Goal: Communication & Community: Answer question/provide support

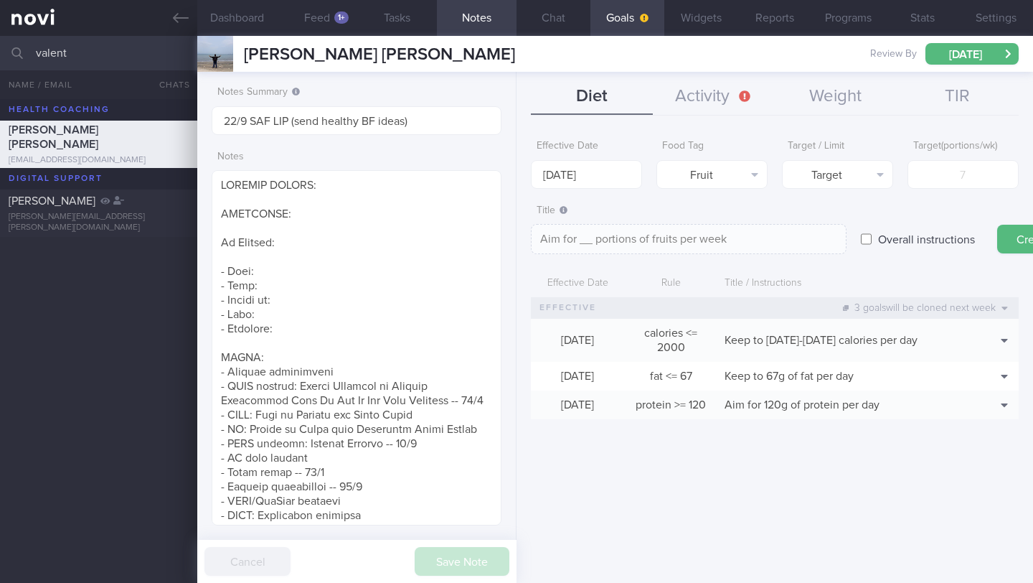
scroll to position [194, 0]
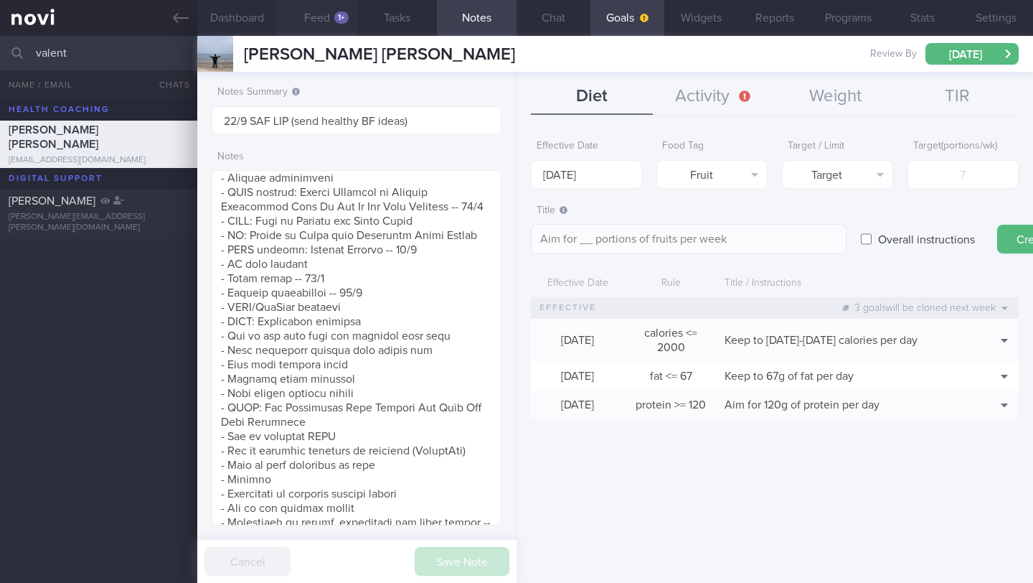
click at [305, 22] on button "Feed 1+" at bounding box center [317, 18] width 80 height 36
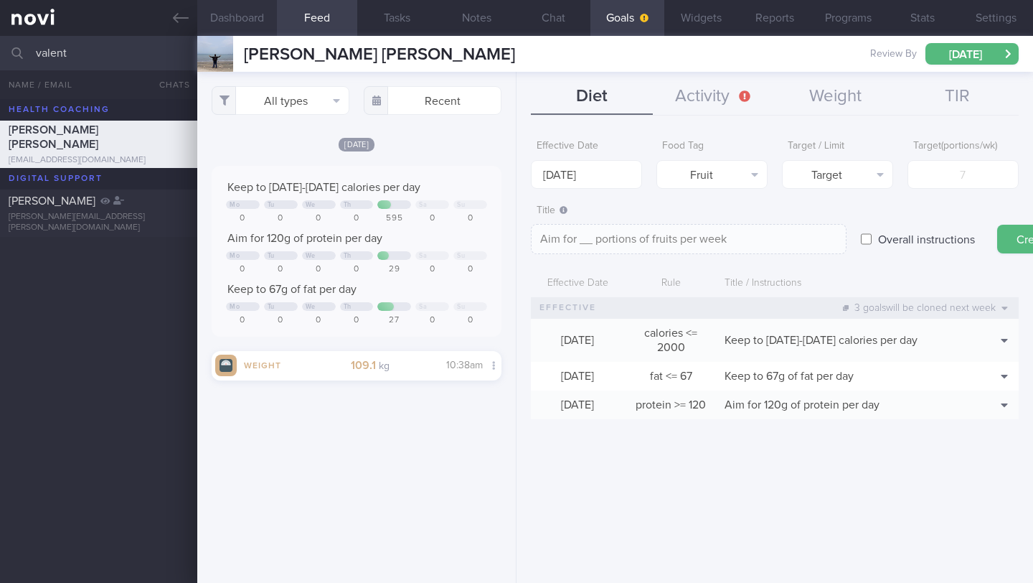
click at [257, 22] on button "Dashboard" at bounding box center [237, 18] width 80 height 36
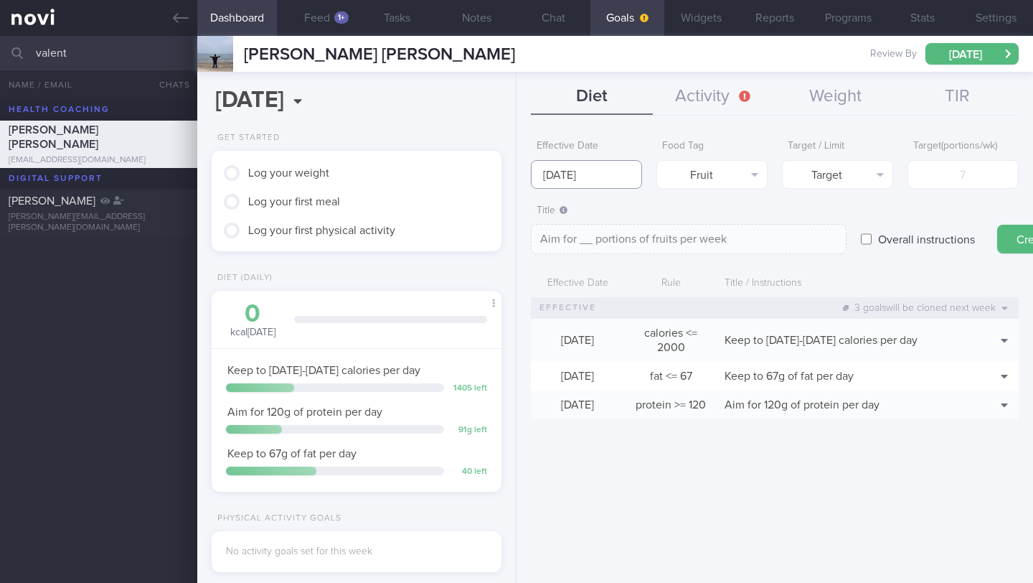
click at [591, 171] on input "[DATE]" at bounding box center [586, 174] width 111 height 29
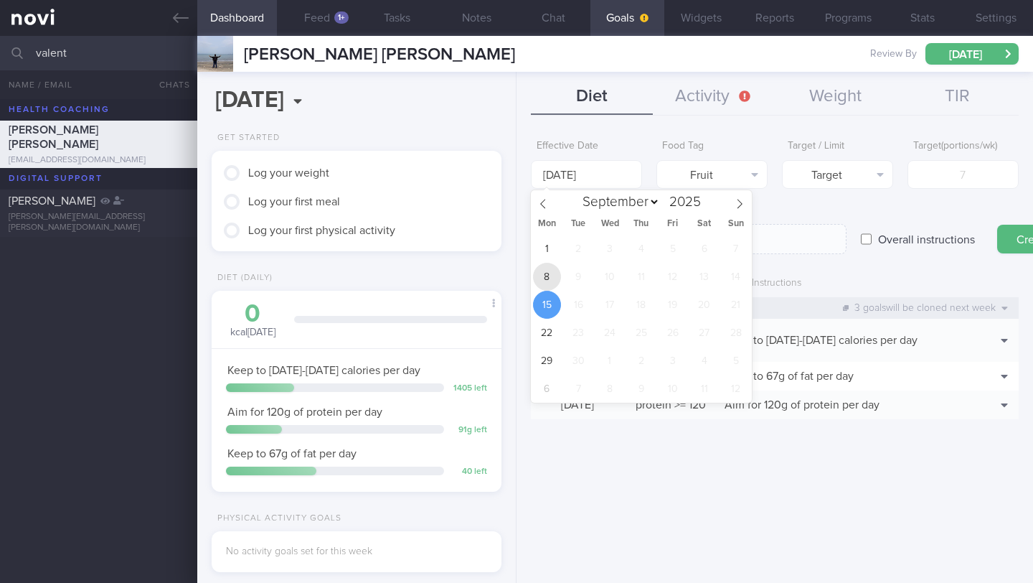
click at [545, 268] on span "8" at bounding box center [547, 277] width 28 height 28
type input "[DATE]"
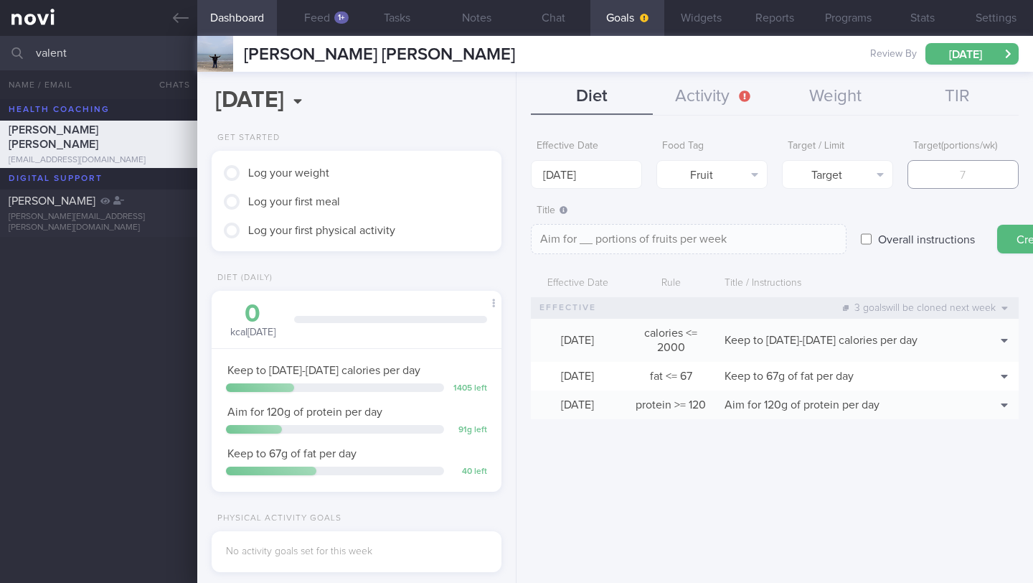
click at [957, 175] on input "number" at bounding box center [963, 174] width 111 height 29
type input "2"
type textarea "Aim for 2 portions of fruits per week"
type input "24"
type textarea "Aim for 24 portions of fruits per week"
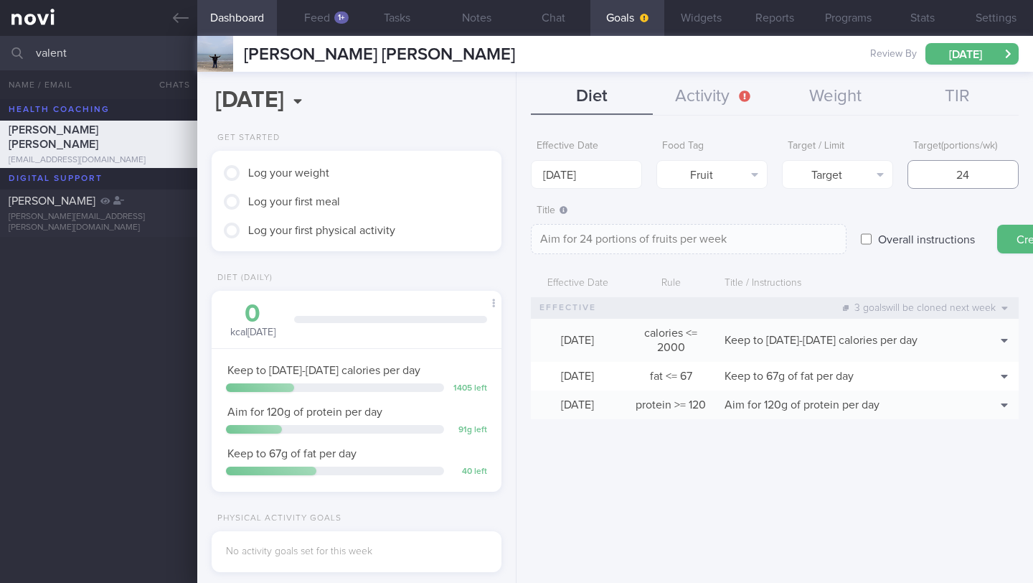
drag, startPoint x: 972, startPoint y: 171, endPoint x: 919, endPoint y: 171, distance: 52.4
click at [919, 171] on input "24" at bounding box center [963, 174] width 111 height 29
type input "2"
type textarea "Aim for 2 portions of fruits per week"
type textarea "Aim for __ portions of fruits per week"
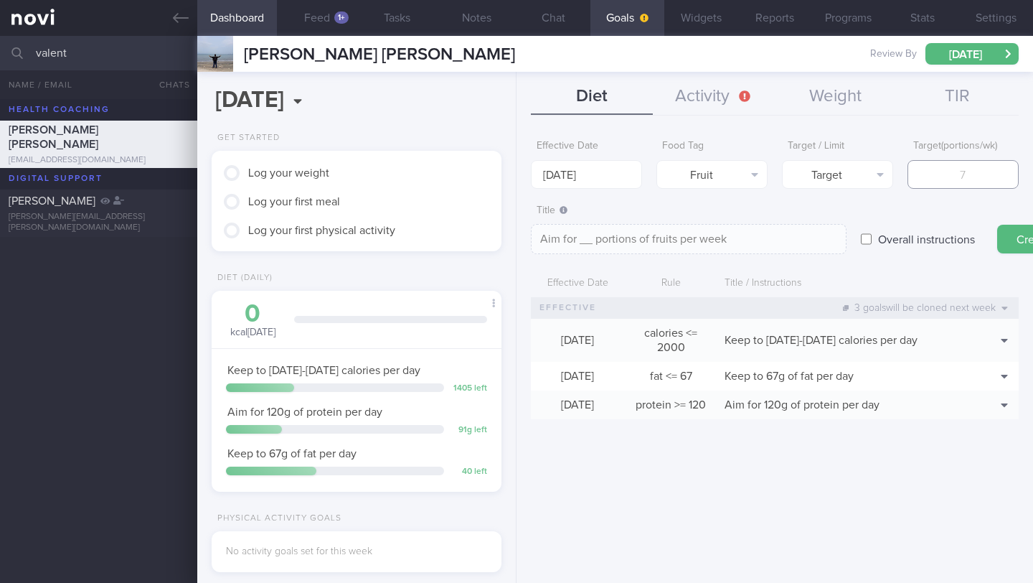
type input "1"
type textarea "Aim for 1 portions of fruits per week"
type input "14"
type textarea "Aim for 14 portions of fruits per week"
type input "14"
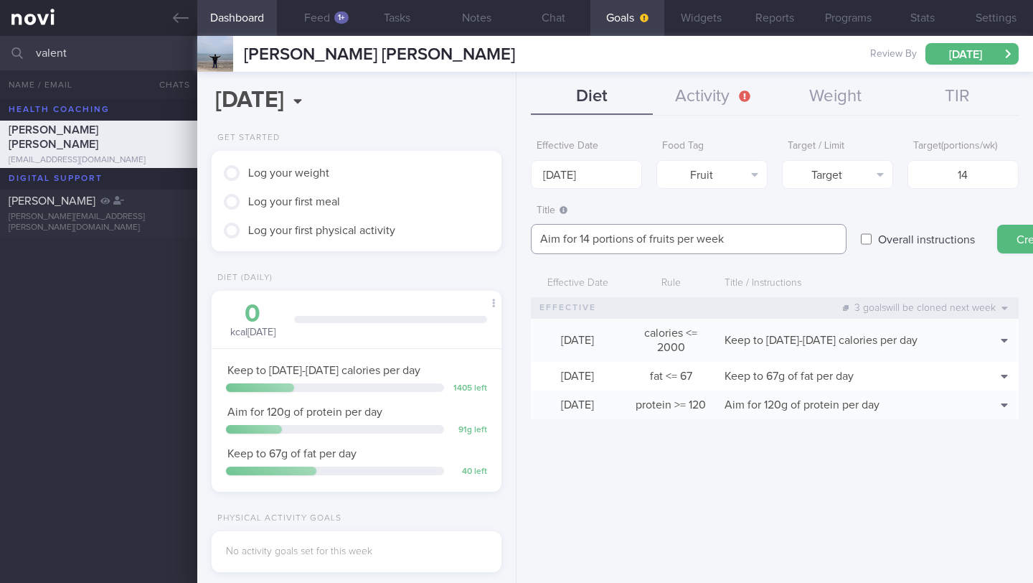
click at [807, 235] on textarea "Aim for 14 portions of fruits per week" at bounding box center [689, 239] width 316 height 30
type textarea "Aim for 14 portions of fruits per week (2 portions per day)"
click at [584, 170] on input "[DATE]" at bounding box center [586, 174] width 111 height 29
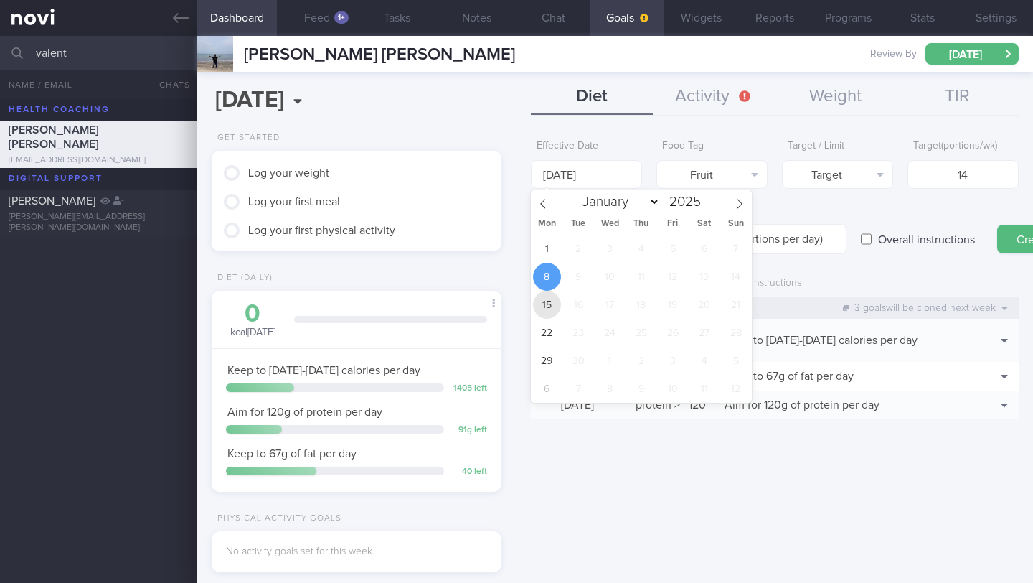
click at [551, 311] on span "15" at bounding box center [547, 305] width 28 height 28
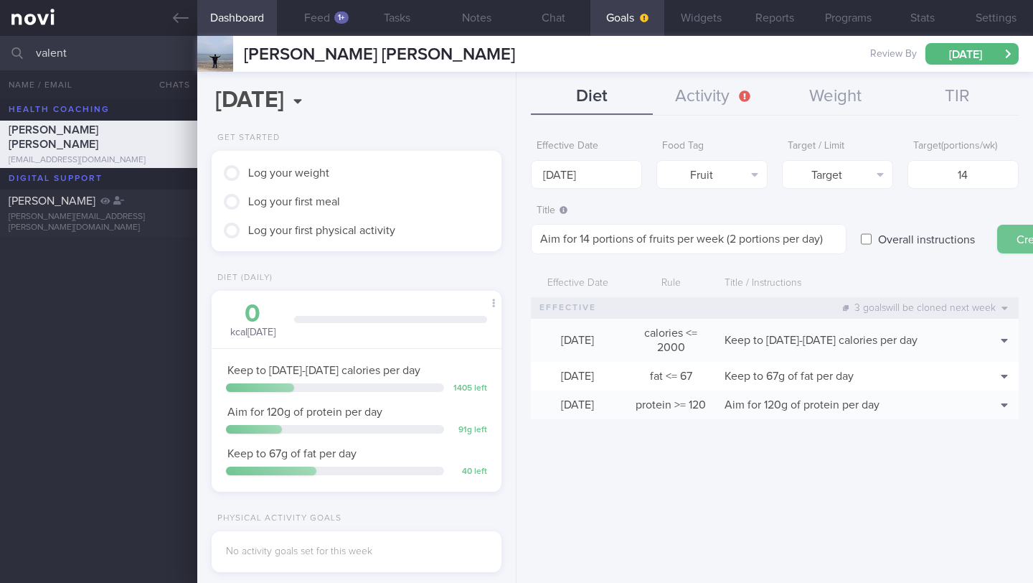
click at [1013, 237] on button "Create" at bounding box center [1033, 239] width 72 height 29
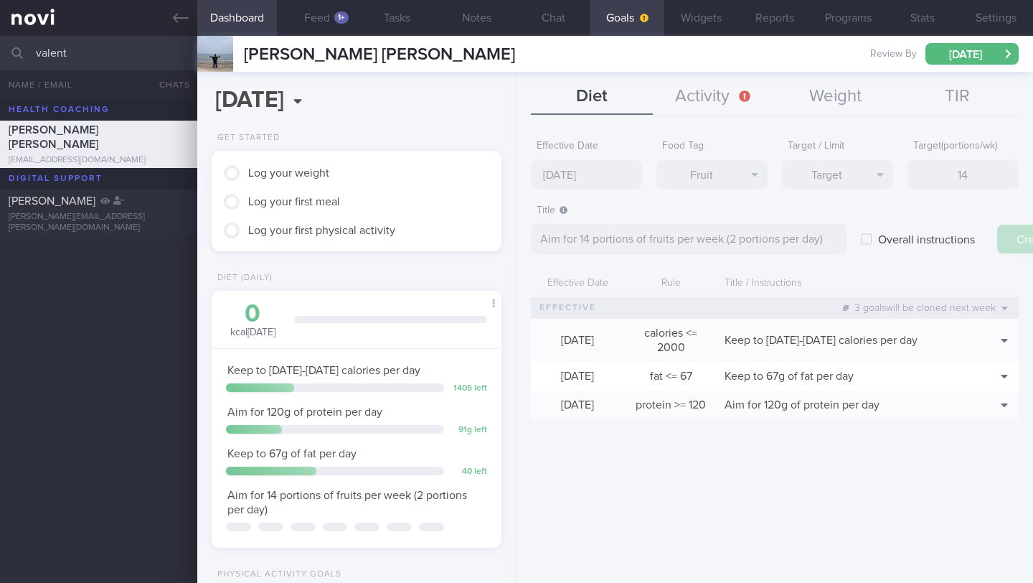
type input "[DATE]"
type textarea "Aim for ___ of ___"
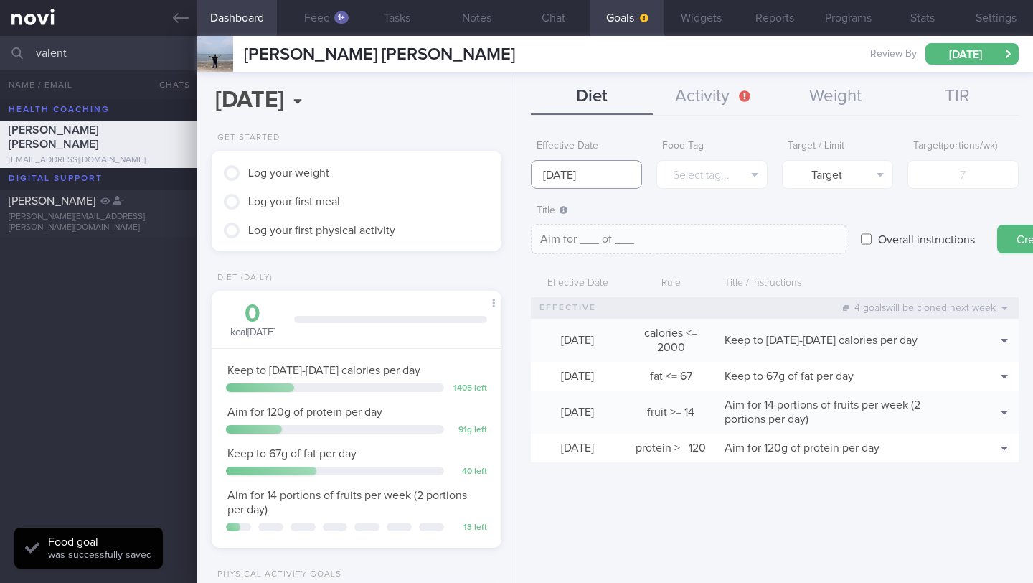
click at [547, 178] on body "You are offline! Some functionality will be unavailable Patients New Users Coac…" at bounding box center [516, 291] width 1033 height 583
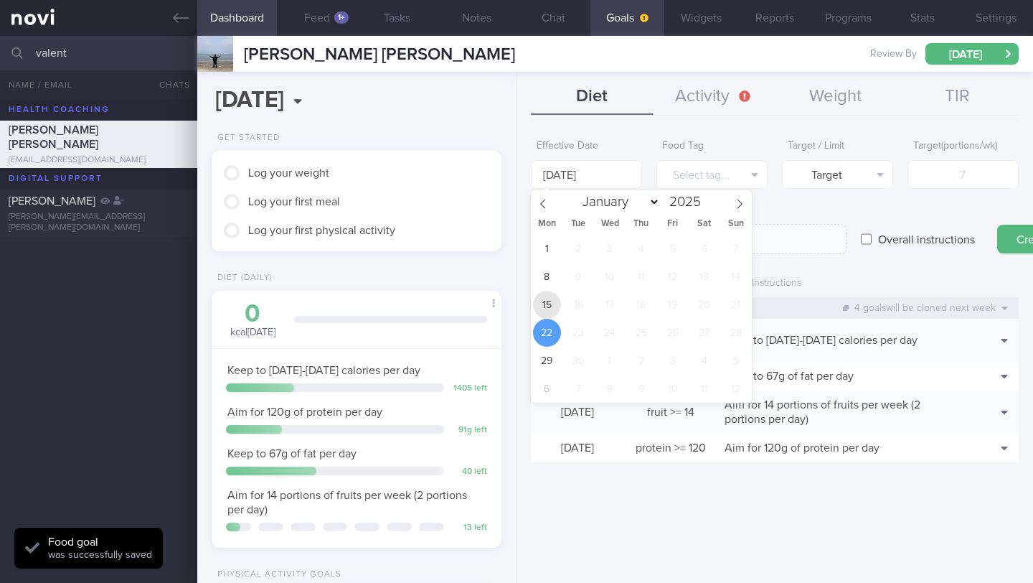
click at [548, 304] on span "15" at bounding box center [547, 305] width 28 height 28
type input "[DATE]"
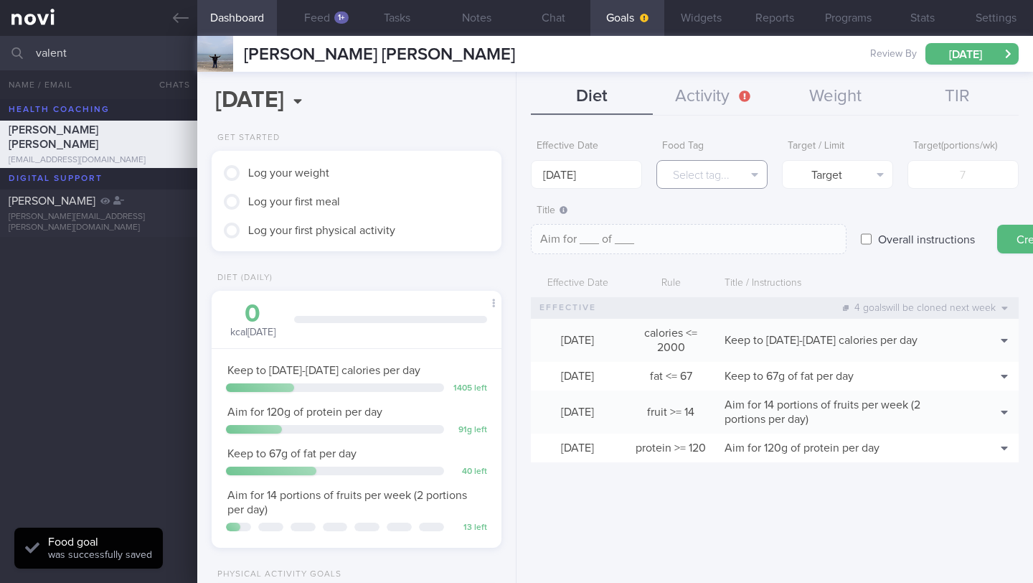
click at [693, 183] on button "Select tag..." at bounding box center [712, 174] width 111 height 29
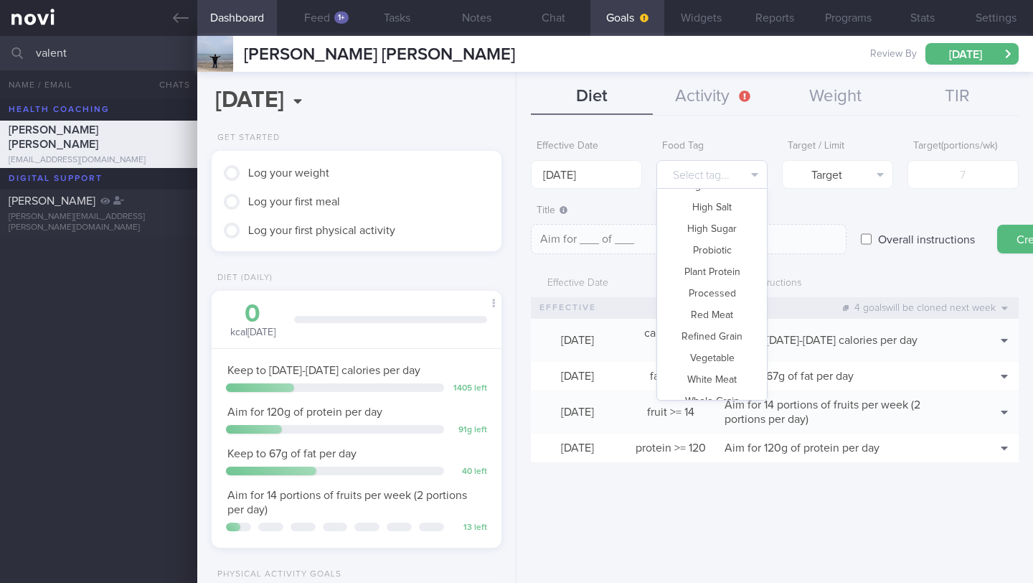
scroll to position [427, 0]
click at [725, 348] on button "Vegetable" at bounding box center [712, 343] width 110 height 22
type textarea "Aim for __ portions of vegetables per week"
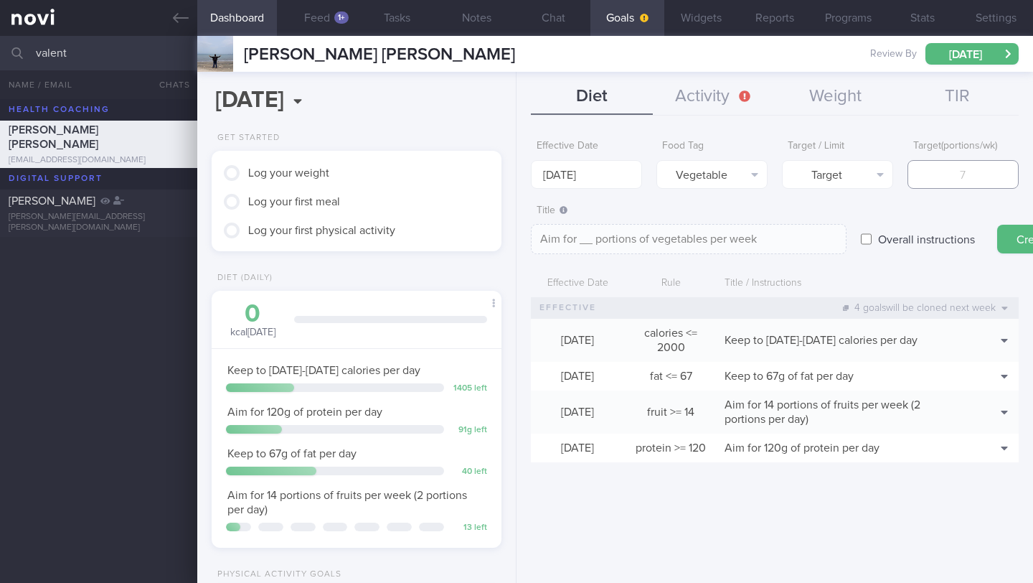
click at [942, 170] on input "number" at bounding box center [963, 174] width 111 height 29
type input "1"
type textarea "Aim for 1 portions of vegetables per week"
type input "14"
type textarea "Aim for 14 portions of vegetables per week"
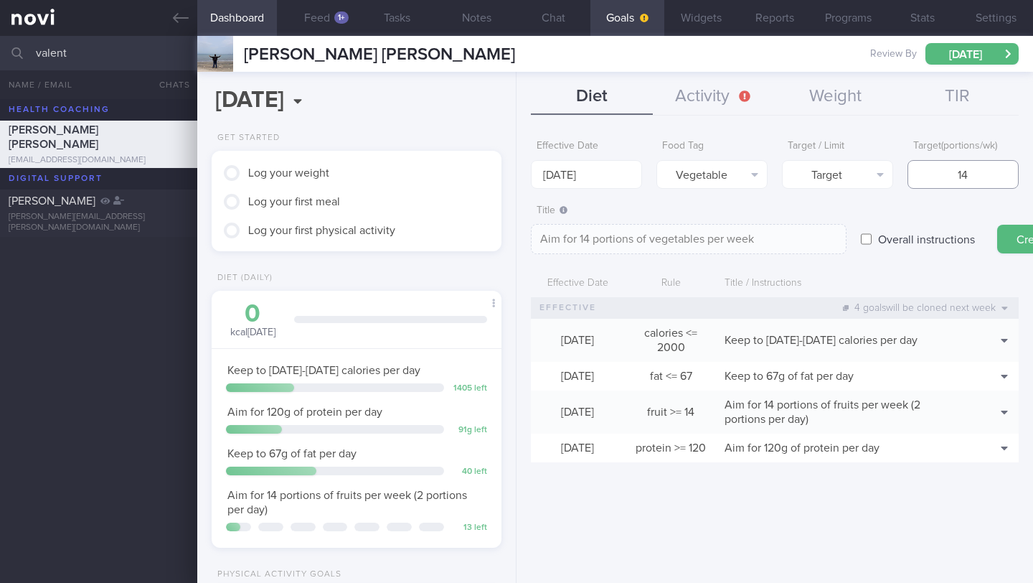
type input "14"
click at [799, 245] on textarea "Aim for 14 portions of vegetables per week" at bounding box center [689, 239] width 316 height 30
click at [575, 236] on textarea "Aim for 14 portions of vegetables per week (" at bounding box center [689, 239] width 316 height 30
click at [826, 243] on textarea "Aim for at least 14 portions of vegetables per week (" at bounding box center [689, 239] width 316 height 30
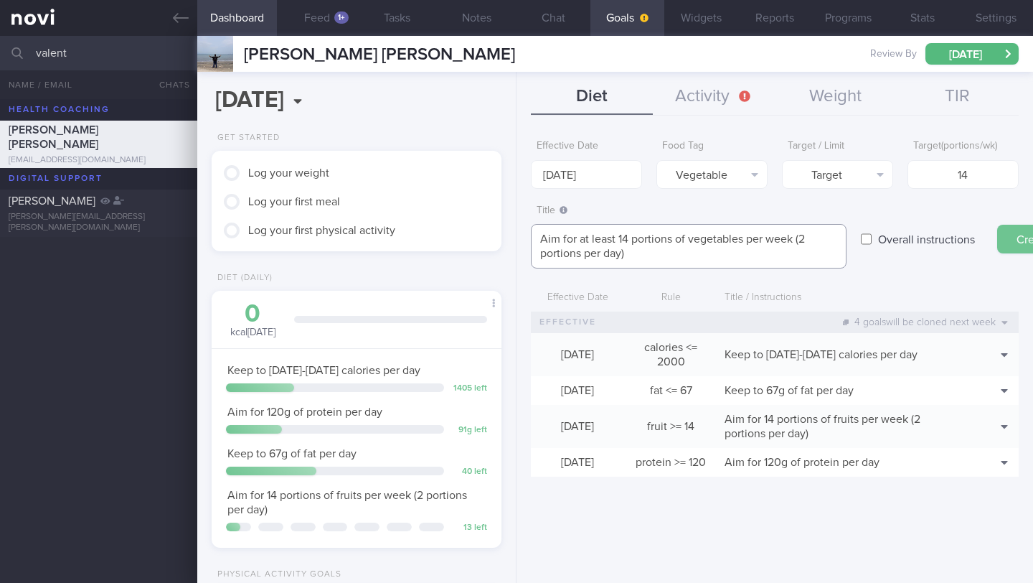
type textarea "Aim for at least 14 portions of vegetables per week (2 portions per day)"
click at [1005, 237] on button "Create" at bounding box center [1033, 239] width 72 height 29
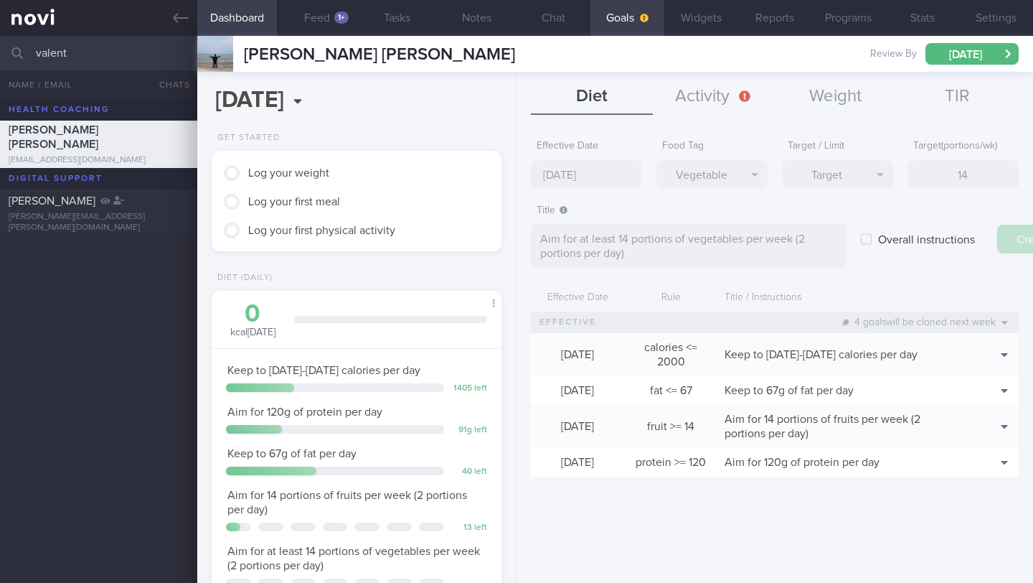
type input "[DATE]"
type textarea "Aim for ___ of ___"
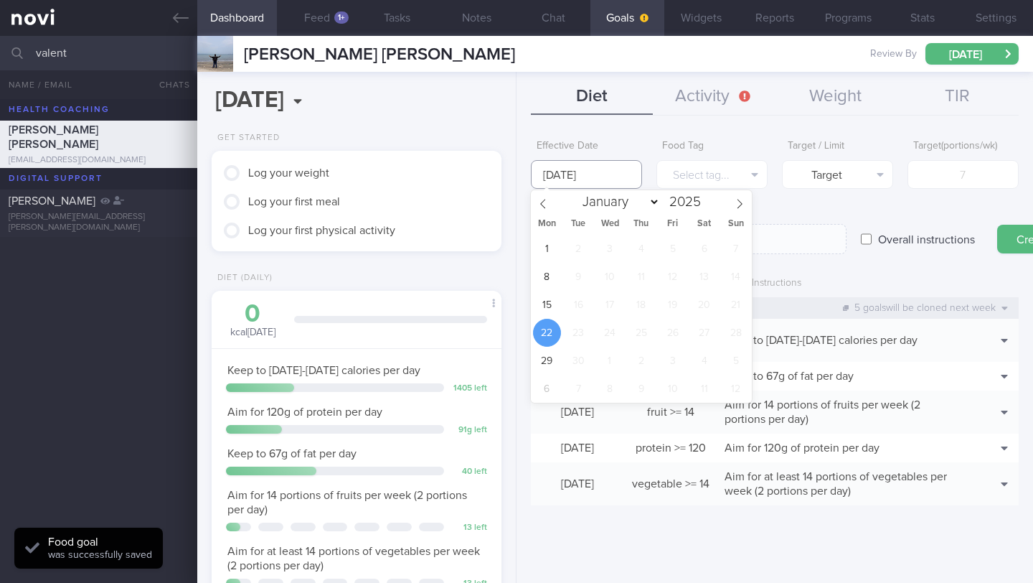
click at [573, 180] on input "[DATE]" at bounding box center [586, 174] width 111 height 29
click at [551, 298] on span "15" at bounding box center [547, 305] width 28 height 28
type input "[DATE]"
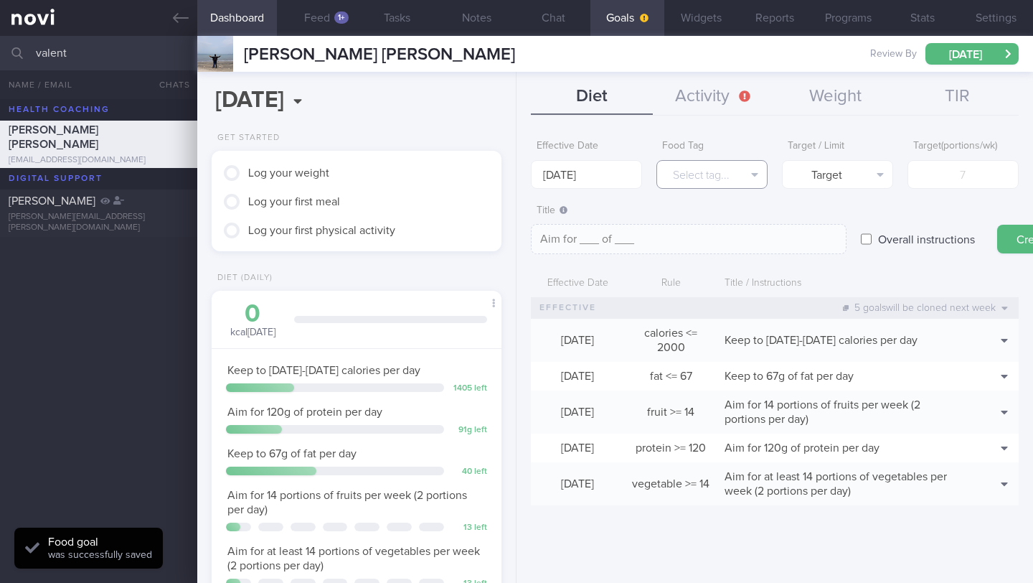
click at [704, 168] on button "Select tag..." at bounding box center [712, 174] width 111 height 29
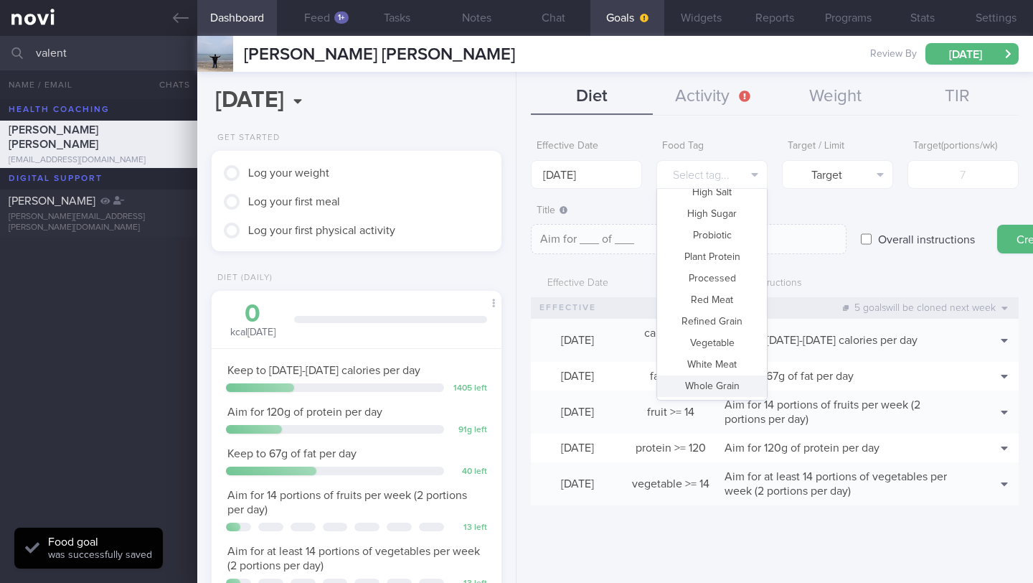
click at [723, 383] on button "Whole Grain" at bounding box center [712, 386] width 110 height 22
type textarea "Aim for __ portions of whole grains per week"
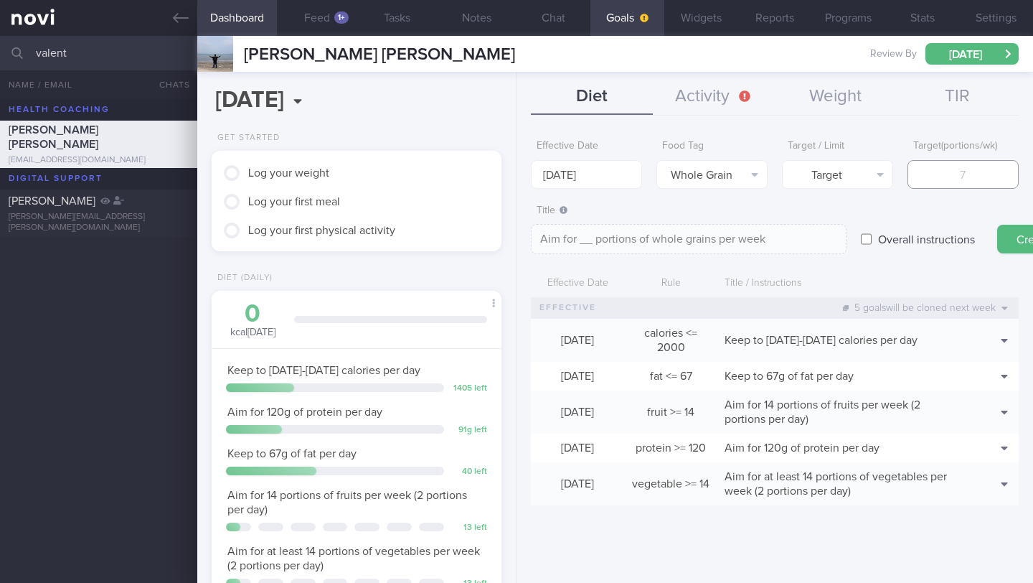
click at [965, 183] on input "number" at bounding box center [963, 174] width 111 height 29
type input "1"
type textarea "Aim for 1 portions of whole grains per week"
type input "10"
type textarea "Aim for 10 portions of whole grains per week"
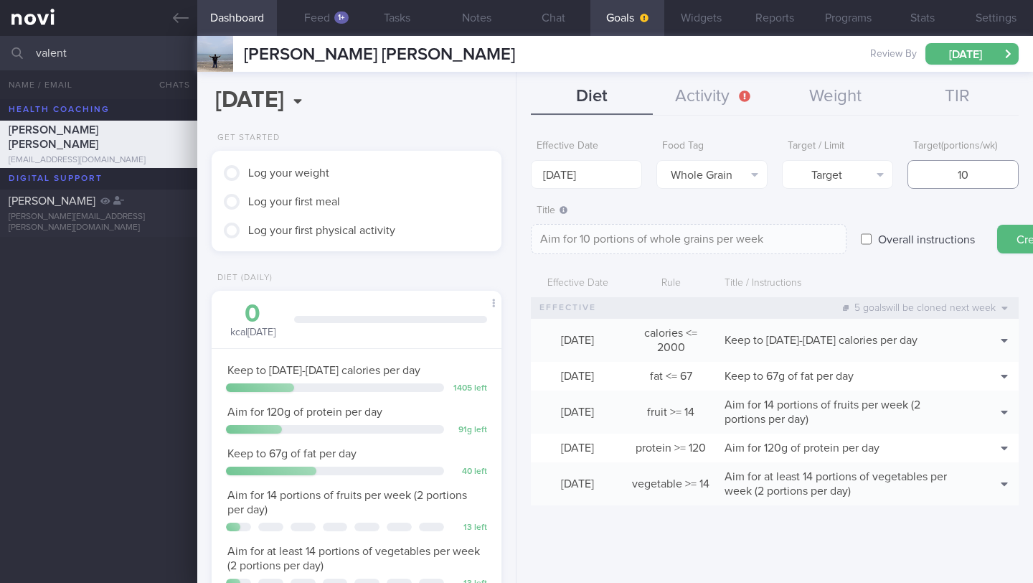
type input "10"
click at [800, 241] on textarea "Aim for 10 portions of whole grains per week" at bounding box center [689, 239] width 316 height 30
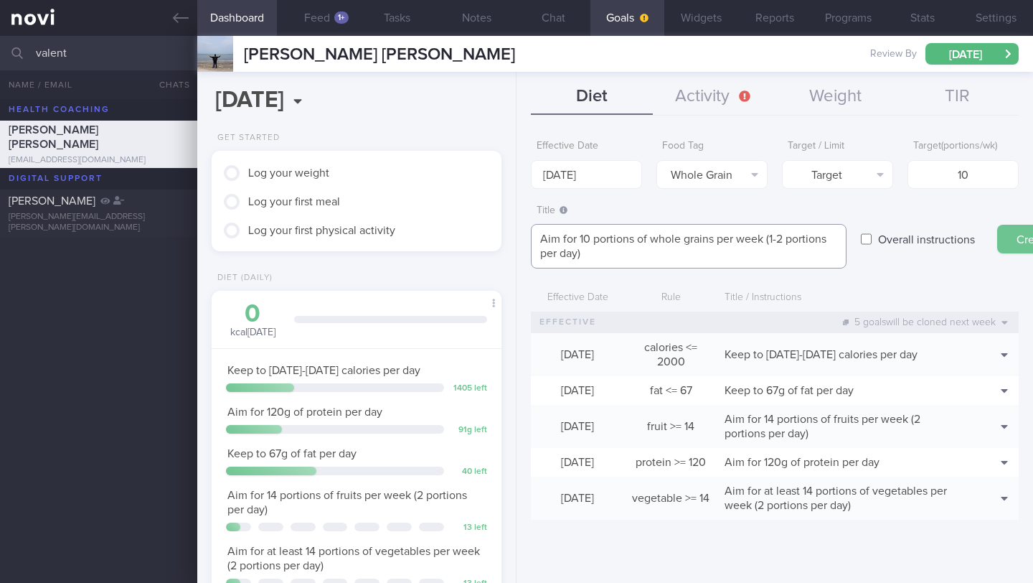
type textarea "Aim for 10 portions of whole grains per week (1-2 portions per day)"
click at [1027, 240] on button "Create" at bounding box center [1033, 239] width 72 height 29
type input "[DATE]"
type textarea "Aim for ___ of ___"
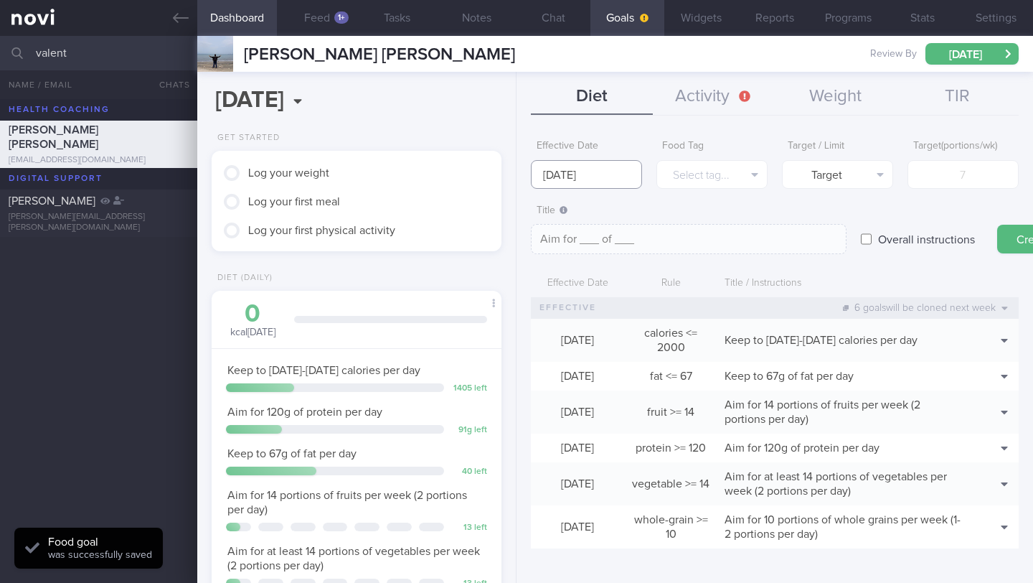
click at [568, 171] on input "[DATE]" at bounding box center [586, 174] width 111 height 29
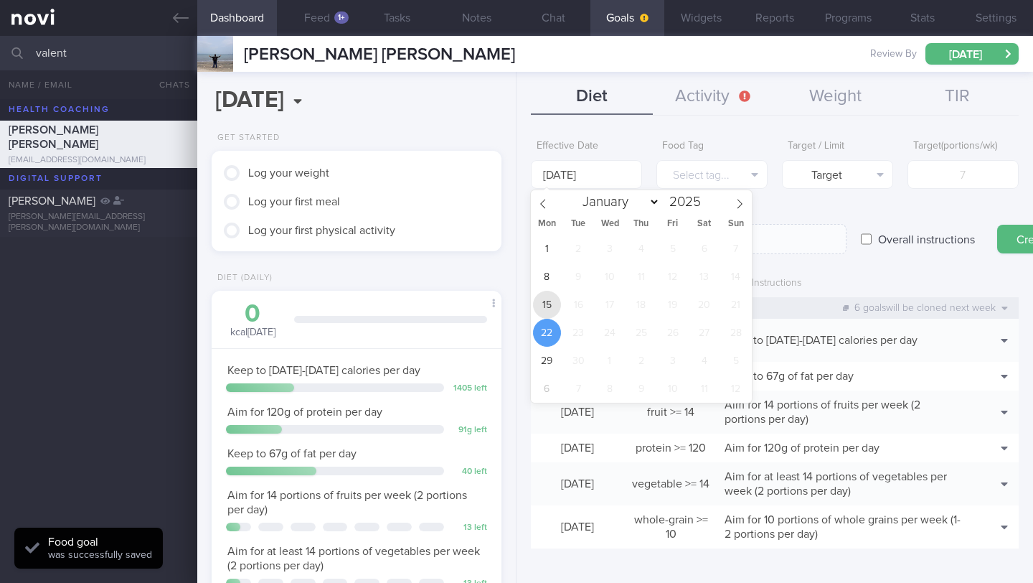
click at [537, 312] on span "15" at bounding box center [547, 305] width 28 height 28
type input "[DATE]"
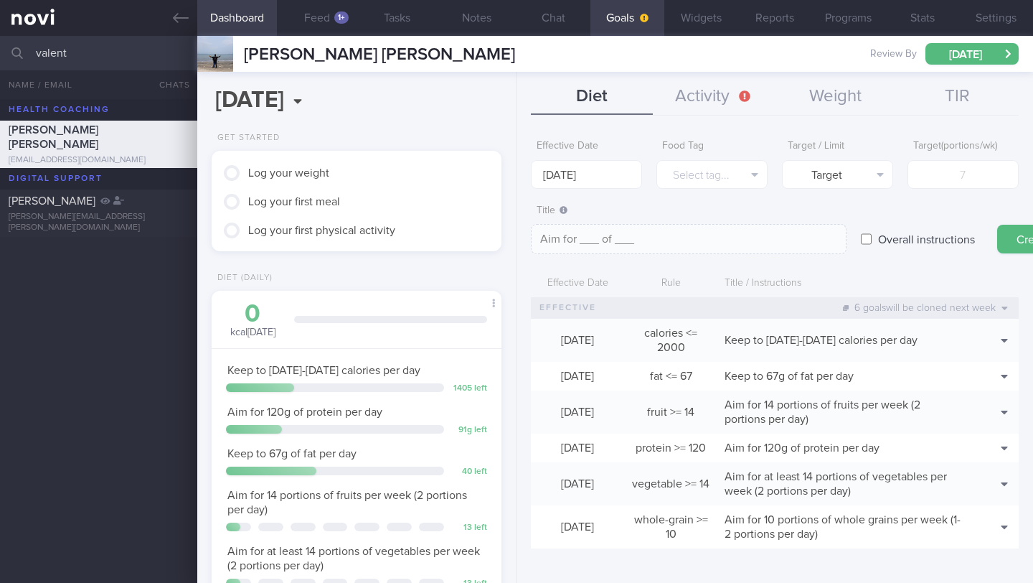
click at [888, 238] on label "Overall instructions" at bounding box center [926, 239] width 111 height 29
click at [872, 238] on input "Overall instructions" at bounding box center [866, 239] width 11 height 29
checkbox input "true"
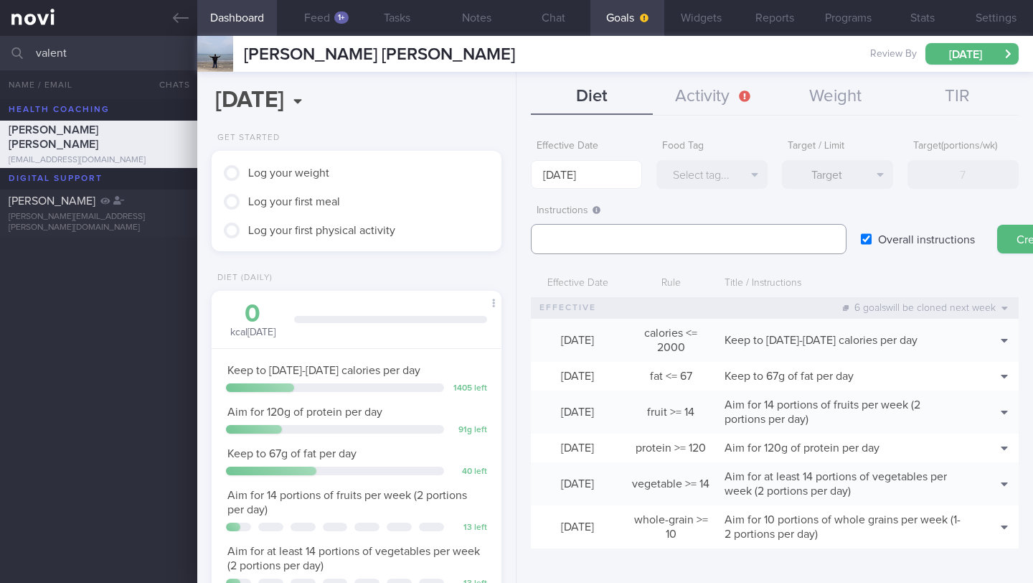
click at [608, 238] on textarea at bounding box center [689, 239] width 316 height 30
paste textarea "3.3L fluids (preferably water, unsweetened beverages, clear soups) per day"
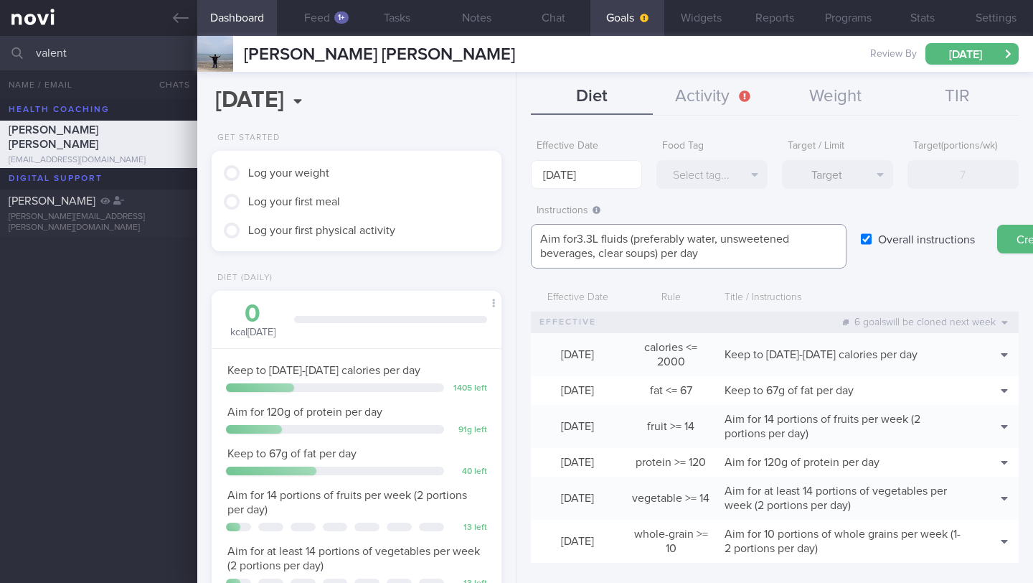
click at [578, 240] on textarea "Aim for3.3L fluids (preferably water, unsweetened beverages, clear soups) per d…" at bounding box center [689, 246] width 316 height 44
type textarea "Aim for 3.3L fluids (preferably water, unsweetened beverages, clear soups) per …"
click at [1011, 247] on button "Create" at bounding box center [1033, 239] width 72 height 29
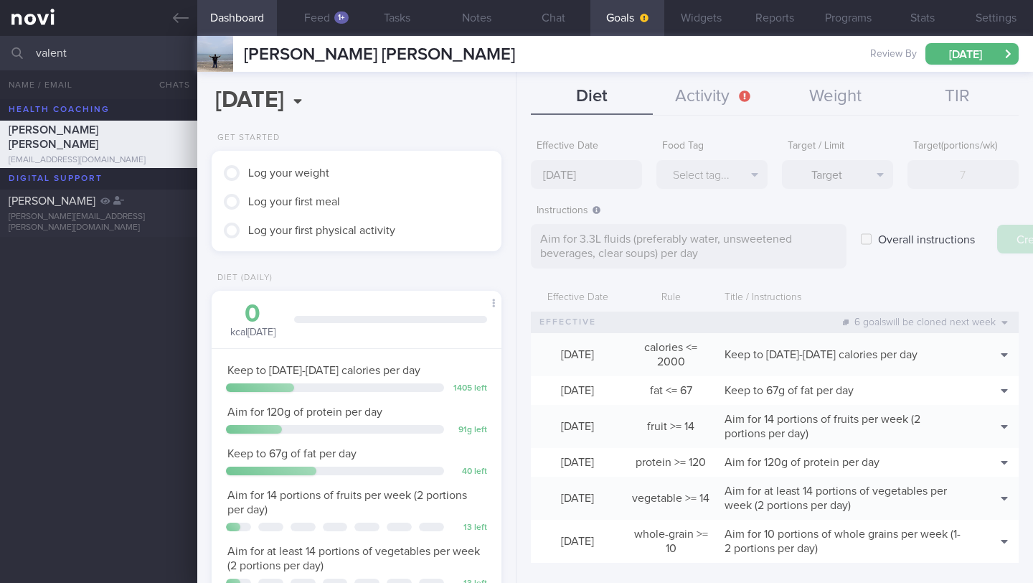
type input "[DATE]"
type textarea "Aim for ___ of ___"
checkbox input "false"
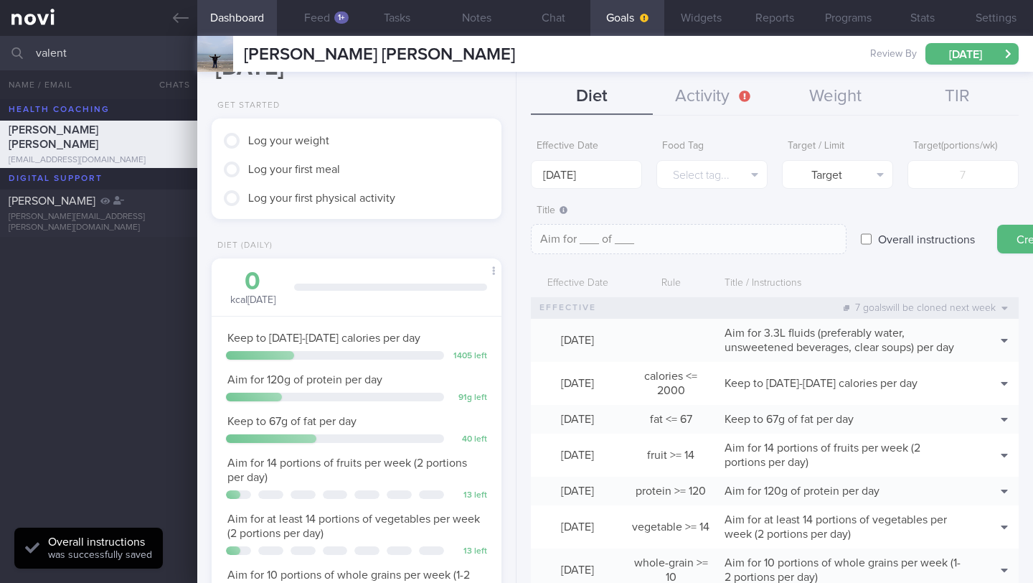
scroll to position [111, 0]
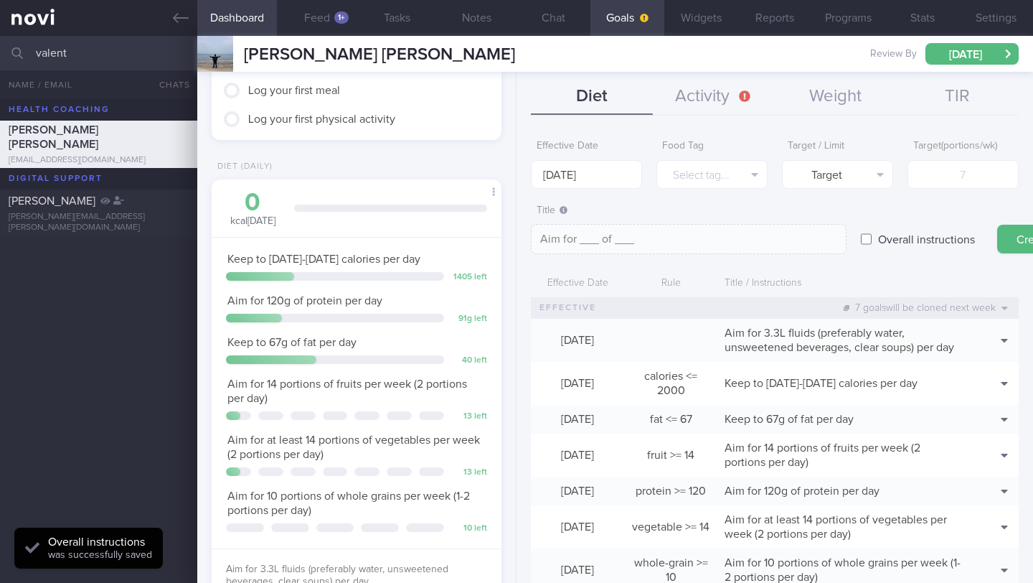
click at [342, 344] on span "Keep to 67g of fat per day" at bounding box center [291, 342] width 129 height 11
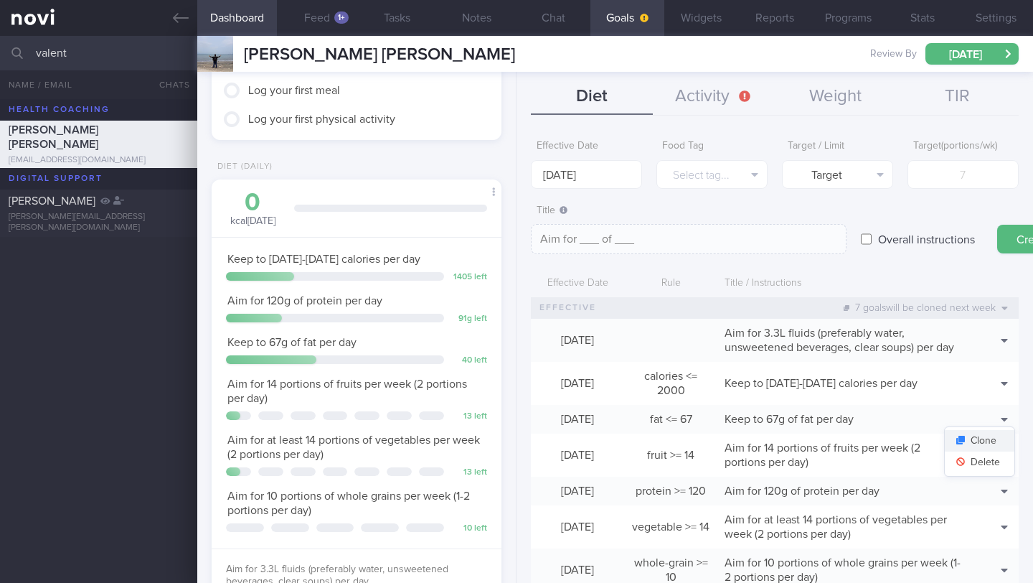
click at [989, 451] on button "Clone" at bounding box center [980, 441] width 70 height 22
type input "67"
type textarea "Keep to 67g of fat per day"
click at [991, 473] on button "Delete" at bounding box center [980, 462] width 70 height 22
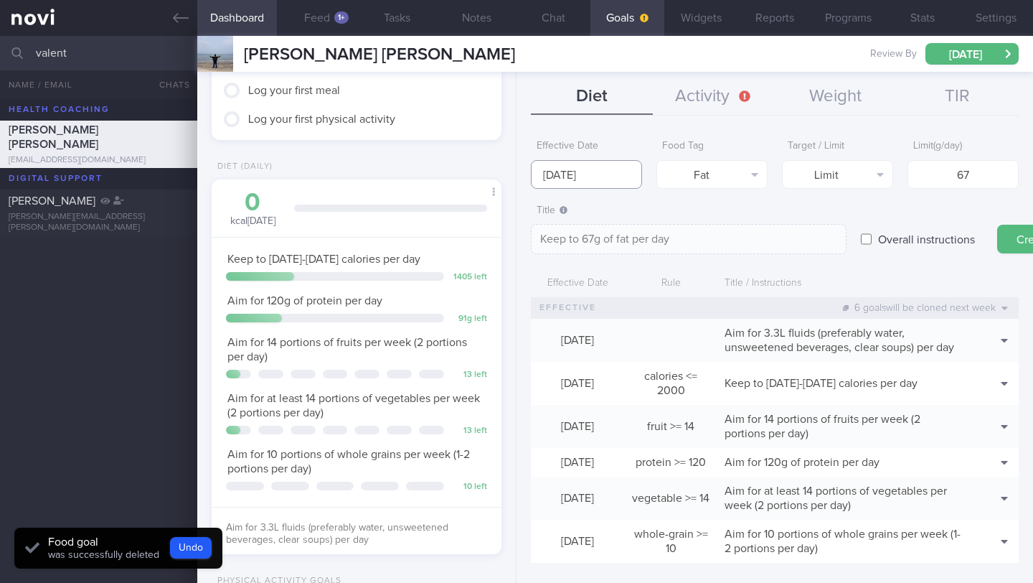
click at [583, 182] on body "You are offline! Some functionality will be unavailable Patients New Users Coac…" at bounding box center [516, 291] width 1033 height 583
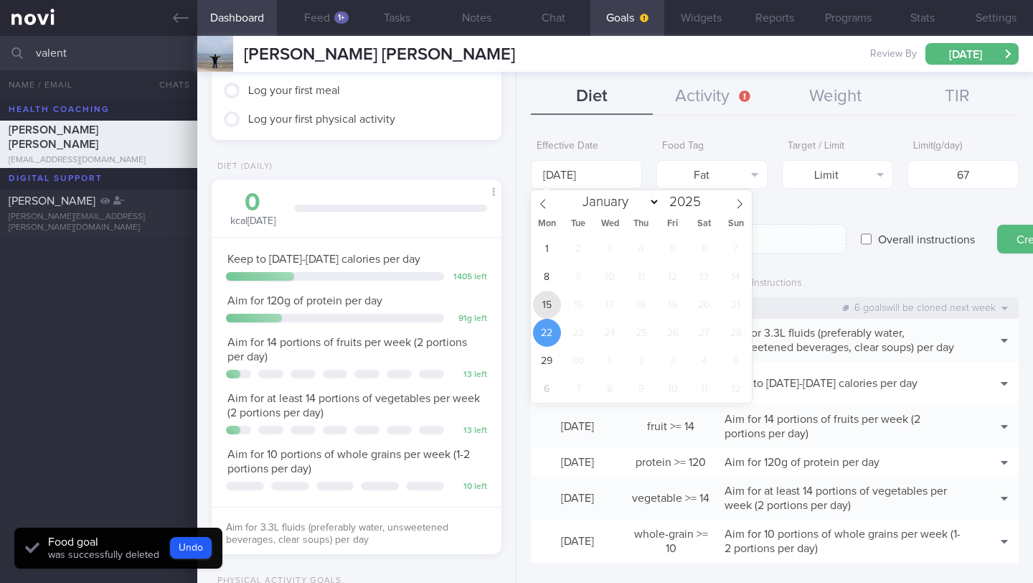
click at [555, 300] on span "15" at bounding box center [547, 305] width 28 height 28
type input "[DATE]"
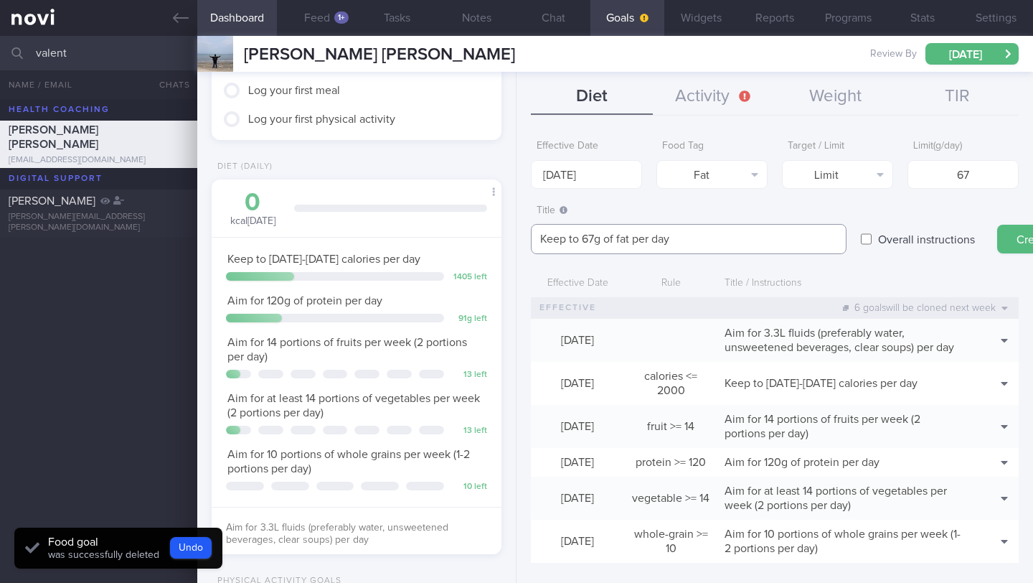
click at [732, 231] on textarea "Keep to 67g of fat per day" at bounding box center [689, 239] width 316 height 30
click at [728, 237] on textarea "Keep to 67g of fat per day" at bounding box center [689, 239] width 316 height 30
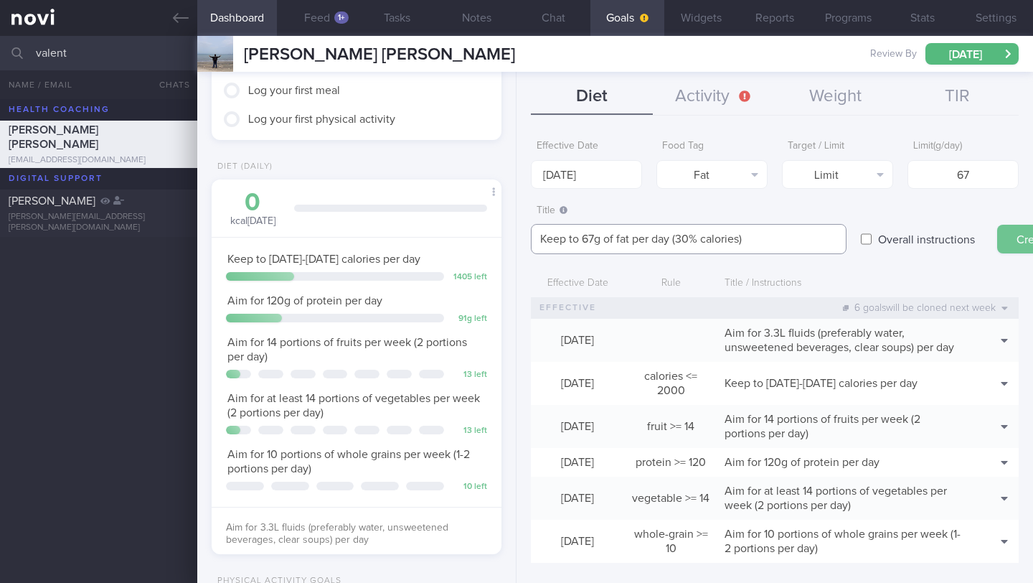
type textarea "Keep to 67g of fat per day (30% calories)"
click at [1015, 243] on button "Create" at bounding box center [1033, 239] width 72 height 29
type input "[DATE]"
type textarea "Aim for ___ of ___"
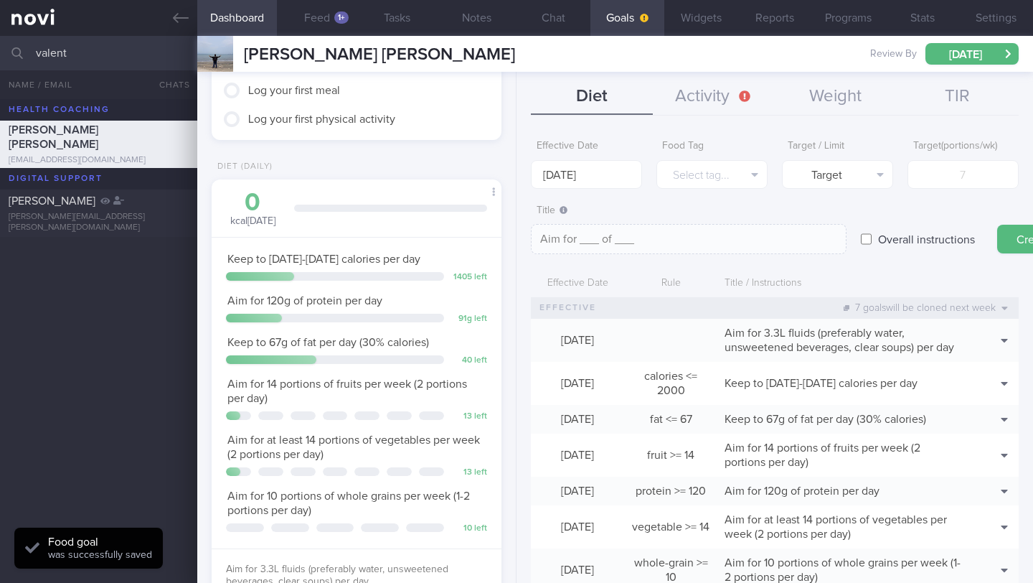
click at [593, 189] on form "Effective Date [DATE] Food Tag Select tag... Select tag... Calories Carbs Prote…" at bounding box center [775, 369] width 488 height 473
click at [591, 179] on input "[DATE]" at bounding box center [586, 174] width 111 height 29
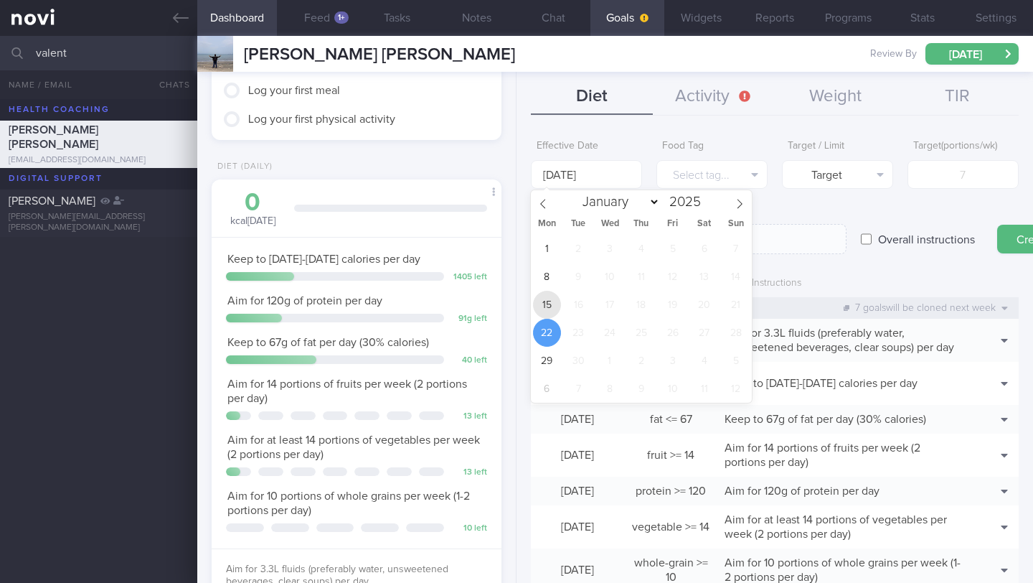
click at [548, 298] on span "15" at bounding box center [547, 305] width 28 height 28
type input "[DATE]"
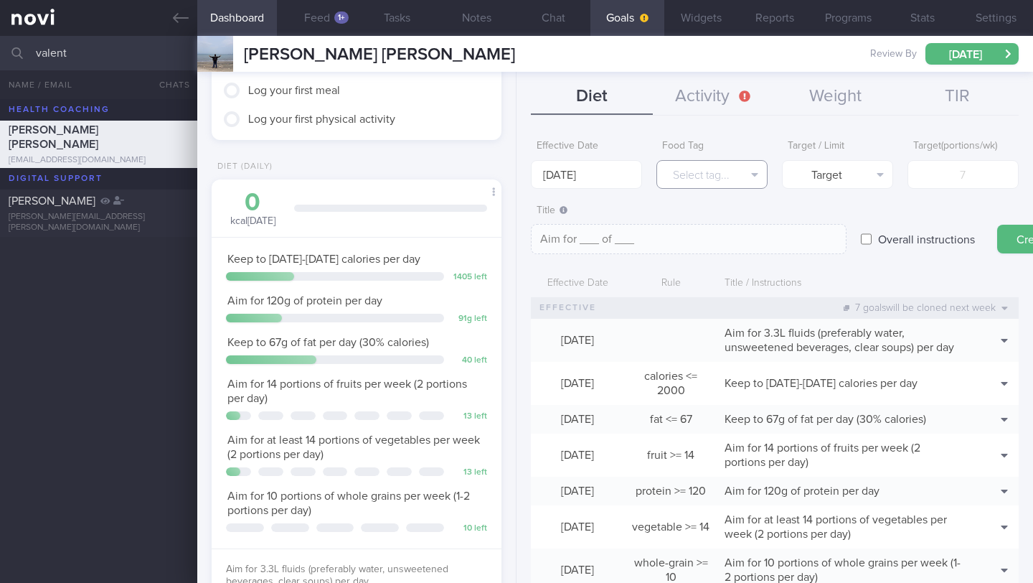
click at [680, 179] on button "Select tag..." at bounding box center [712, 174] width 111 height 29
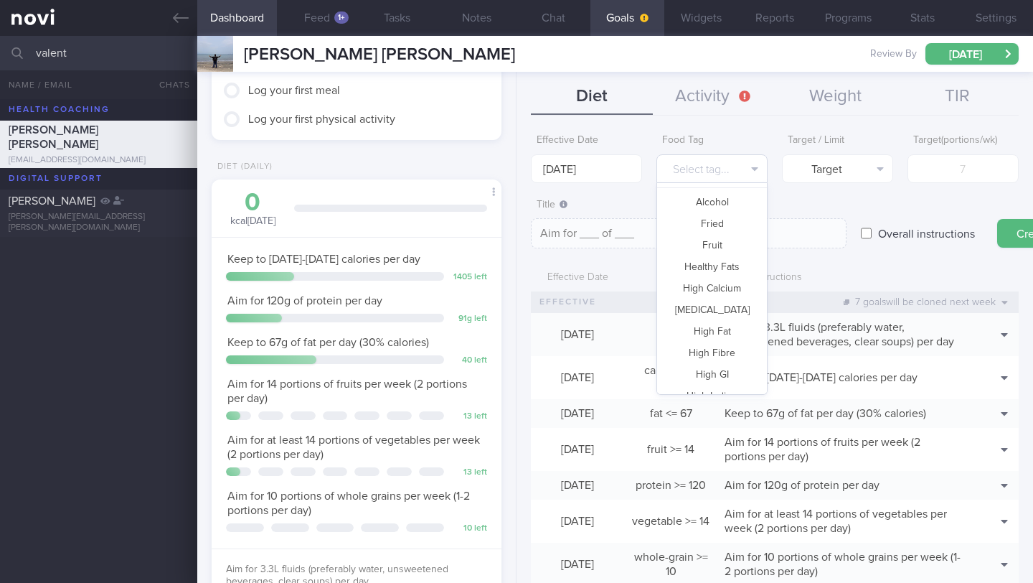
scroll to position [100, 0]
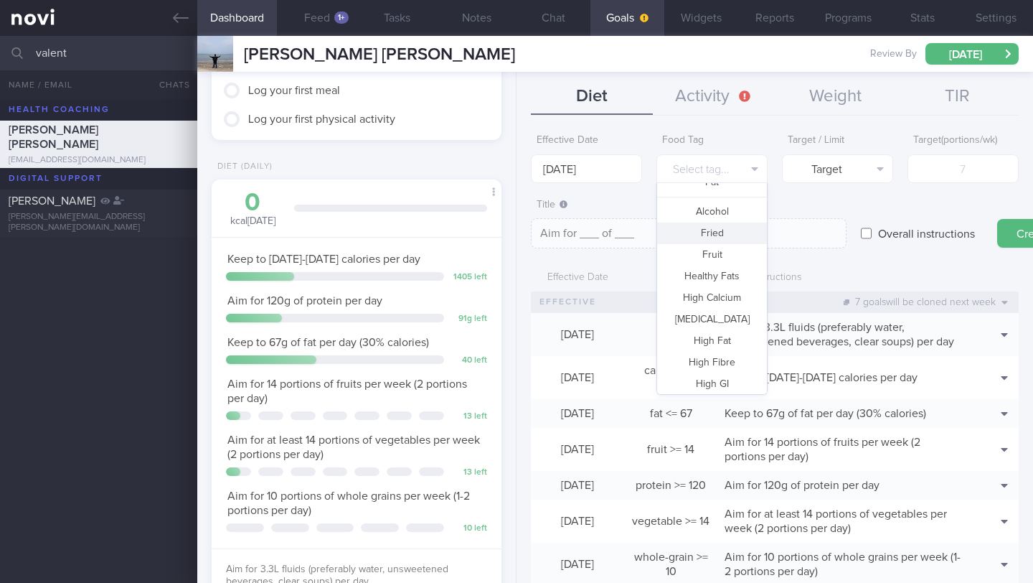
click at [725, 230] on button "Fried" at bounding box center [712, 233] width 110 height 22
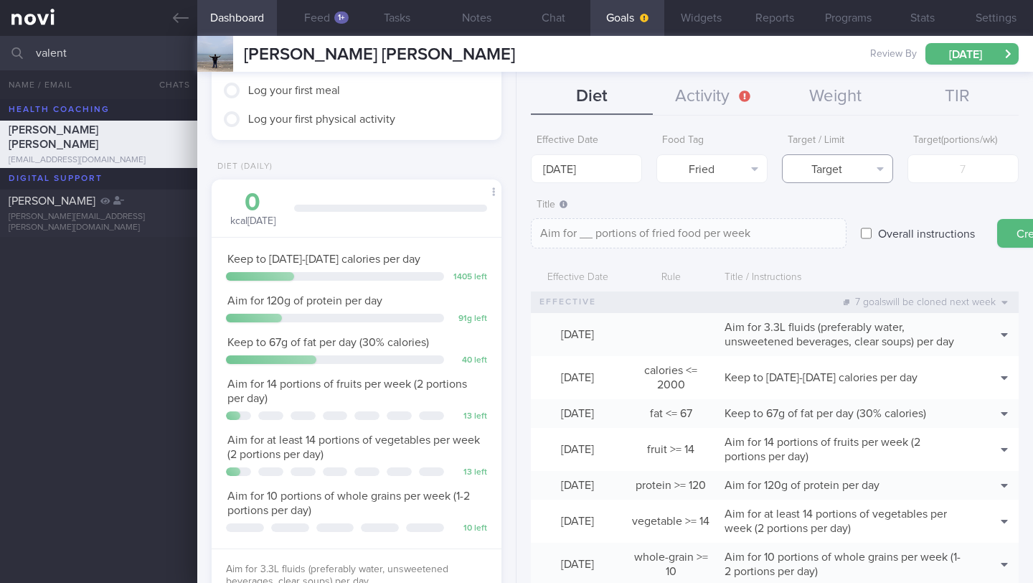
click at [844, 175] on button "Target" at bounding box center [837, 168] width 111 height 29
click at [833, 215] on button "Limit" at bounding box center [838, 218] width 110 height 22
type textarea "Keep to __ portions of fried food per week"
click at [940, 166] on input "number" at bounding box center [963, 168] width 111 height 29
type input "2"
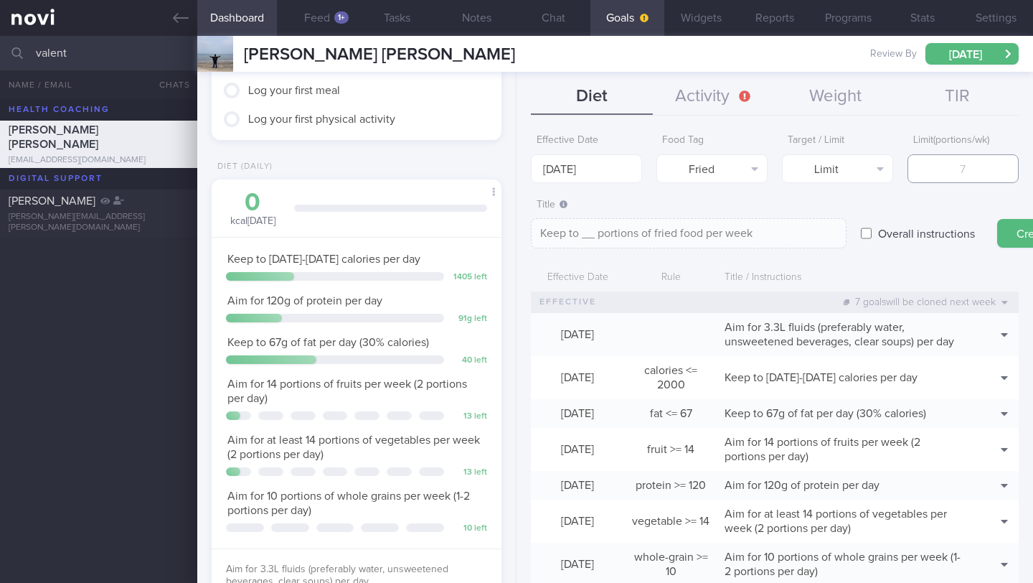
type textarea "Keep to 2 portions of fried food per week"
type input "2"
click at [1019, 225] on button "Create" at bounding box center [1033, 233] width 72 height 29
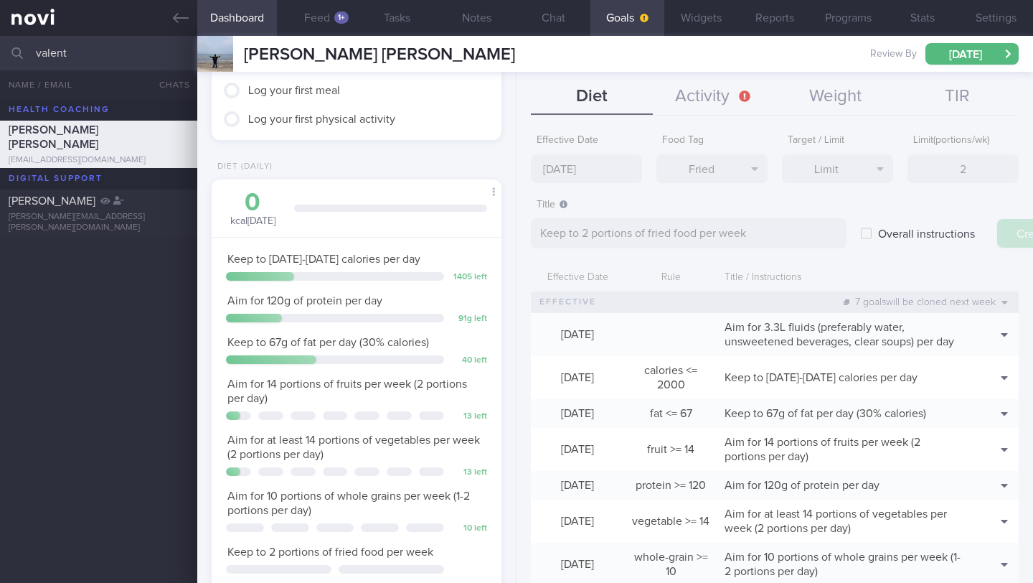
type input "[DATE]"
type textarea "Aim for ___ of ___"
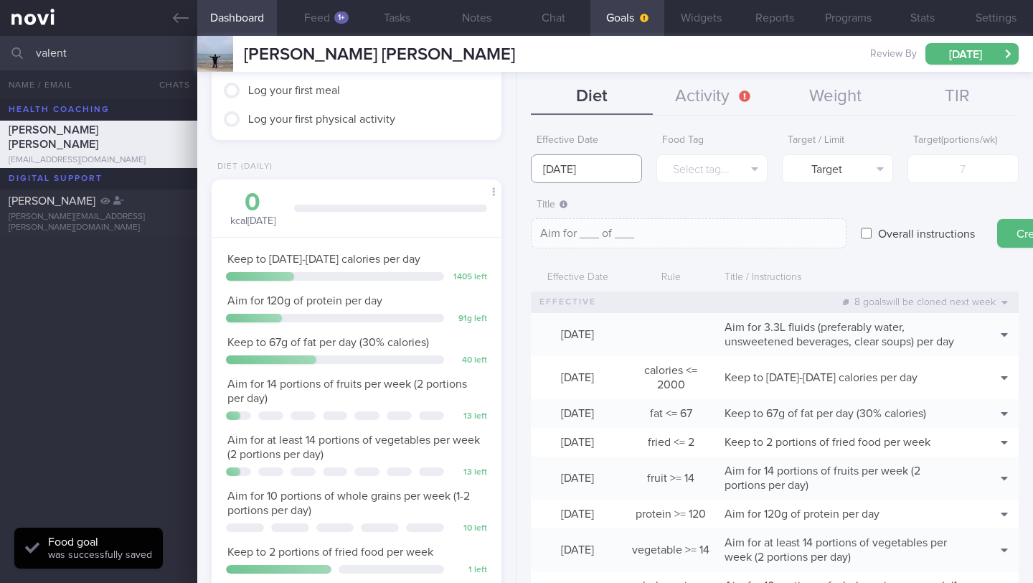
click at [551, 168] on input "[DATE]" at bounding box center [586, 168] width 111 height 29
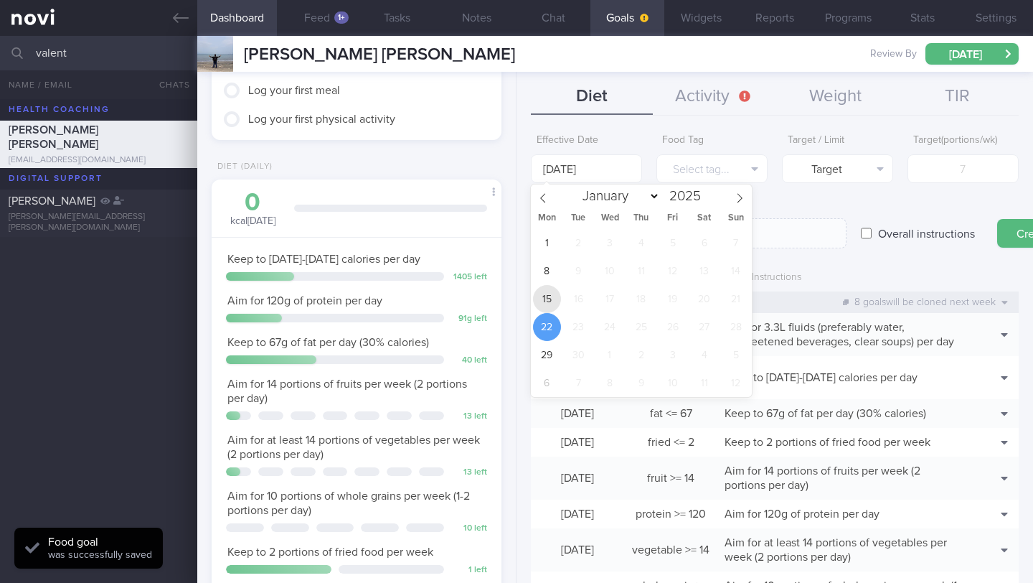
click at [553, 293] on span "15" at bounding box center [547, 299] width 28 height 28
type input "[DATE]"
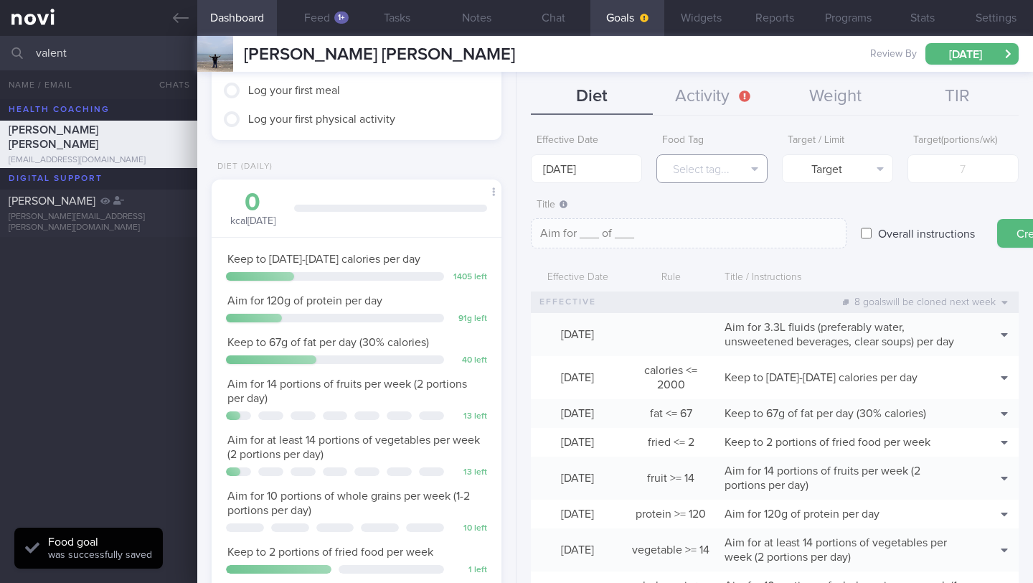
click at [682, 176] on button "Select tag..." at bounding box center [712, 168] width 111 height 29
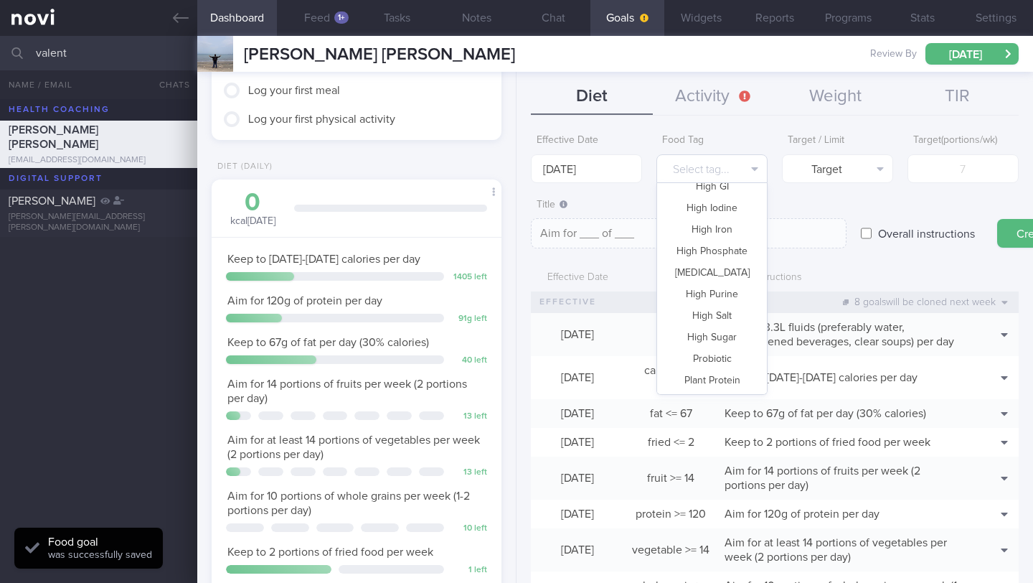
scroll to position [302, 0]
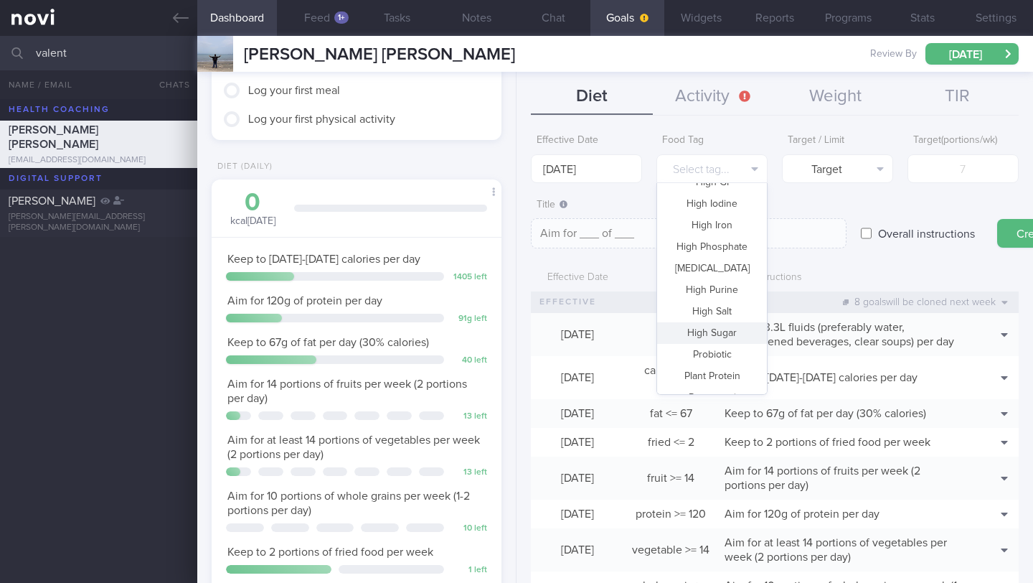
click at [729, 333] on button "High Sugar" at bounding box center [712, 333] width 110 height 22
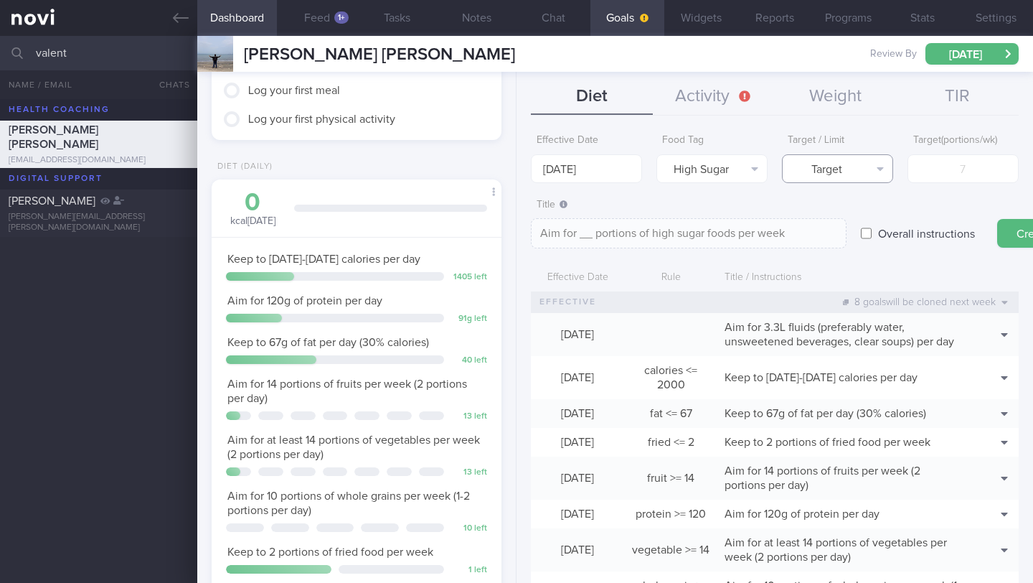
click at [877, 169] on icon "button" at bounding box center [880, 168] width 7 height 11
click at [857, 217] on button "Limit" at bounding box center [838, 218] width 110 height 22
type textarea "Keep to __ portions of high sugar foods per week"
click at [923, 182] on input "number" at bounding box center [963, 168] width 111 height 29
type input "2"
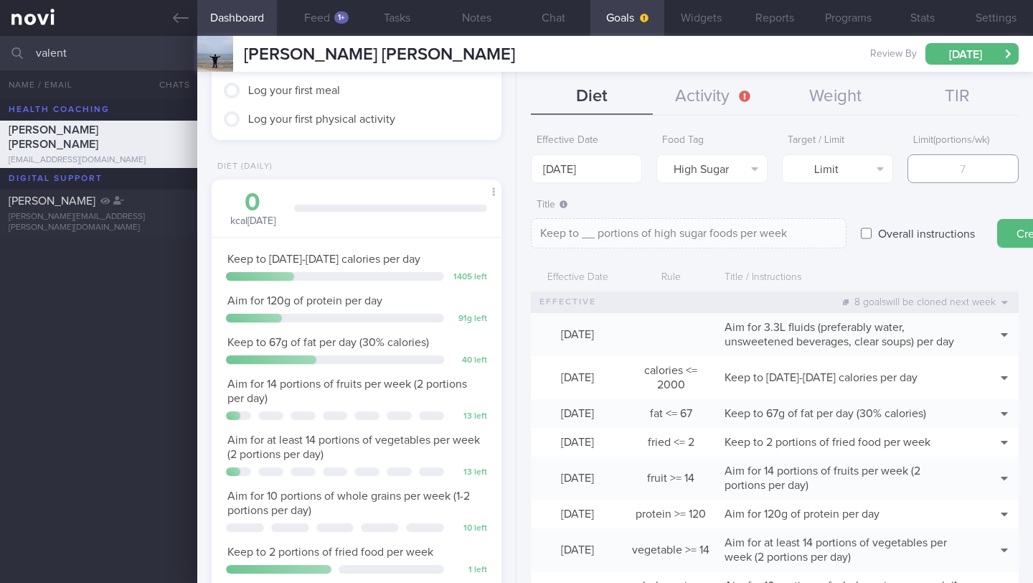
type textarea "Keep to 2 portions of high sugar foods per week"
type input "2"
click at [1015, 239] on button "Create" at bounding box center [1033, 233] width 72 height 29
type input "[DATE]"
type textarea "Aim for ___ of ___"
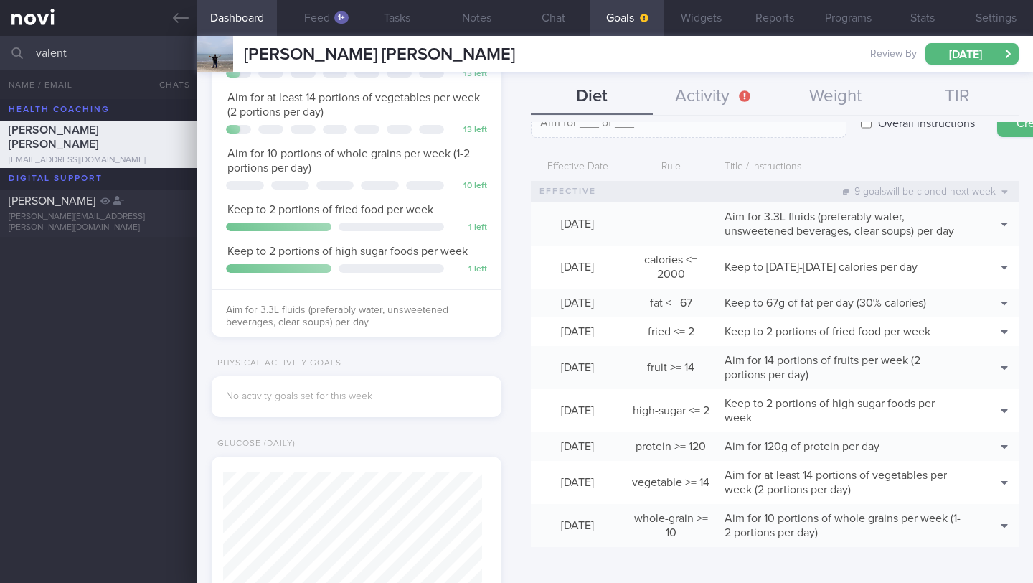
scroll to position [488, 0]
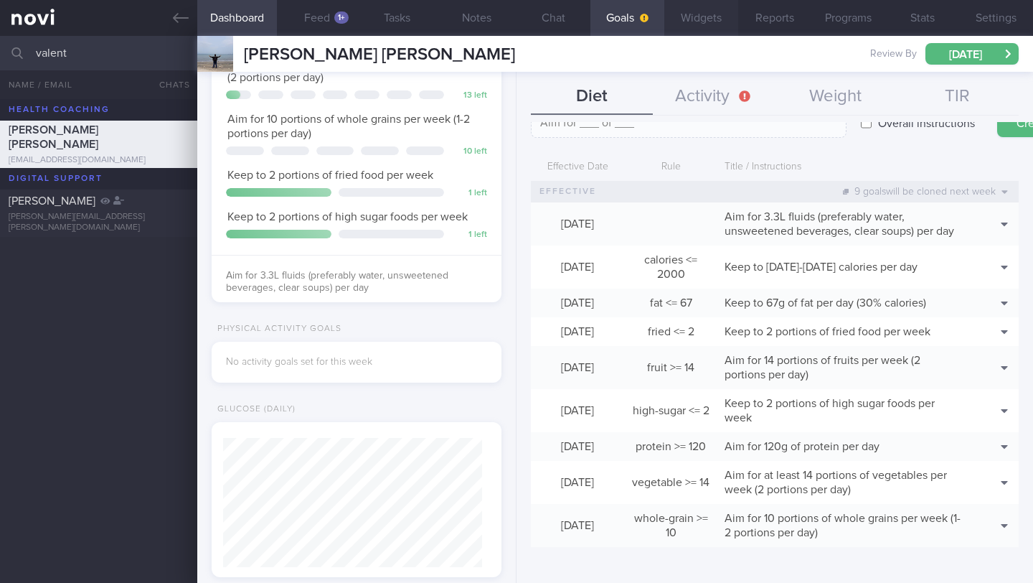
click at [713, 19] on button "Widgets" at bounding box center [701, 18] width 74 height 36
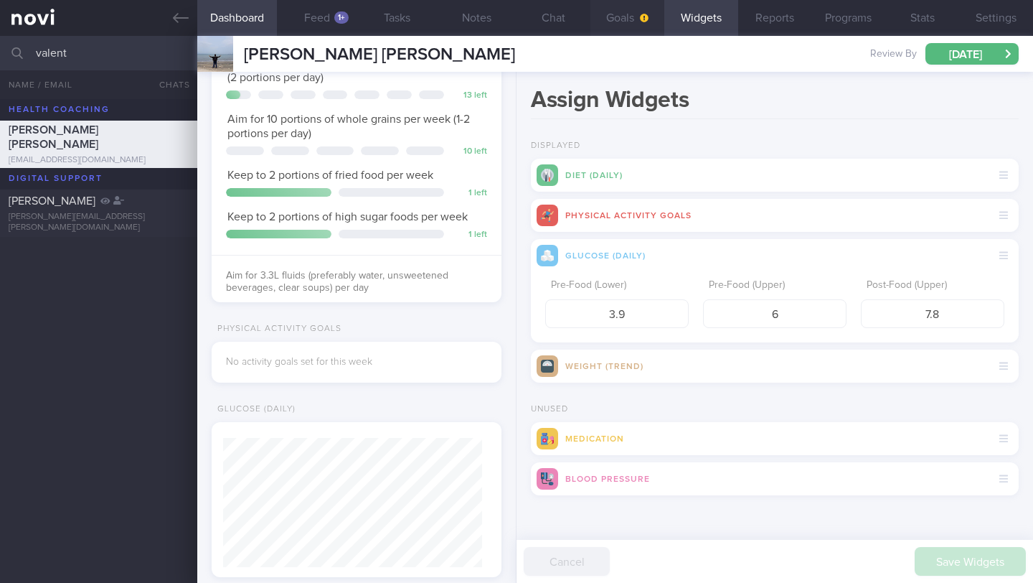
click at [644, 19] on icon "button" at bounding box center [644, 18] width 9 height 9
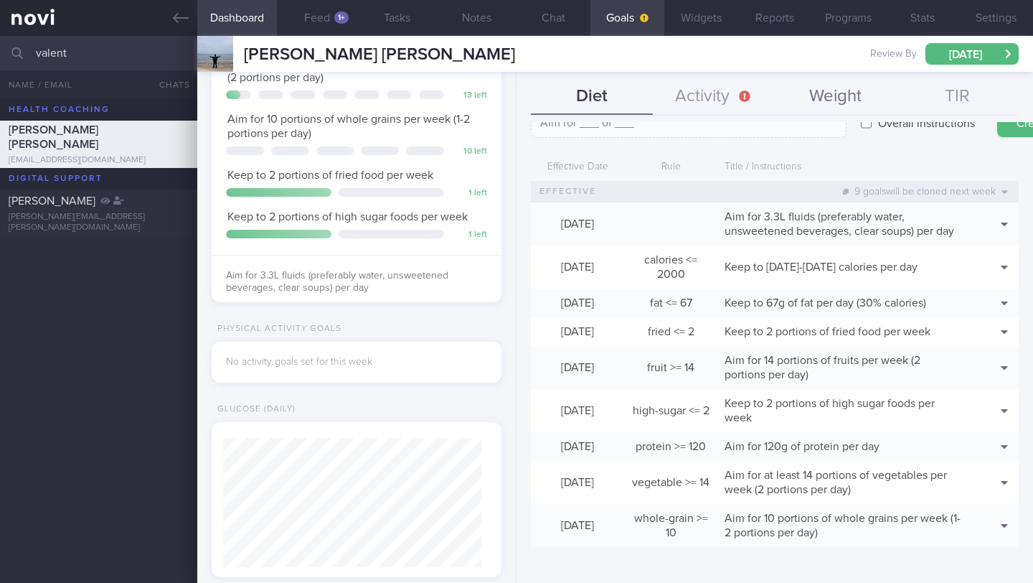
click at [830, 105] on button "Weight" at bounding box center [836, 97] width 122 height 36
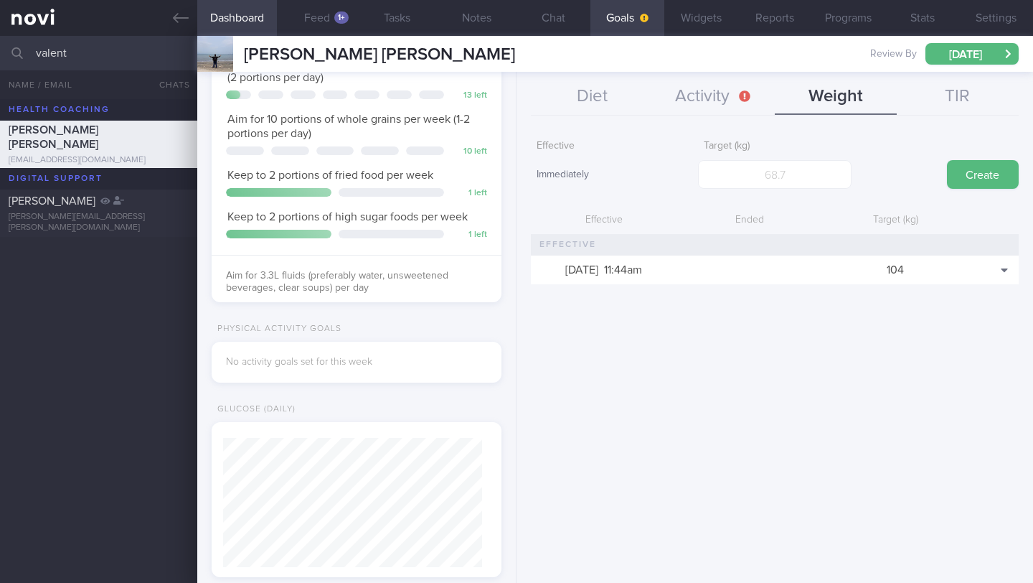
click at [525, 90] on div "Diet Activity Weight TIR Effective Date [DATE] Food Tag Select tag... Select ta…" at bounding box center [775, 327] width 517 height 511
click at [593, 98] on button "Diet" at bounding box center [592, 97] width 122 height 36
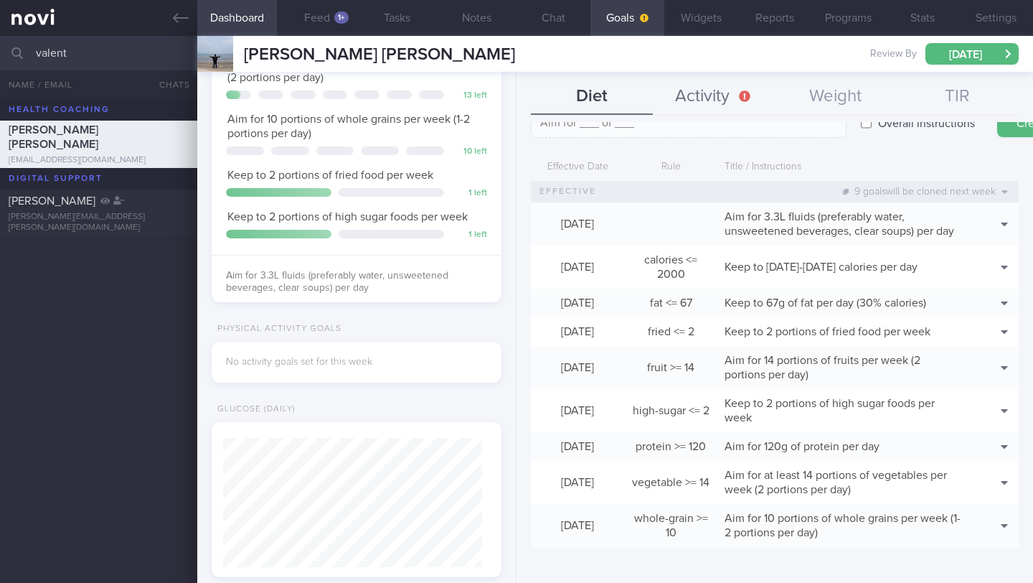
click at [687, 99] on button "Activity" at bounding box center [714, 97] width 122 height 36
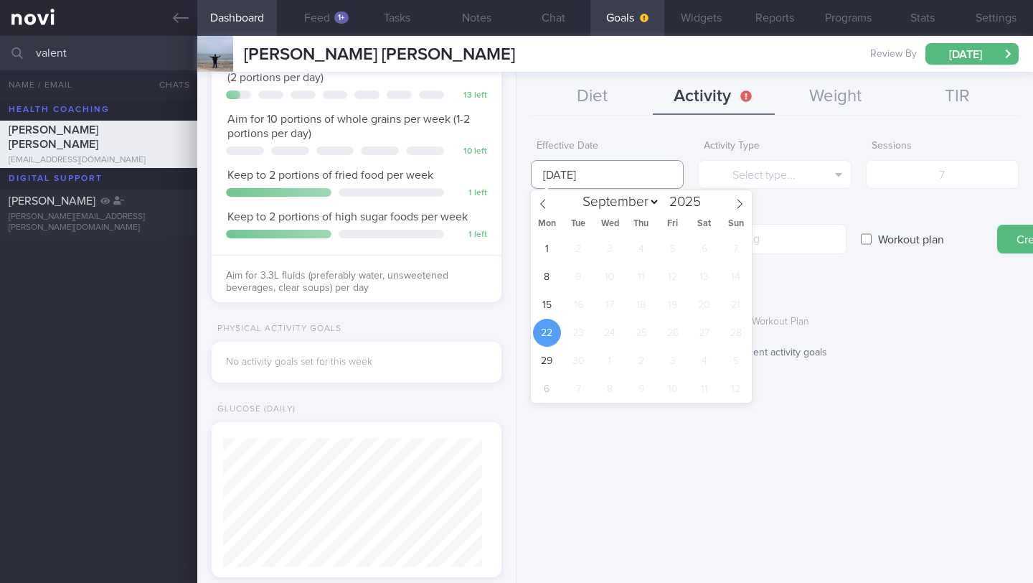
click at [585, 174] on input "[DATE]" at bounding box center [607, 174] width 153 height 29
click at [553, 309] on span "15" at bounding box center [547, 305] width 28 height 28
type input "[DATE]"
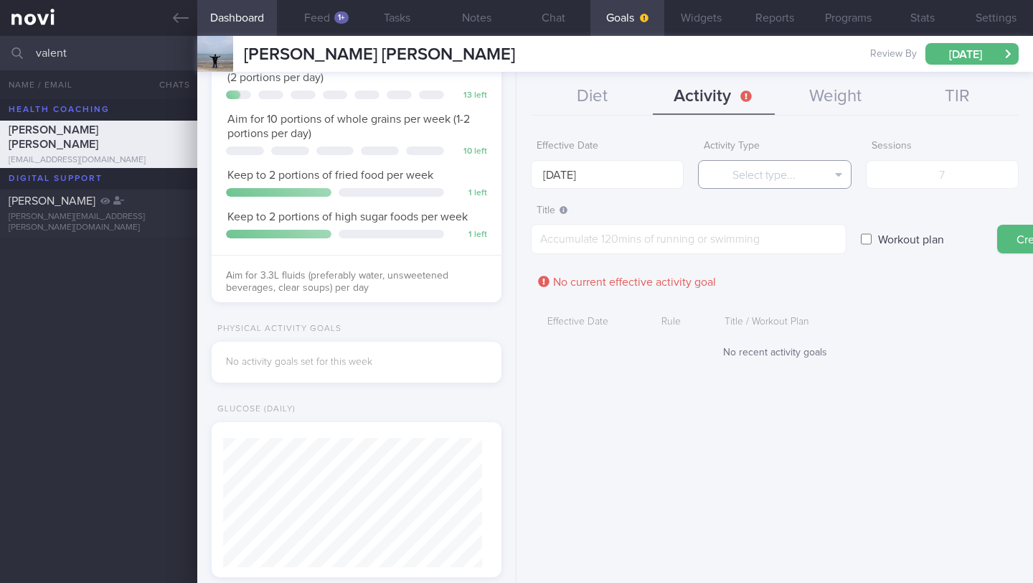
click at [755, 180] on button "Select type..." at bounding box center [774, 174] width 153 height 29
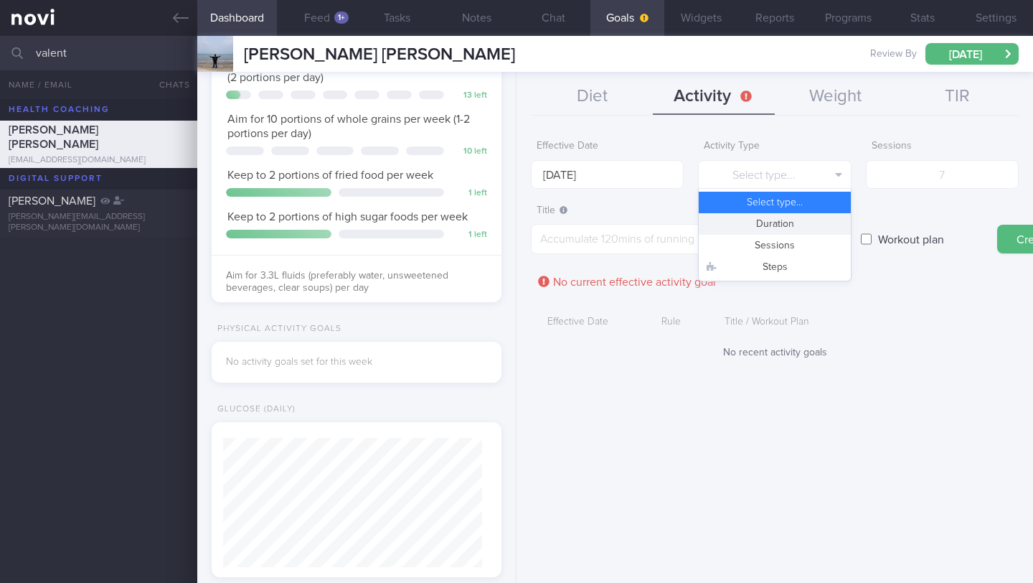
click at [761, 217] on button "Duration" at bounding box center [774, 224] width 151 height 22
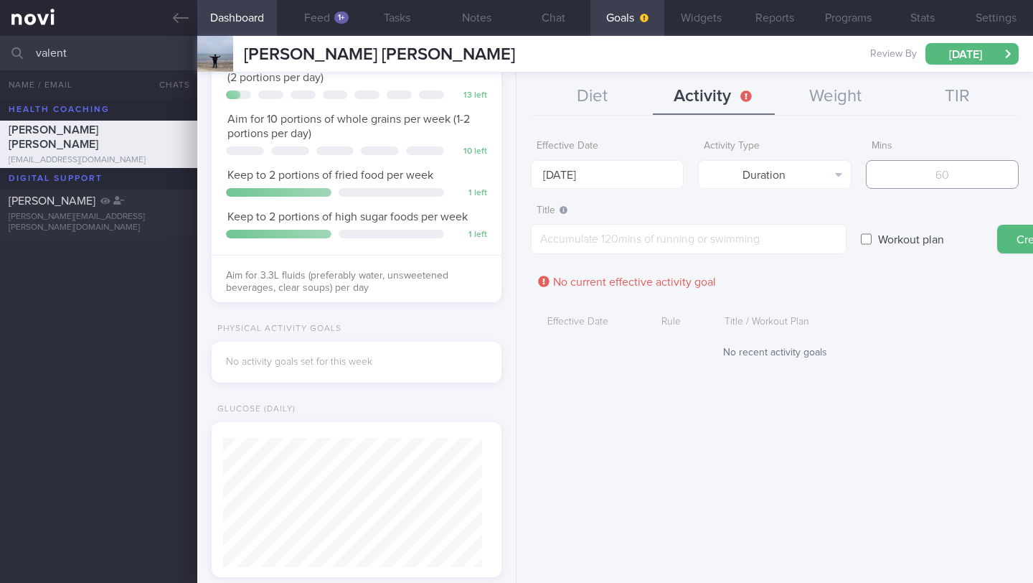
click at [972, 169] on input "number" at bounding box center [942, 174] width 153 height 29
type input "250"
paste textarea "Target at least 250 minutes of moderate-intensity workouts per week"
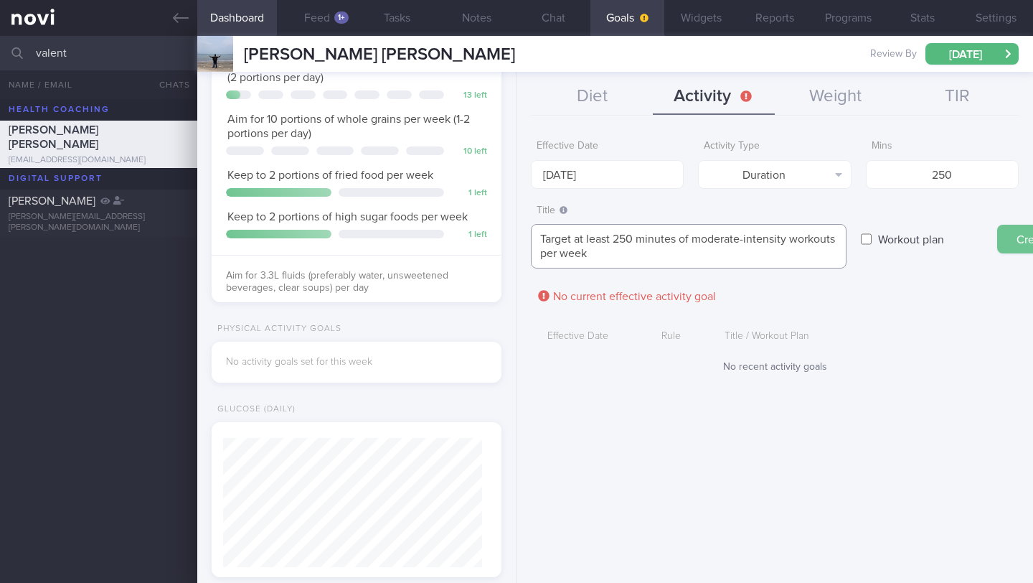
type textarea "Target at least 250 minutes of moderate-intensity workouts per week"
click at [1026, 243] on button "Create" at bounding box center [1033, 239] width 72 height 29
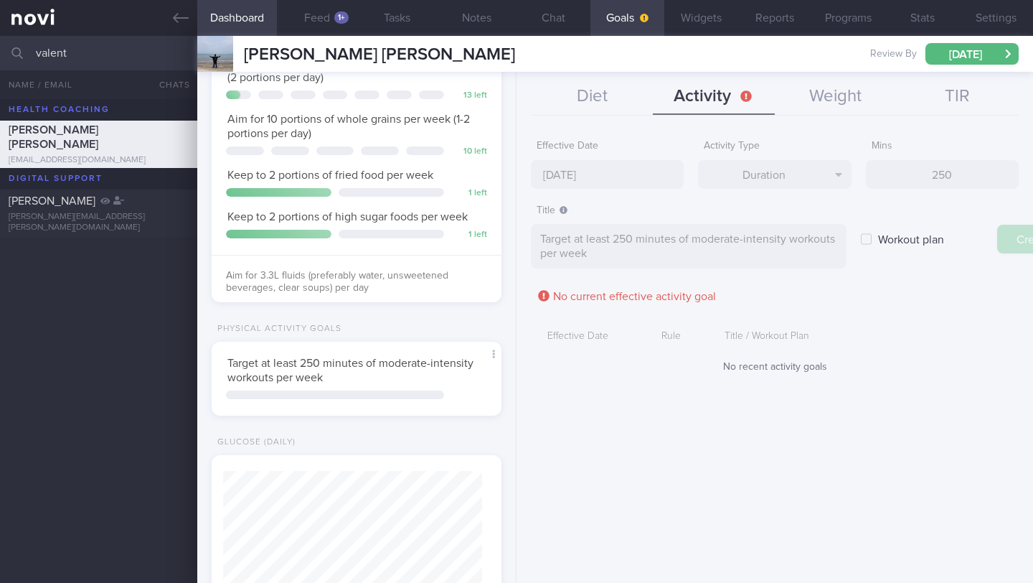
type input "[DATE]"
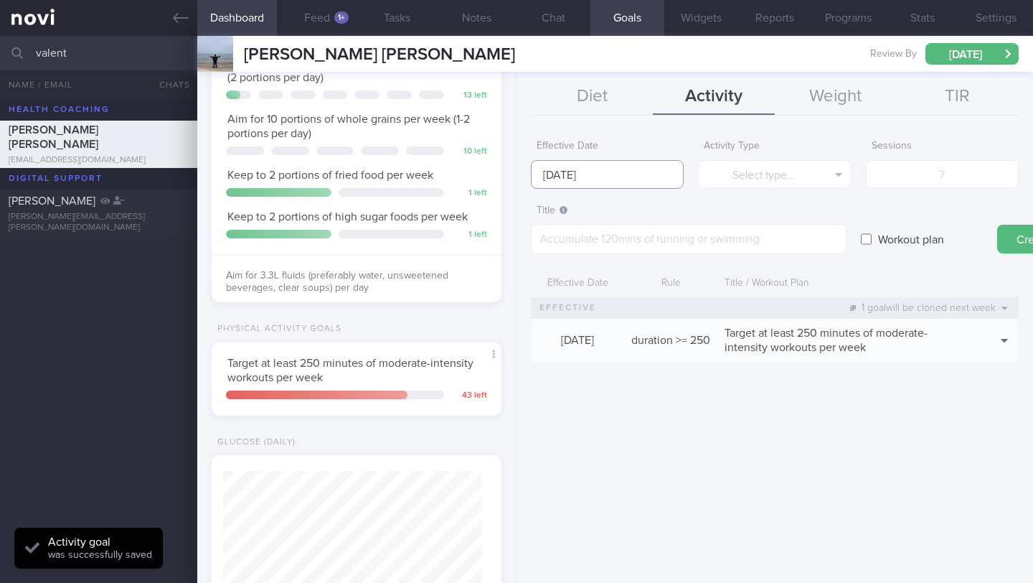
click at [564, 169] on input "[DATE]" at bounding box center [607, 174] width 153 height 29
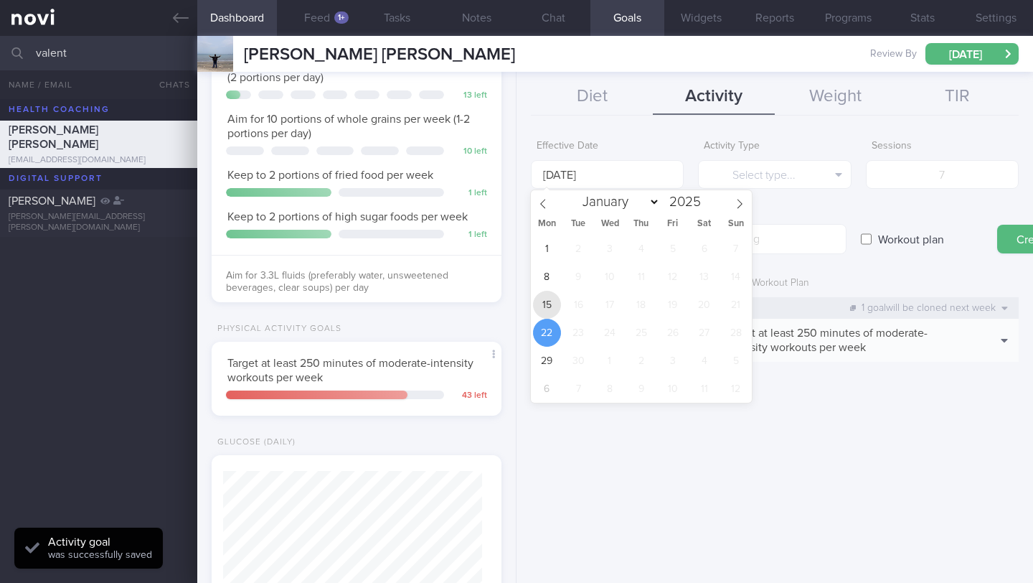
click at [546, 294] on span "15" at bounding box center [547, 305] width 28 height 28
type input "[DATE]"
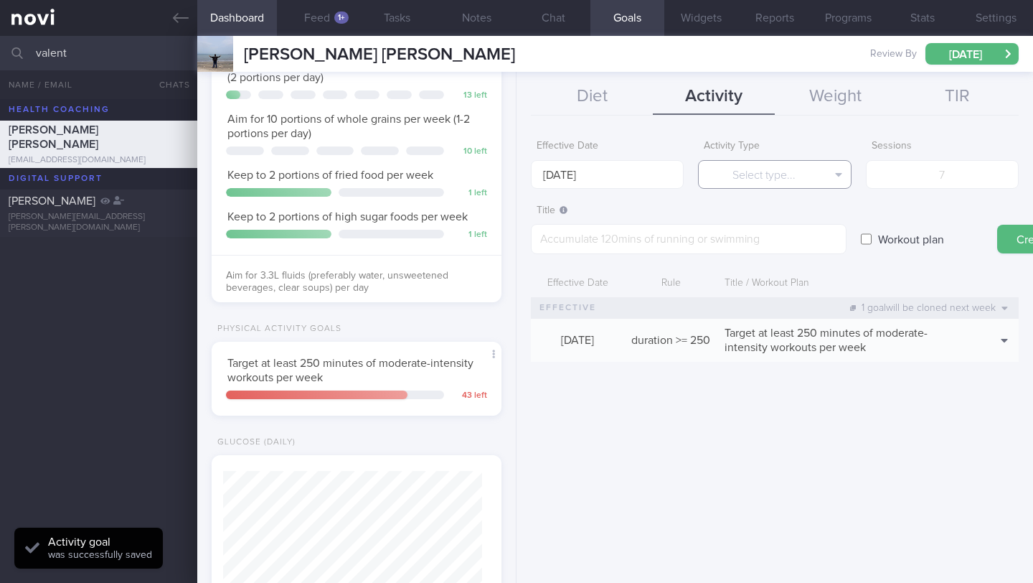
click at [758, 183] on button "Select type..." at bounding box center [774, 174] width 153 height 29
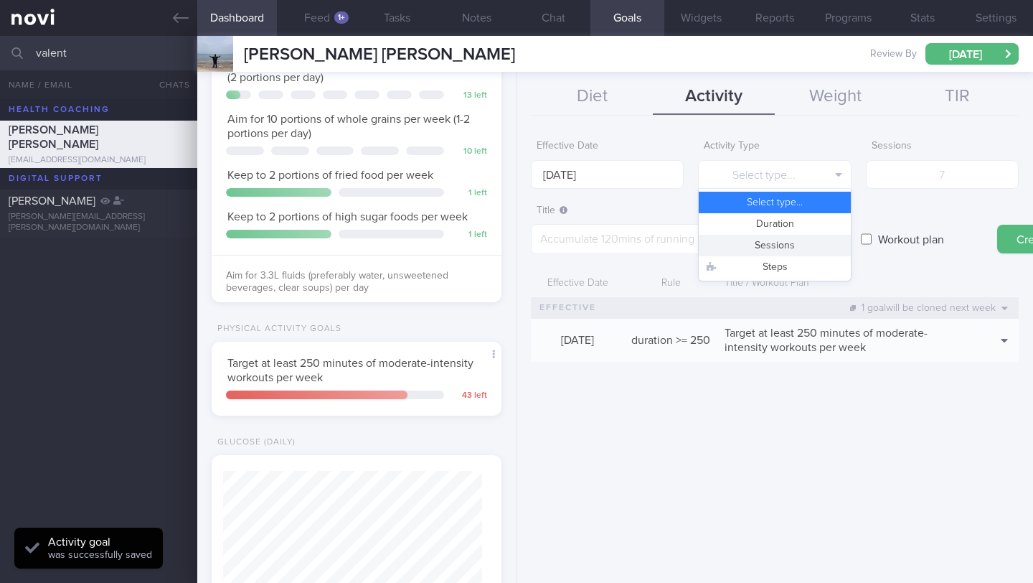
click at [768, 248] on button "Sessions" at bounding box center [774, 246] width 151 height 22
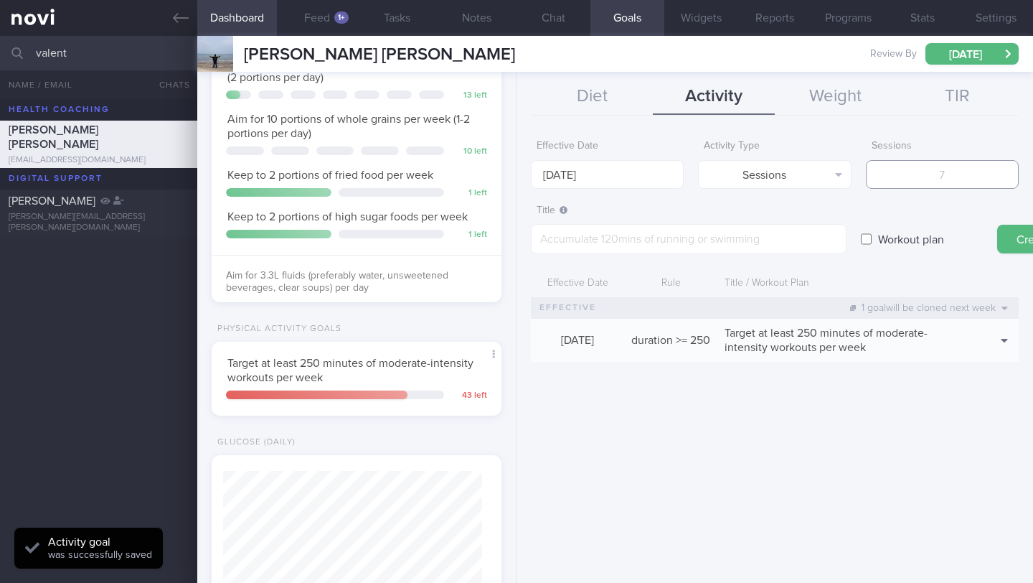
click at [895, 184] on input "number" at bounding box center [942, 174] width 153 height 29
type input "5"
click at [616, 242] on textarea at bounding box center [689, 239] width 316 height 30
paste textarea "Workout at least 5x per week (on top of steps) 3 workouts to focus on cardio (e…"
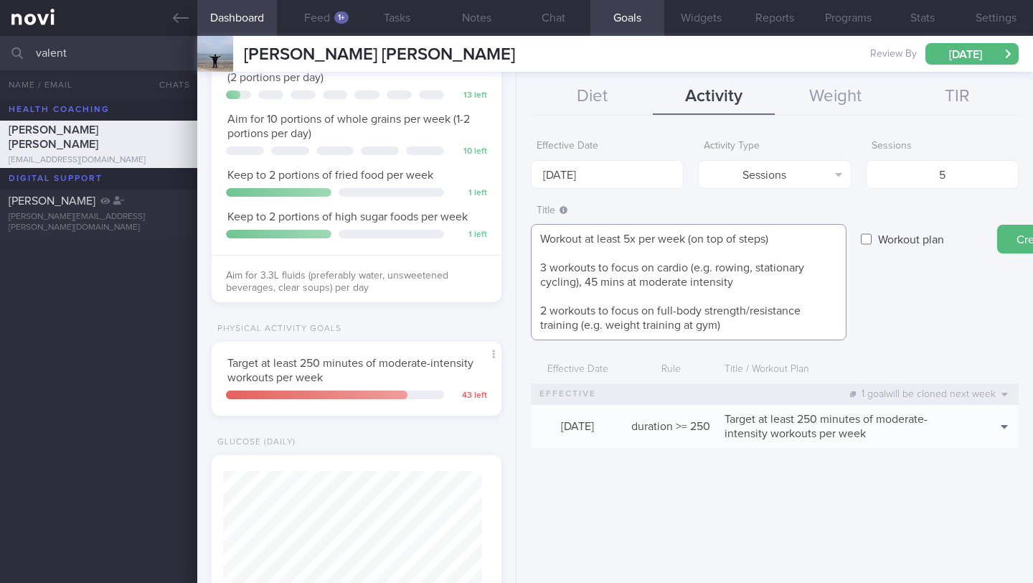
click at [538, 266] on textarea "Workout at least 5x per week (on top of steps) 3 workouts to focus on cardio (e…" at bounding box center [689, 282] width 316 height 116
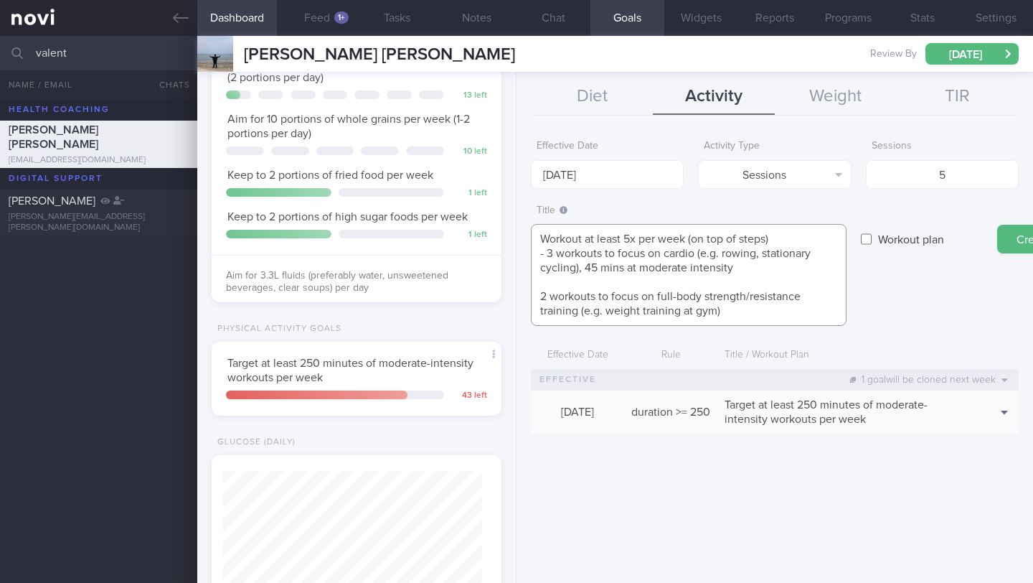
click at [537, 299] on textarea "Workout at least 5x per week (on top of steps) - 3 workouts to focus on cardio …" at bounding box center [689, 275] width 316 height 102
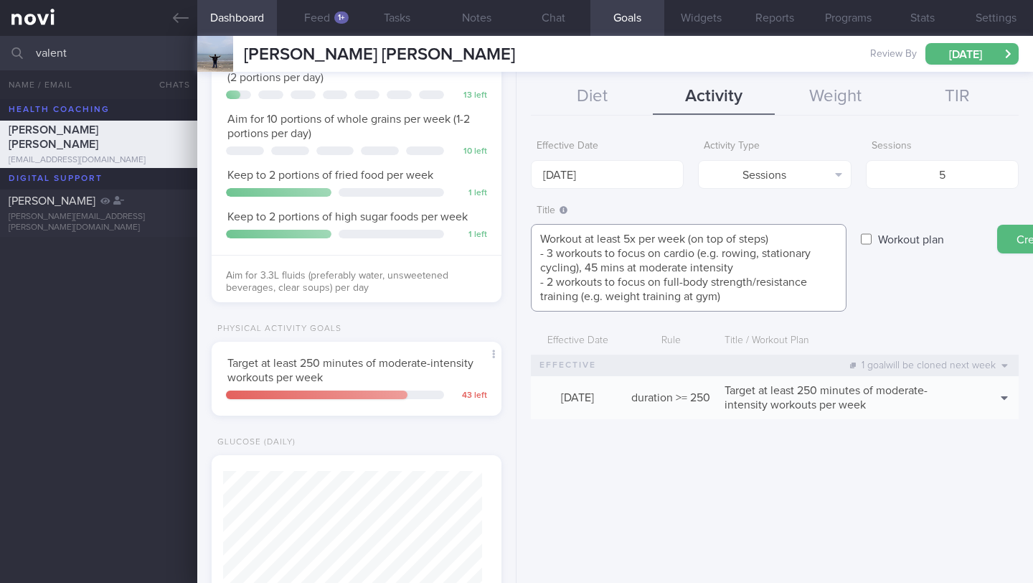
drag, startPoint x: 625, startPoint y: 238, endPoint x: 537, endPoint y: 235, distance: 88.3
click at [537, 235] on textarea "Workout at least 5x per week (on top of steps) - 3 workouts to focus on cardio …" at bounding box center [689, 268] width 316 height 88
drag, startPoint x: 766, startPoint y: 234, endPoint x: 679, endPoint y: 238, distance: 87.6
click at [679, 238] on textarea "Aim for 5 workouts a week (on top of steps) - 3 workouts to focus on cardio (e.…" at bounding box center [689, 268] width 316 height 88
click at [627, 268] on textarea "Aim for 5 workouts a week - 3 workouts to focus on cardio (e.g. rowing, station…" at bounding box center [689, 268] width 316 height 88
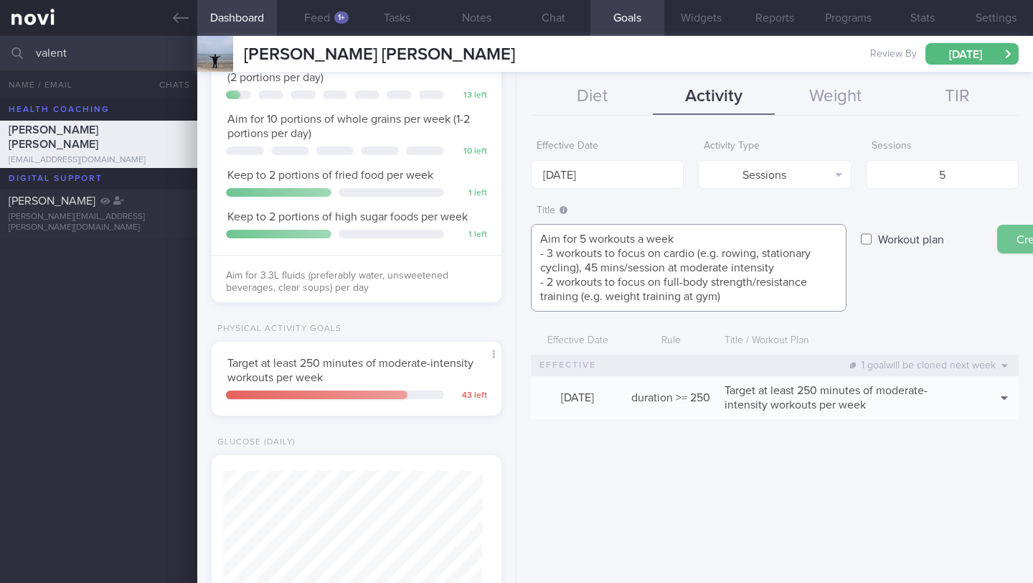
type textarea "Aim for 5 workouts a week - 3 workouts to focus on cardio (e.g. rowing, station…"
click at [1016, 234] on button "Create" at bounding box center [1033, 239] width 72 height 29
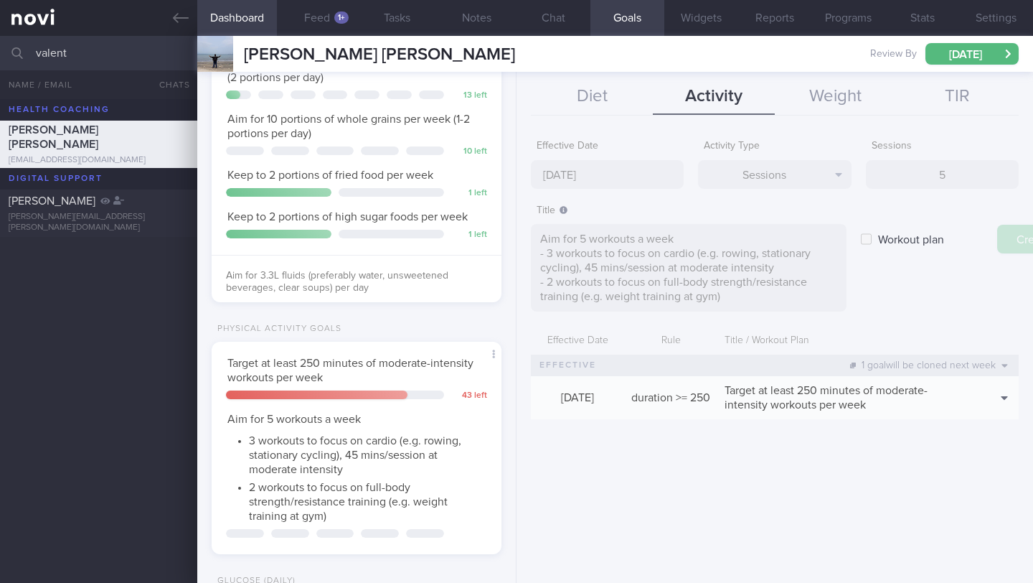
type input "[DATE]"
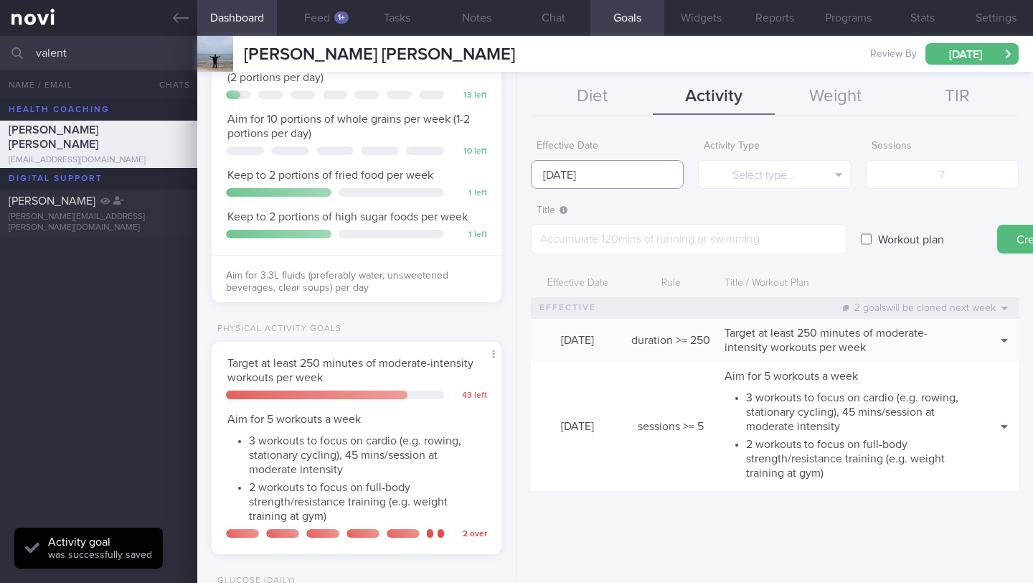
click at [612, 178] on input "[DATE]" at bounding box center [607, 174] width 153 height 29
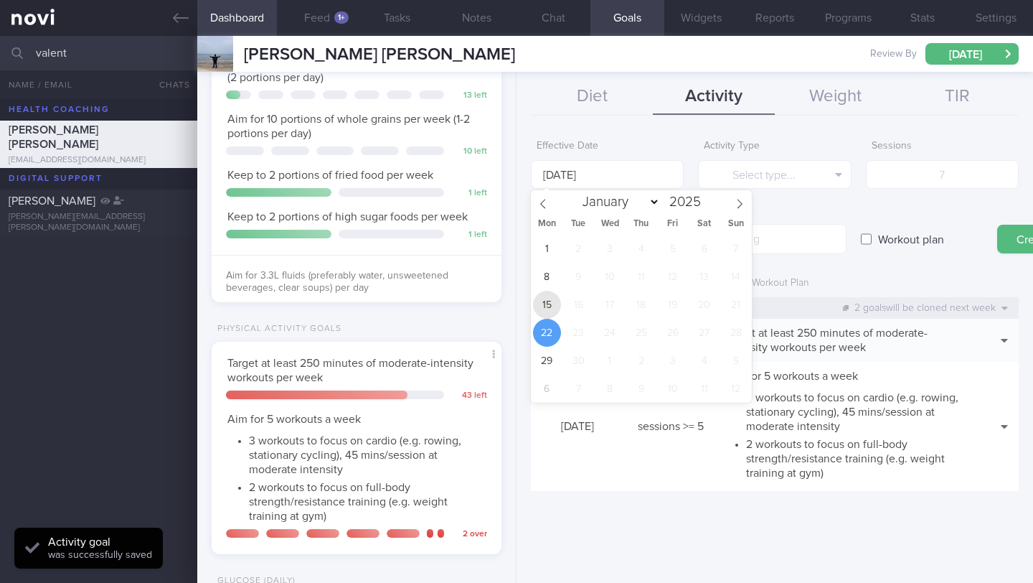
click at [543, 311] on span "15" at bounding box center [547, 305] width 28 height 28
type input "[DATE]"
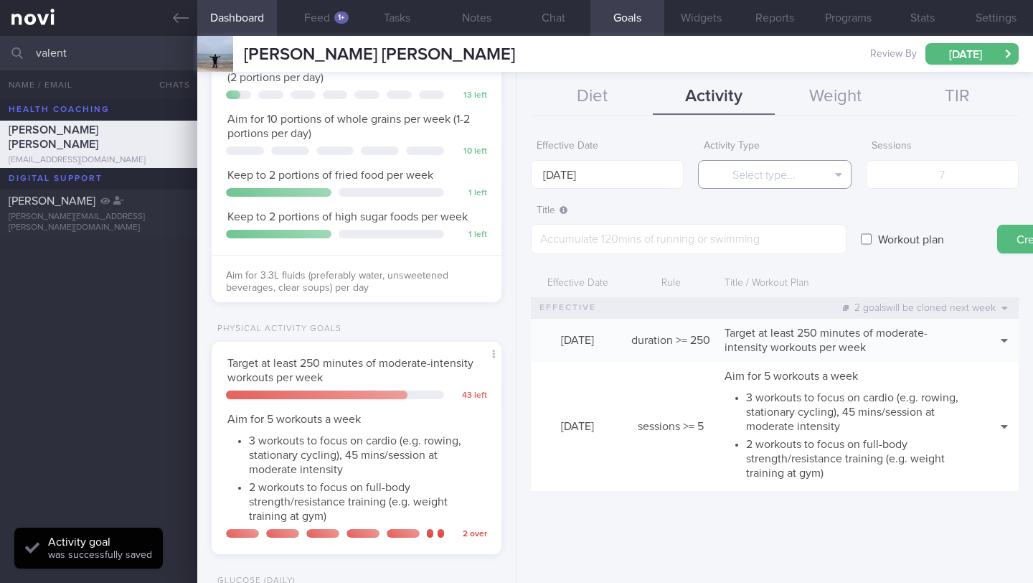
click at [782, 178] on button "Select type..." at bounding box center [774, 174] width 153 height 29
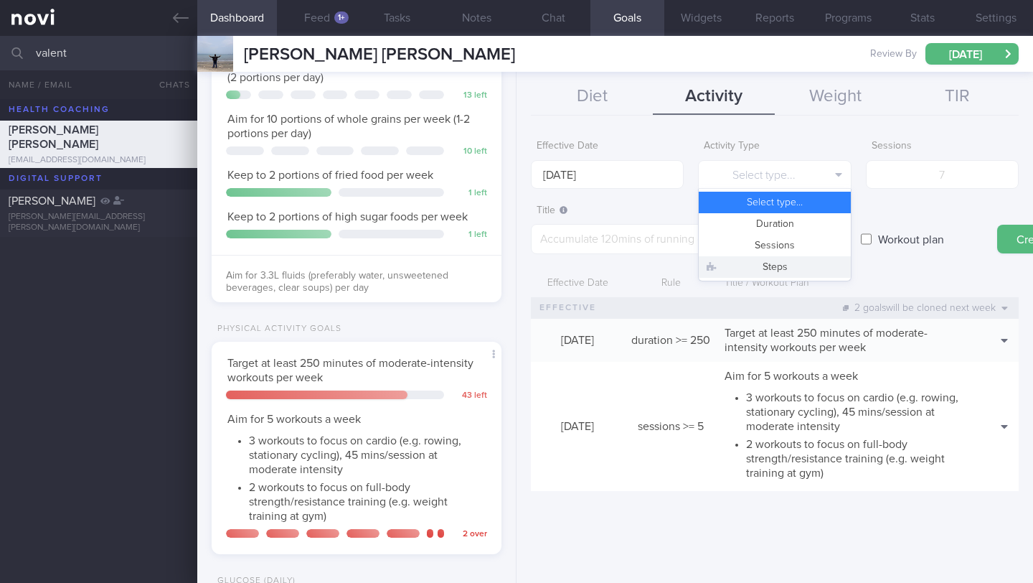
click at [780, 270] on button "Steps" at bounding box center [774, 267] width 151 height 22
click at [898, 189] on form "Effective Date [DATE] Activity Type Steps Select type... Duration Sessions Step…" at bounding box center [775, 319] width 488 height 372
click at [902, 182] on input "number" at bounding box center [942, 174] width 153 height 29
type input "1"
type input "70000"
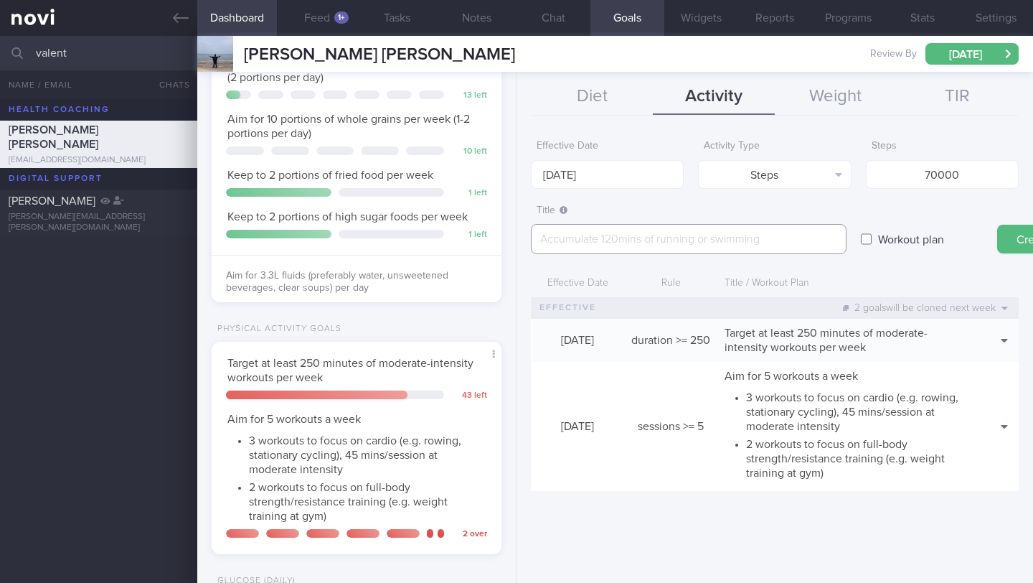
click at [612, 234] on textarea at bounding box center [689, 239] width 316 height 30
paste textarea "Aim for 10,000 steps per day"
click at [580, 240] on textarea "Aim for 10,000 steps per day" at bounding box center [689, 239] width 316 height 30
click at [814, 230] on textarea "Aim for 70,000 steps per week (10,000 steps per day" at bounding box center [689, 239] width 316 height 30
click at [809, 242] on textarea "Aim for 70,000 steps per week (10,000 steps per day" at bounding box center [689, 239] width 316 height 30
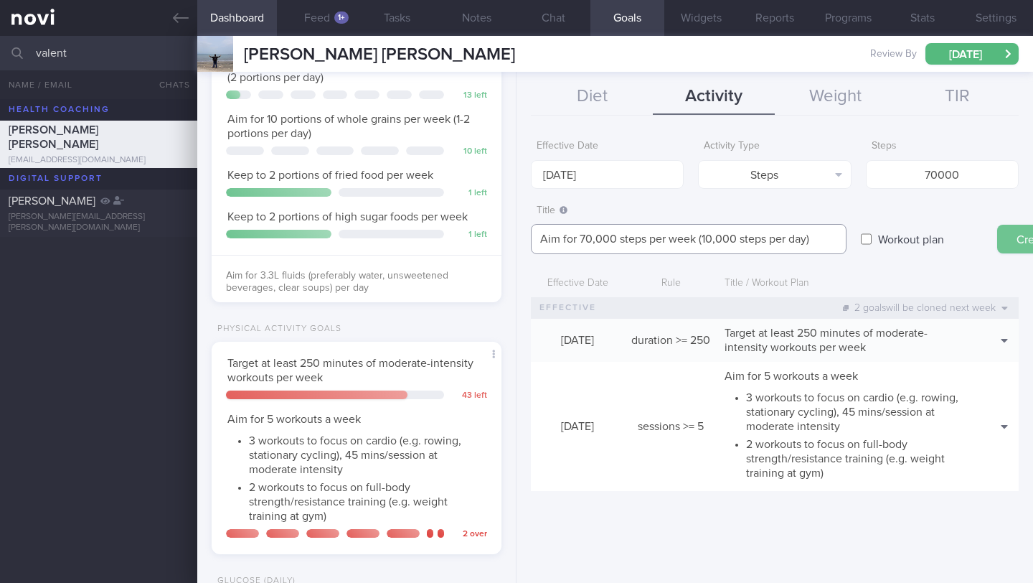
type textarea "Aim for 70,000 steps per week (10,000 steps per day)"
click at [1025, 240] on button "Create" at bounding box center [1033, 239] width 72 height 29
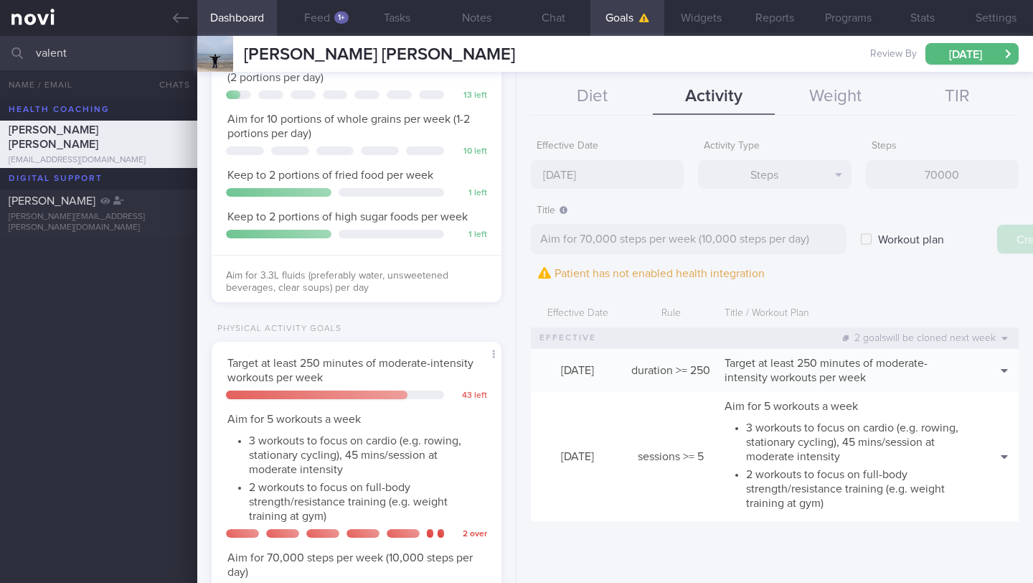
type input "[DATE]"
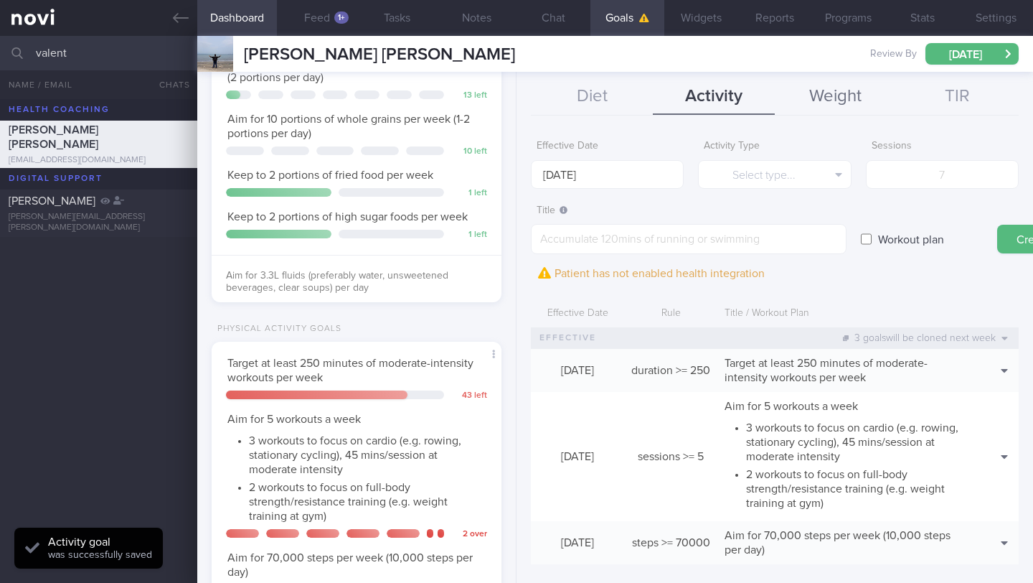
click at [829, 97] on button "Weight" at bounding box center [836, 97] width 122 height 36
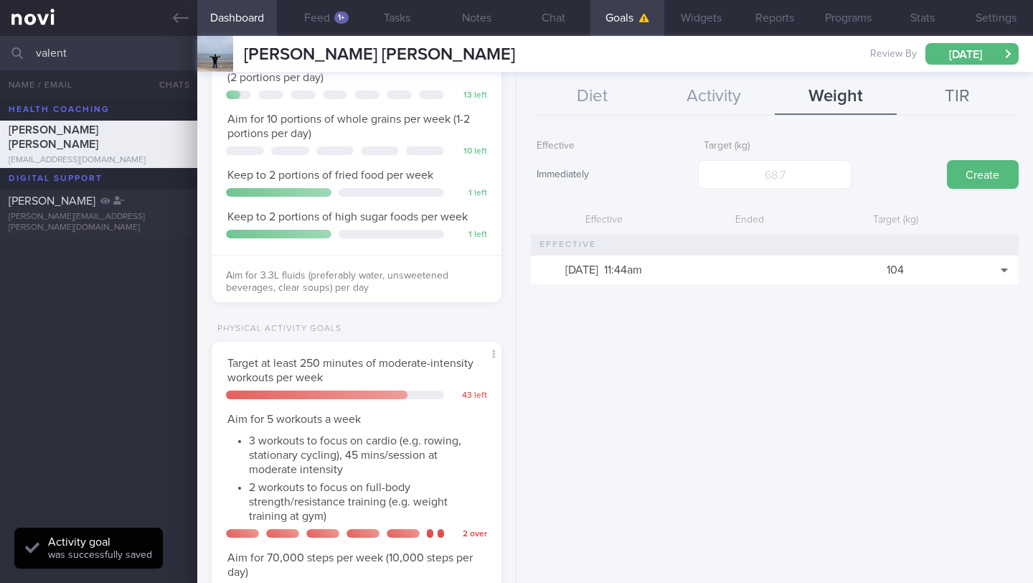
click at [958, 92] on button "TIR" at bounding box center [958, 97] width 122 height 36
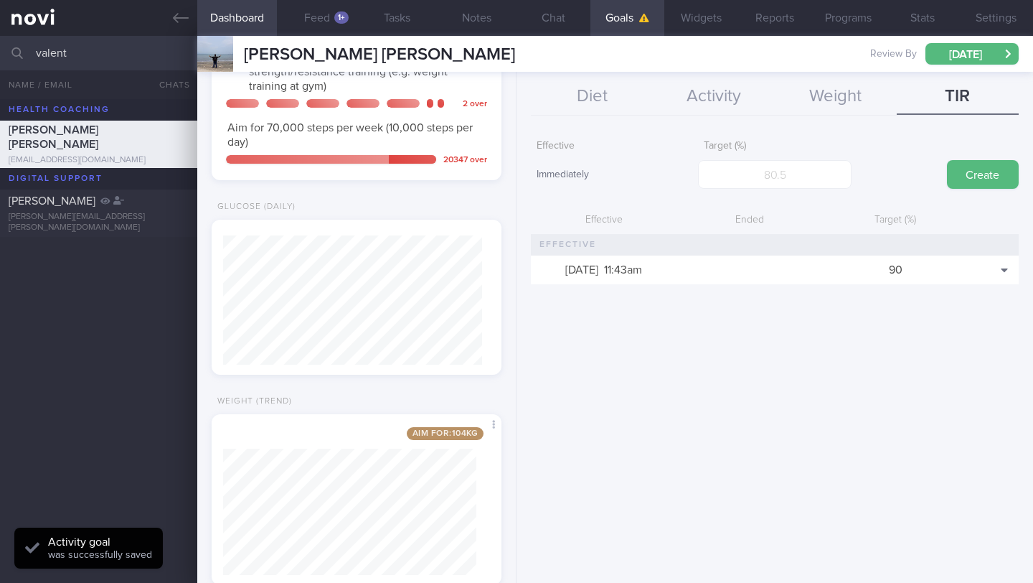
scroll to position [955, 0]
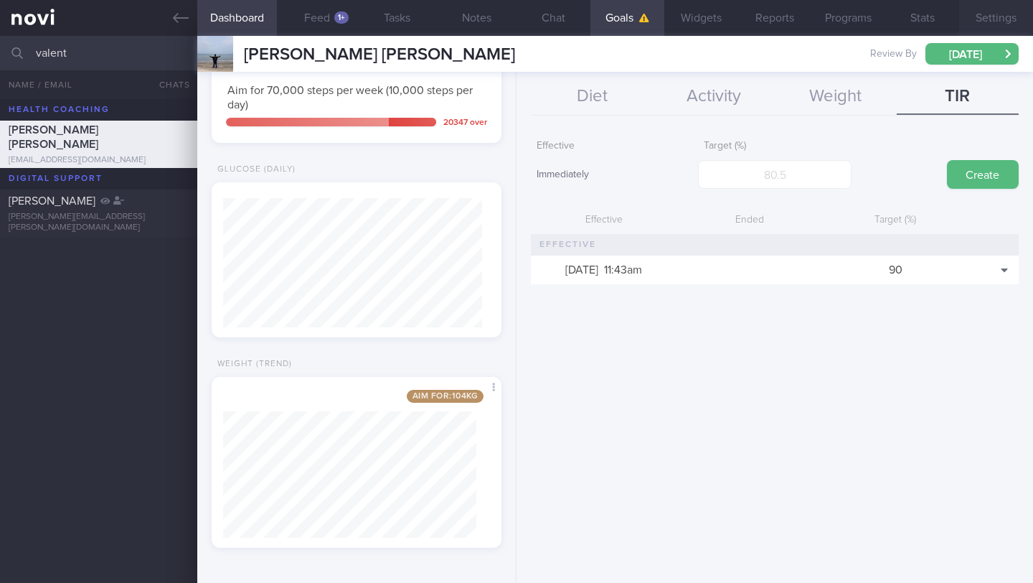
click at [998, 14] on button "Settings" at bounding box center [996, 18] width 74 height 36
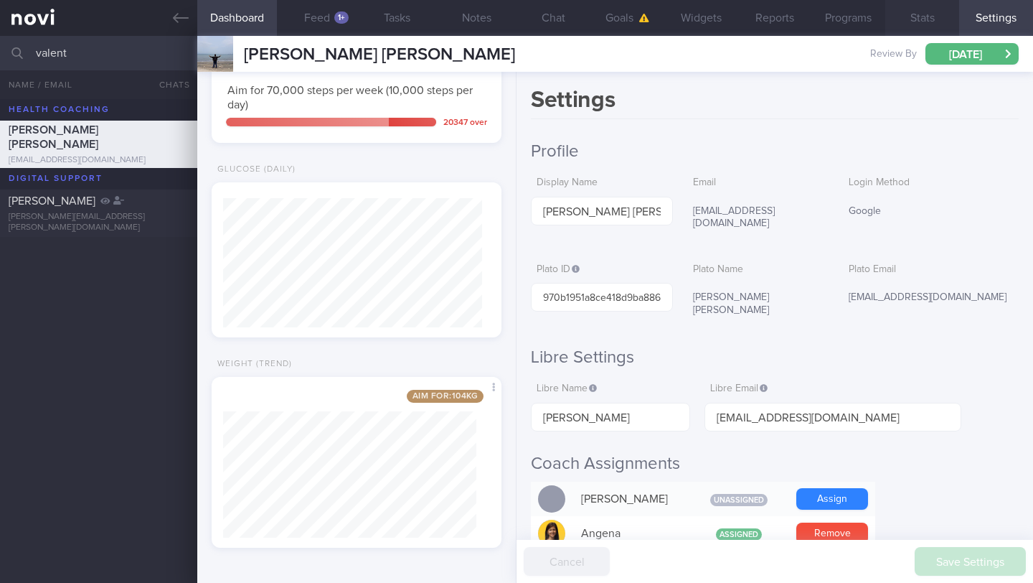
click at [916, 23] on button "Stats" at bounding box center [922, 18] width 74 height 36
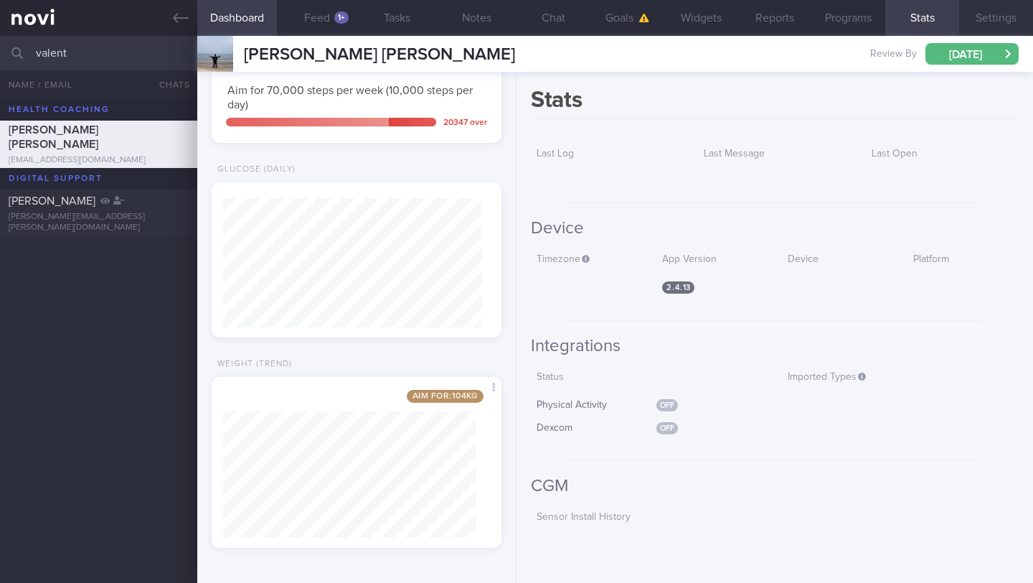
click at [997, 20] on button "Settings" at bounding box center [996, 18] width 74 height 36
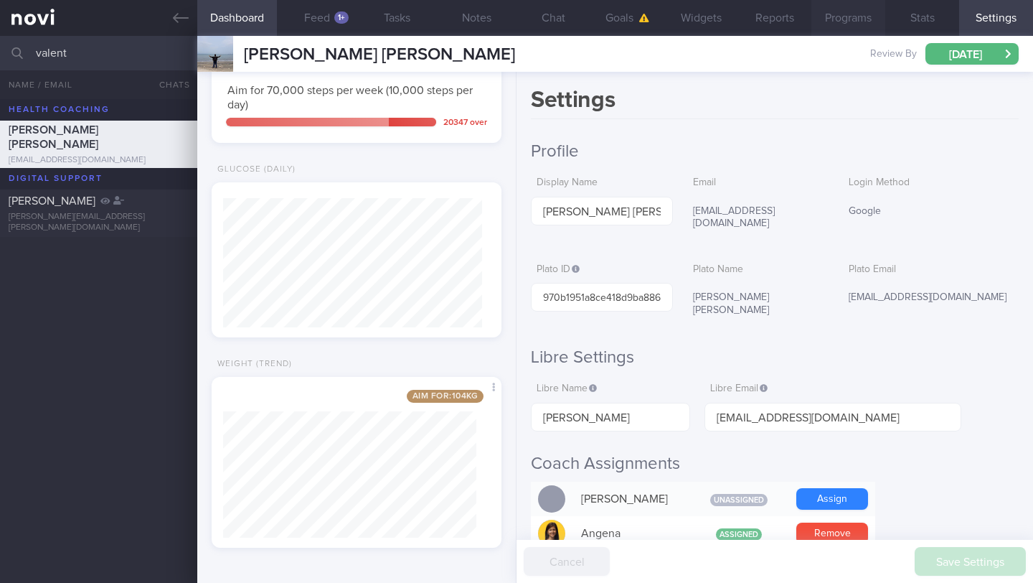
click at [858, 24] on button "Programs" at bounding box center [849, 18] width 74 height 36
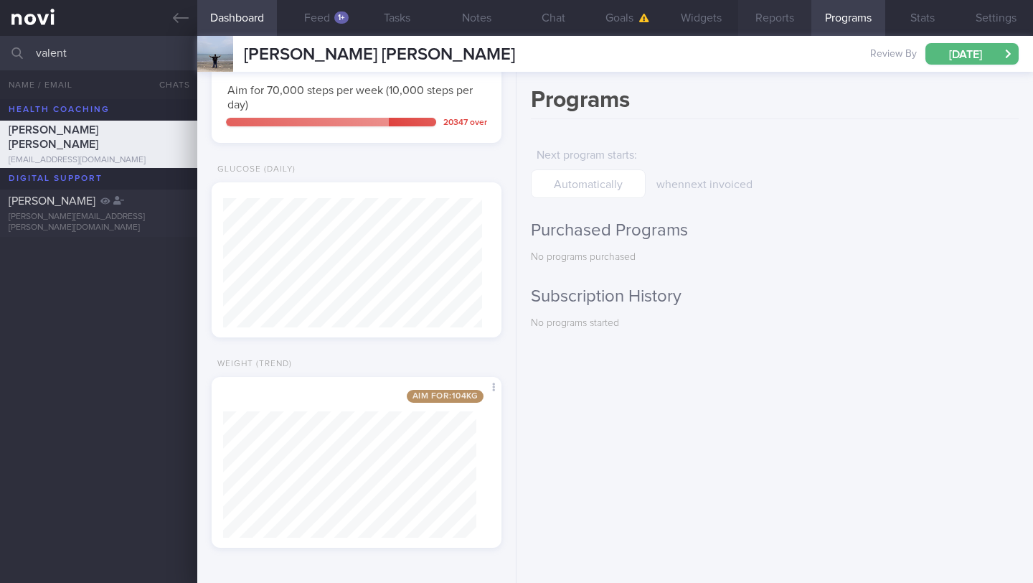
click at [757, 16] on button "Reports" at bounding box center [775, 18] width 74 height 36
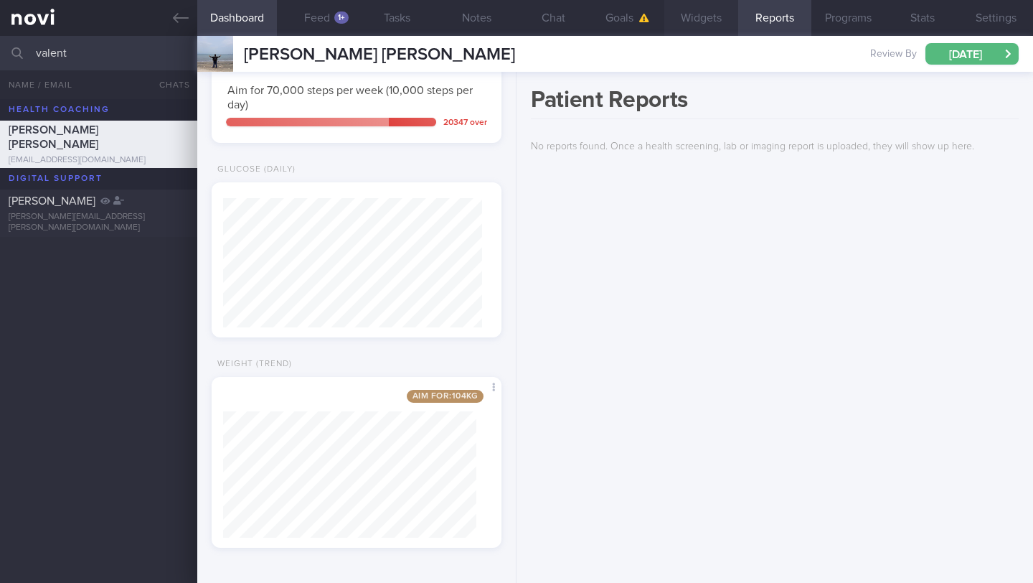
click at [705, 24] on button "Widgets" at bounding box center [701, 18] width 74 height 36
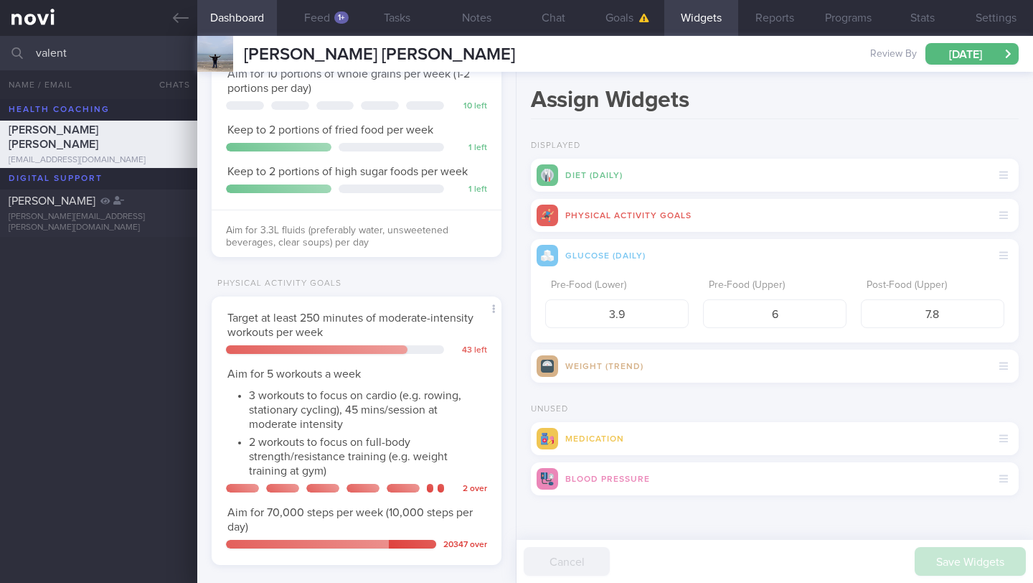
scroll to position [746, 0]
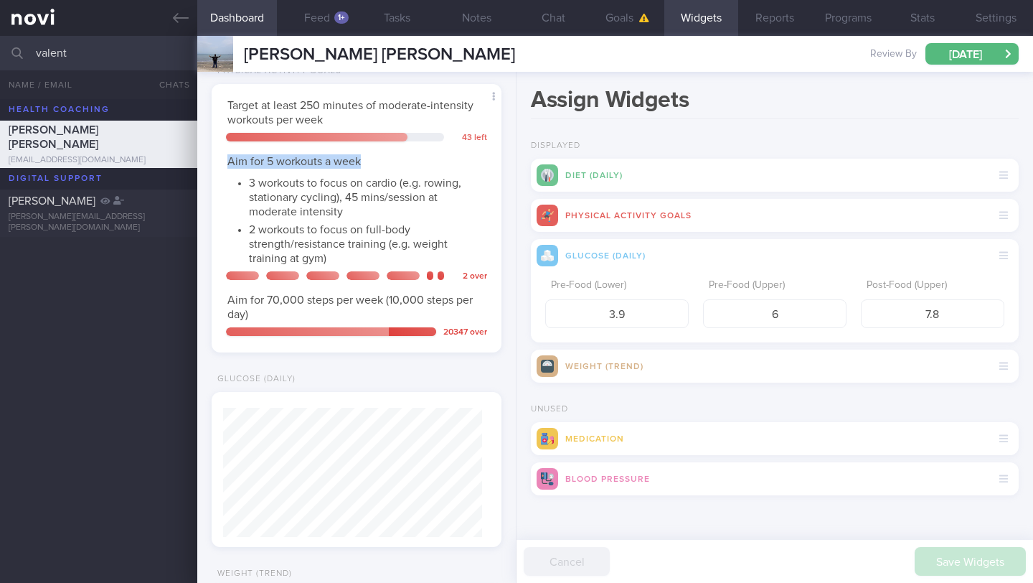
drag, startPoint x: 241, startPoint y: 157, endPoint x: 366, endPoint y: 162, distance: 125.0
click at [366, 162] on div "Aim for 5 workouts a week 3 workouts to focus on cardio (e.g. rowing, stationar…" at bounding box center [356, 209] width 261 height 111
copy span "Aim for 5 workouts a week"
click at [101, 63] on input "valent" at bounding box center [516, 53] width 1033 height 34
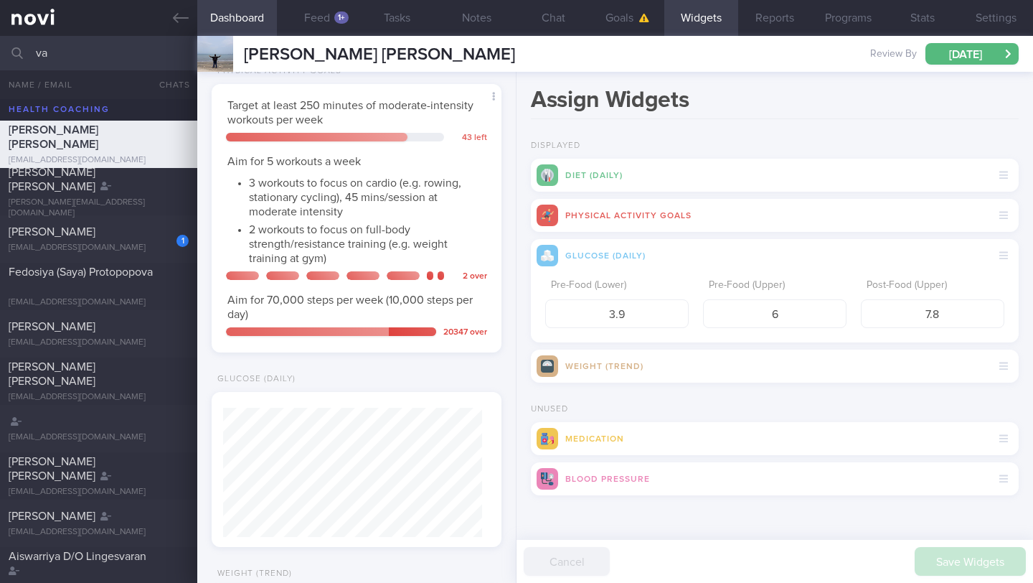
type input "v"
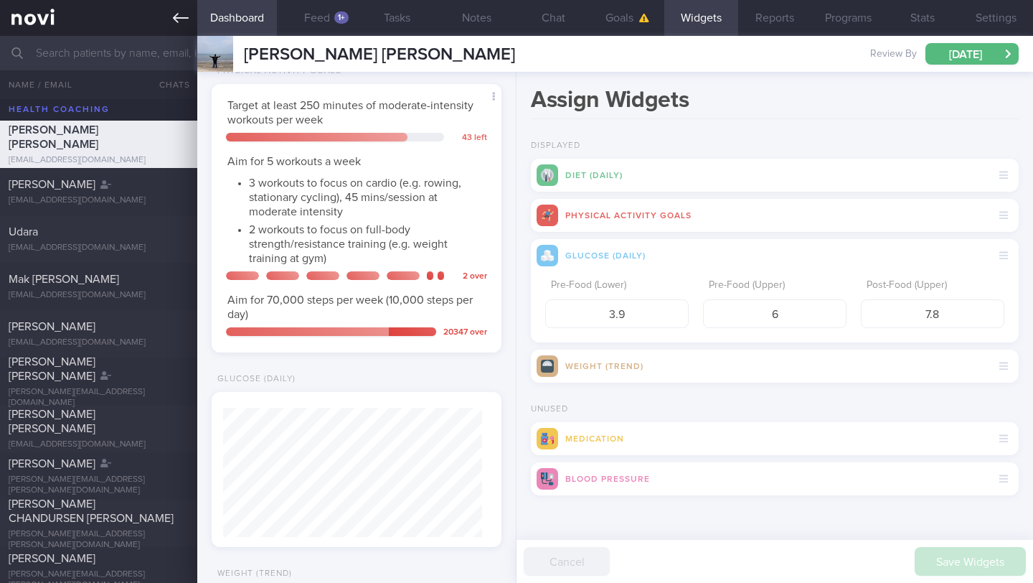
click at [179, 18] on icon at bounding box center [181, 18] width 16 height 10
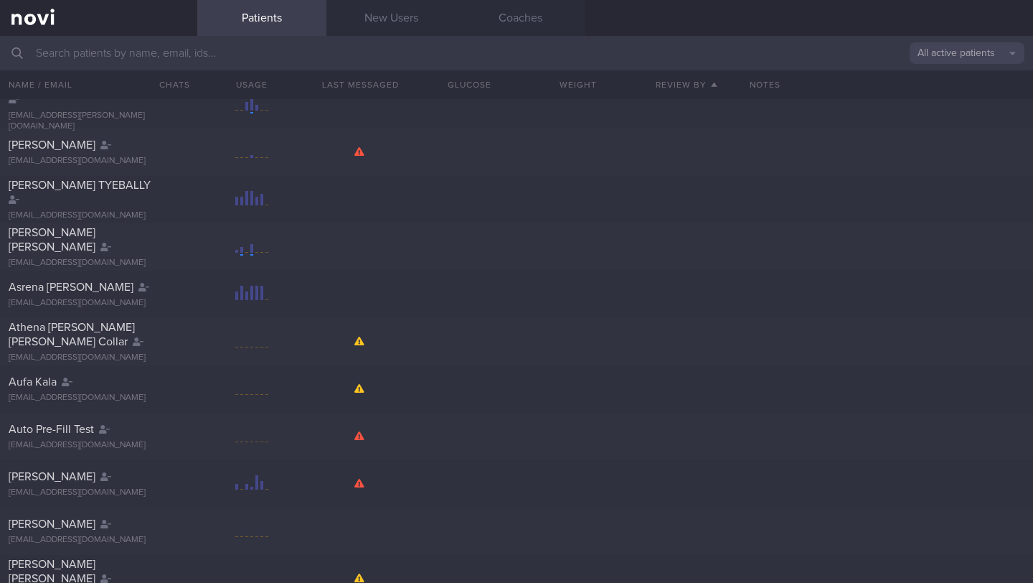
scroll to position [7316, 0]
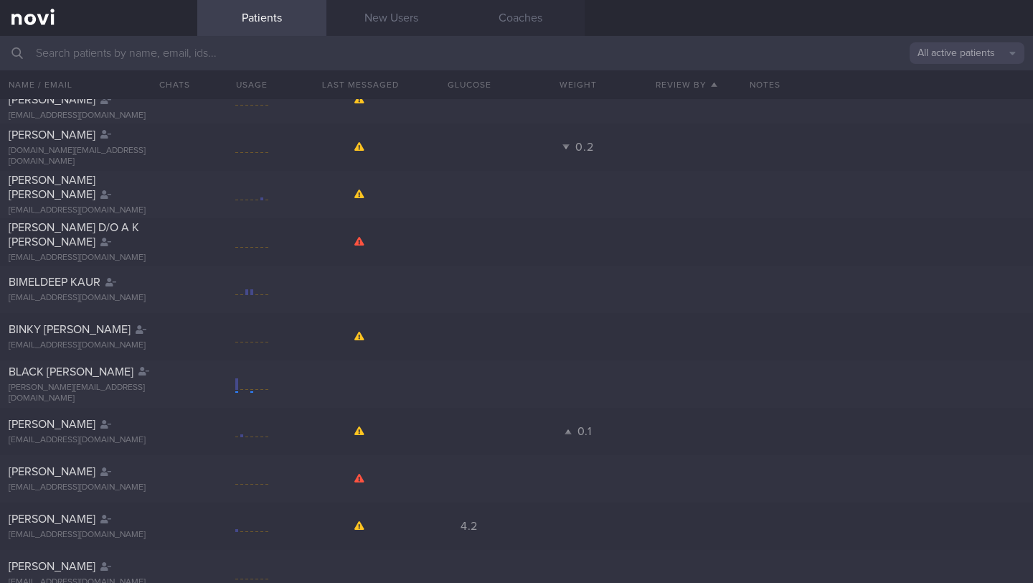
click at [950, 60] on button "All active patients" at bounding box center [967, 53] width 115 height 22
click at [943, 74] on button "Assigned patients" at bounding box center [967, 78] width 115 height 22
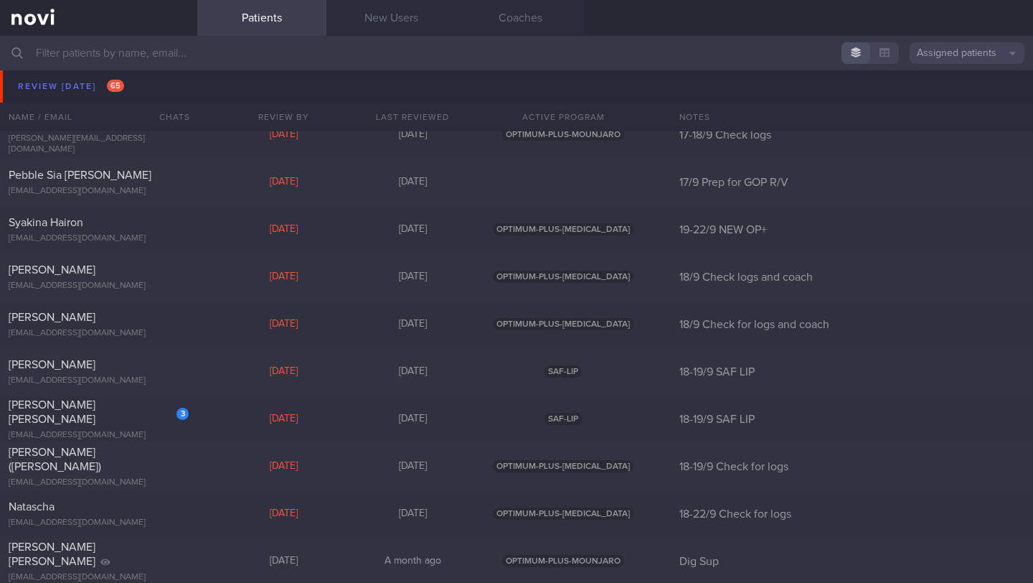
scroll to position [7663, 0]
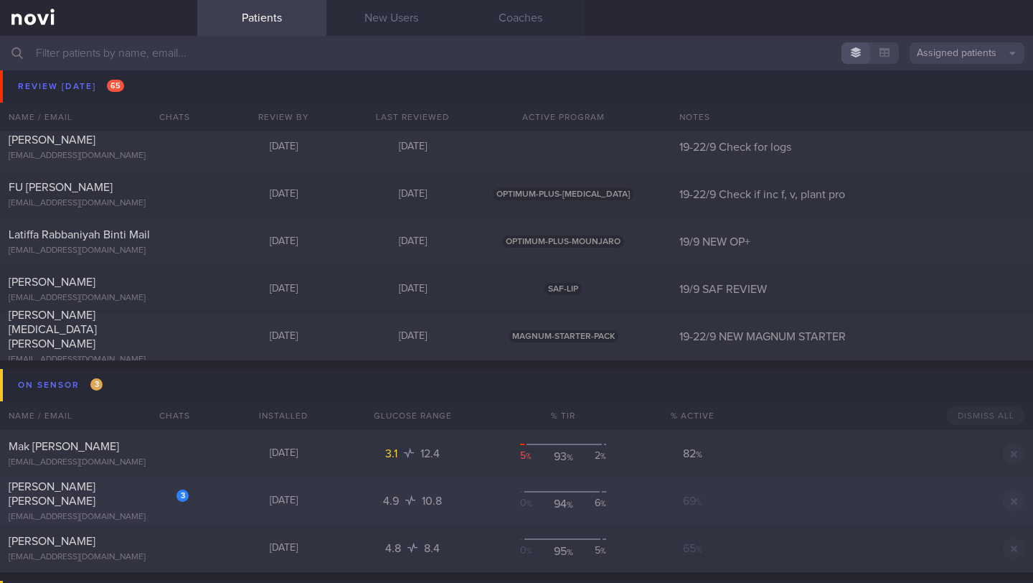
click at [103, 512] on div "[EMAIL_ADDRESS][DOMAIN_NAME]" at bounding box center [99, 517] width 180 height 11
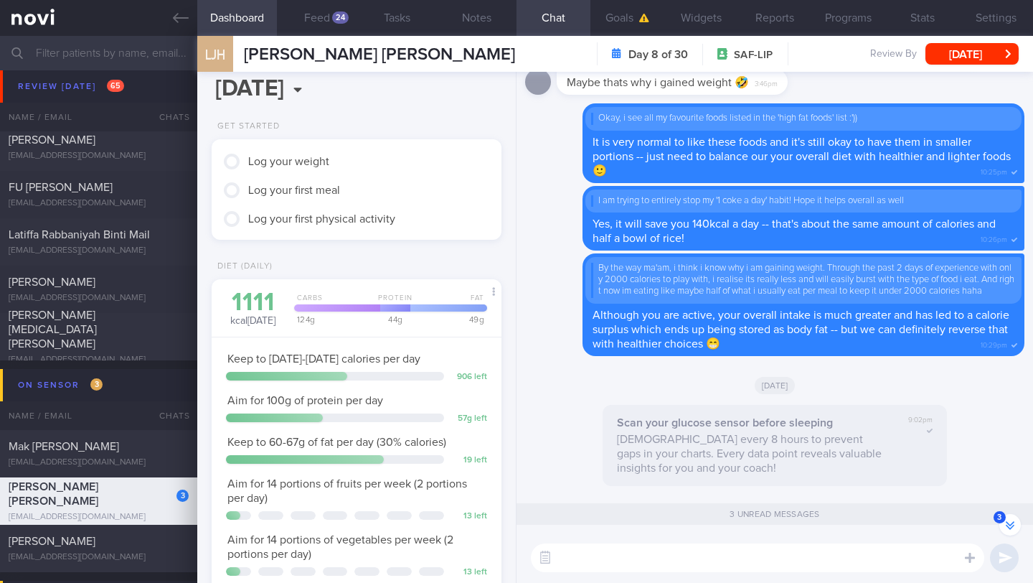
scroll to position [27, 0]
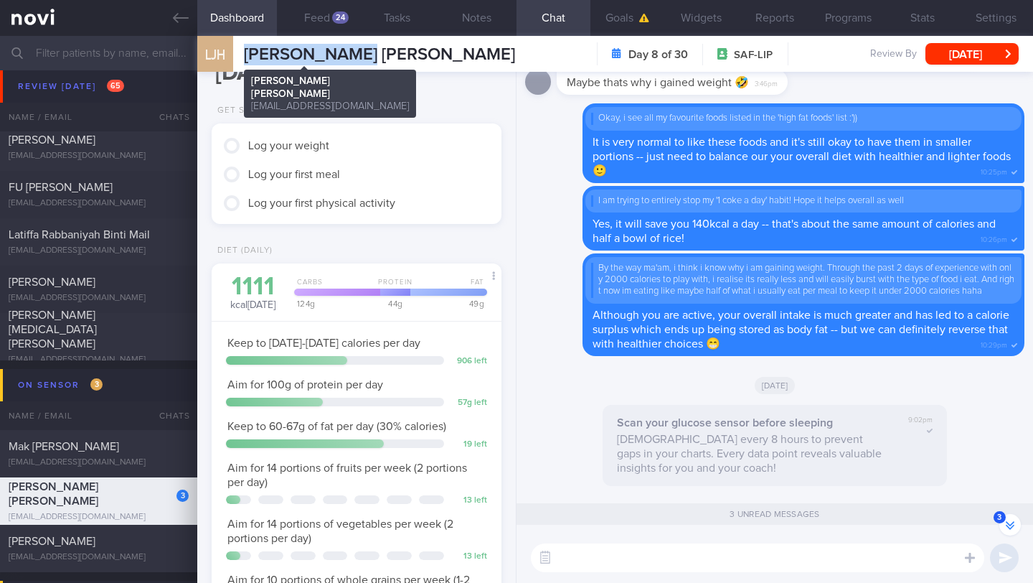
drag, startPoint x: 364, startPoint y: 51, endPoint x: 243, endPoint y: 50, distance: 120.5
click at [243, 50] on div "LJH [PERSON_NAME] [PERSON_NAME] [PERSON_NAME] [EMAIL_ADDRESS][DOMAIN_NAME] Day …" at bounding box center [615, 54] width 836 height 36
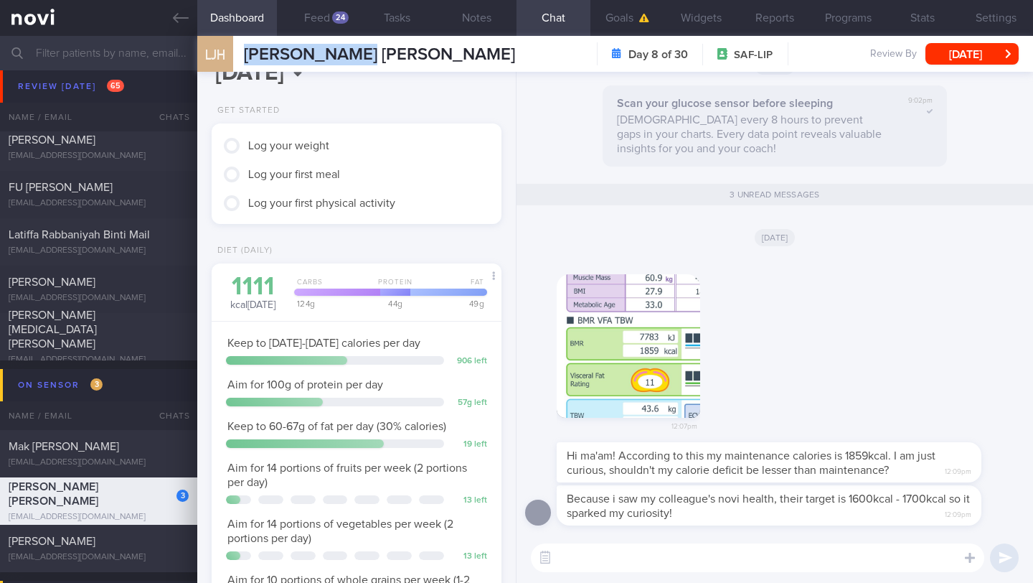
scroll to position [0, 0]
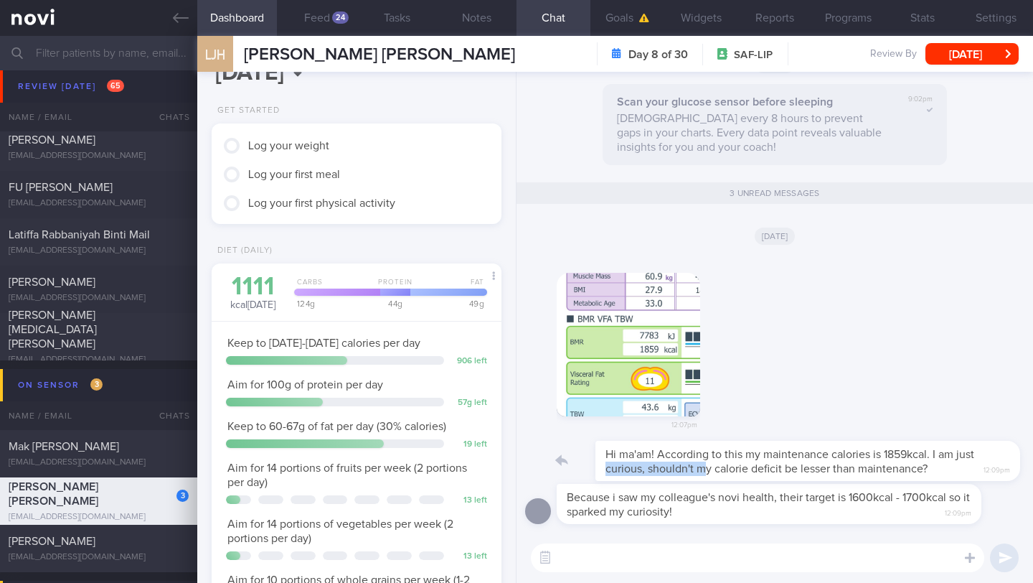
drag, startPoint x: 564, startPoint y: 465, endPoint x: 669, endPoint y: 464, distance: 104.8
click at [669, 464] on div "Hi ma'am! According to this my maintenance calories is 1859kcal. I am just curi…" at bounding box center [791, 461] width 468 height 40
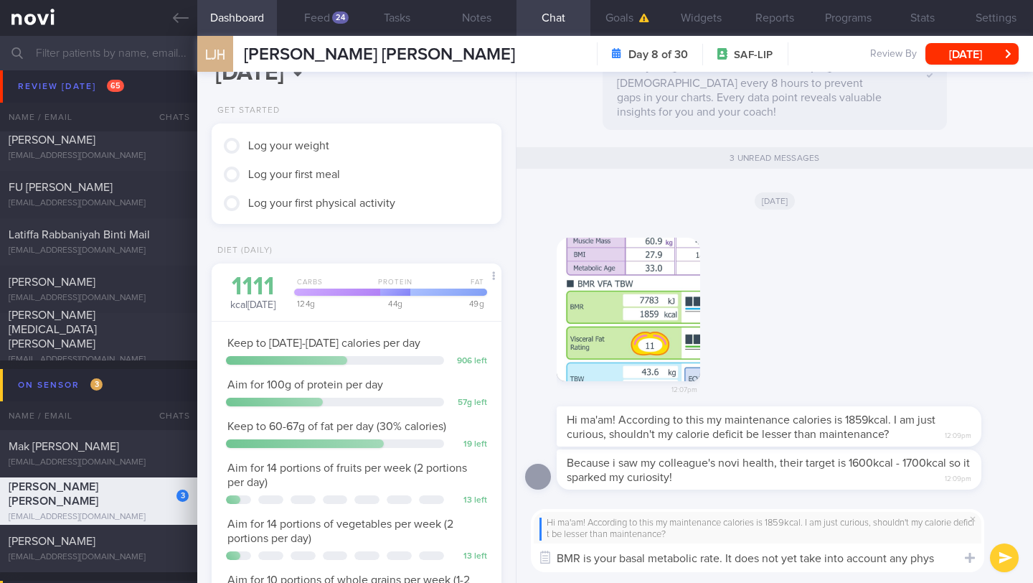
click at [720, 560] on textarea "BMR is your basal metabolic rate. It does not yet take into account any phys" at bounding box center [757, 557] width 453 height 29
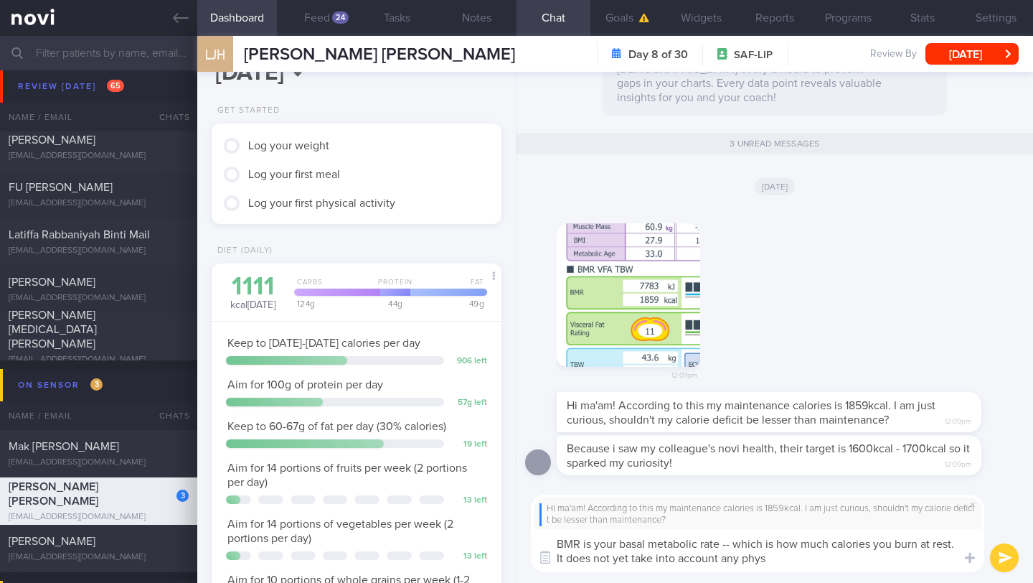
click at [832, 552] on textarea "BMR is your basal metabolic rate -- which is how much calories you burn at rest…" at bounding box center [757, 550] width 453 height 43
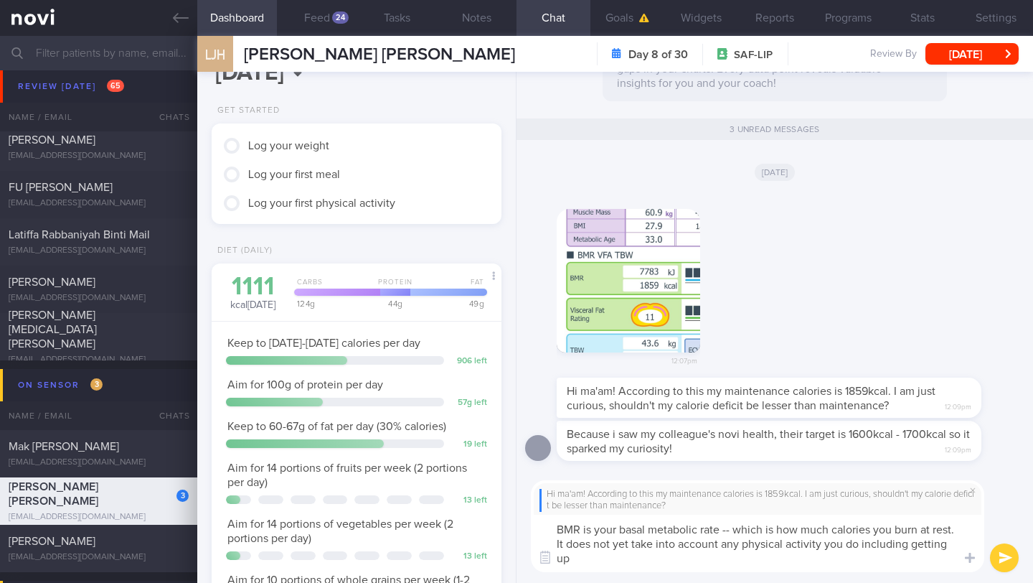
click at [953, 530] on textarea "BMR is your basal metabolic rate -- which is how much calories you burn at rest…" at bounding box center [757, 542] width 453 height 57
click at [883, 561] on textarea "BMR is your basal metabolic rate -- which is how much calories you burn at rest…" at bounding box center [757, 542] width 453 height 57
drag, startPoint x: 911, startPoint y: 547, endPoint x: 929, endPoint y: 554, distance: 18.4
click at [929, 554] on textarea "BMR is your basal metabolic rate -- which is how much calories you burn at rest…" at bounding box center [757, 542] width 453 height 57
paste textarea "walking for work or doing daily chores"
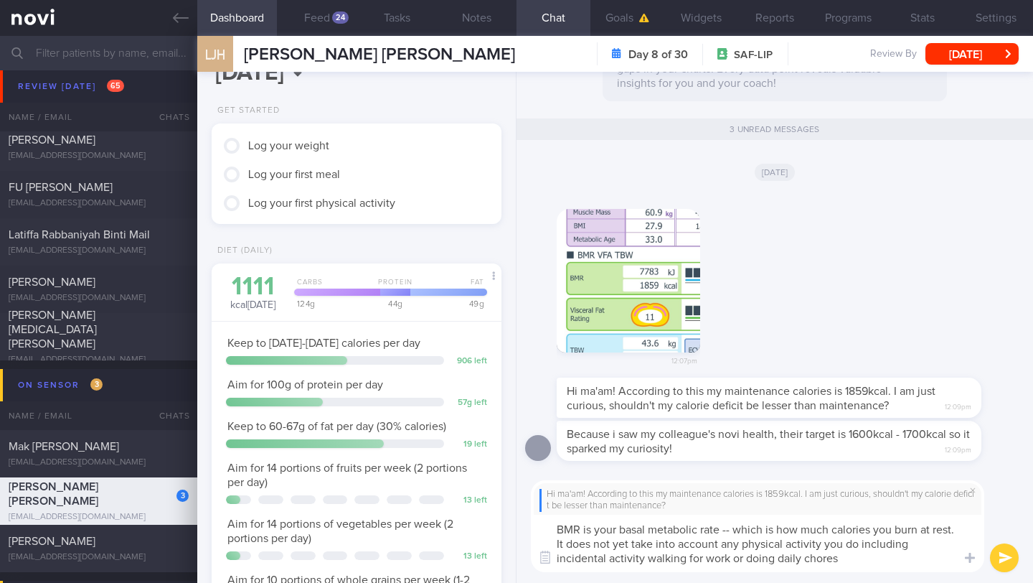
click at [645, 559] on textarea "BMR is your basal metabolic rate -- which is how much calories you burn at rest…" at bounding box center [757, 542] width 453 height 57
click at [870, 558] on textarea "BMR is your basal metabolic rate -- which is how much calories you burn at rest…" at bounding box center [757, 542] width 453 height 57
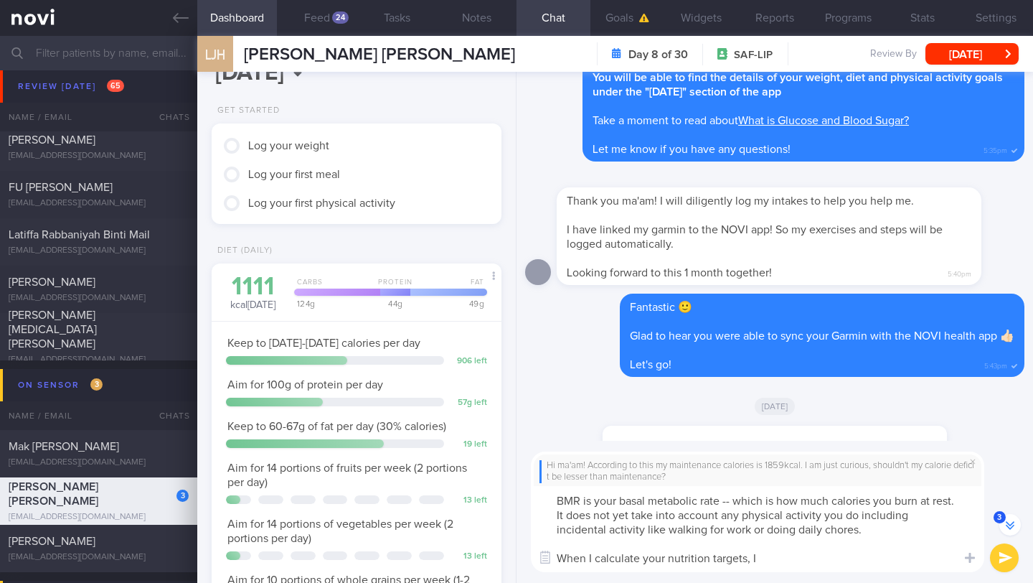
scroll to position [-3525, 0]
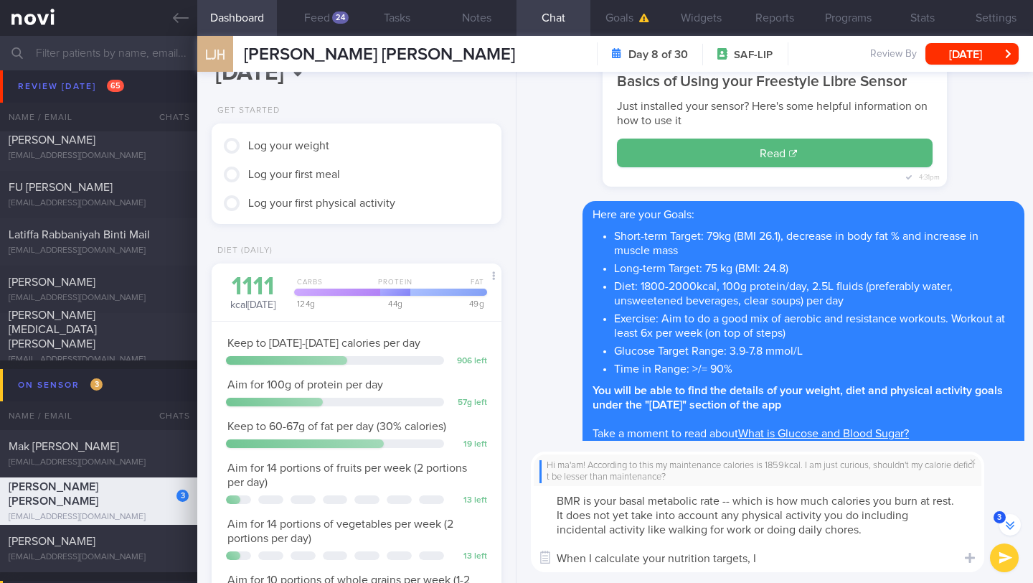
paste textarea "**Keep in mind that your calorie target is based on your recommended exercise r…"
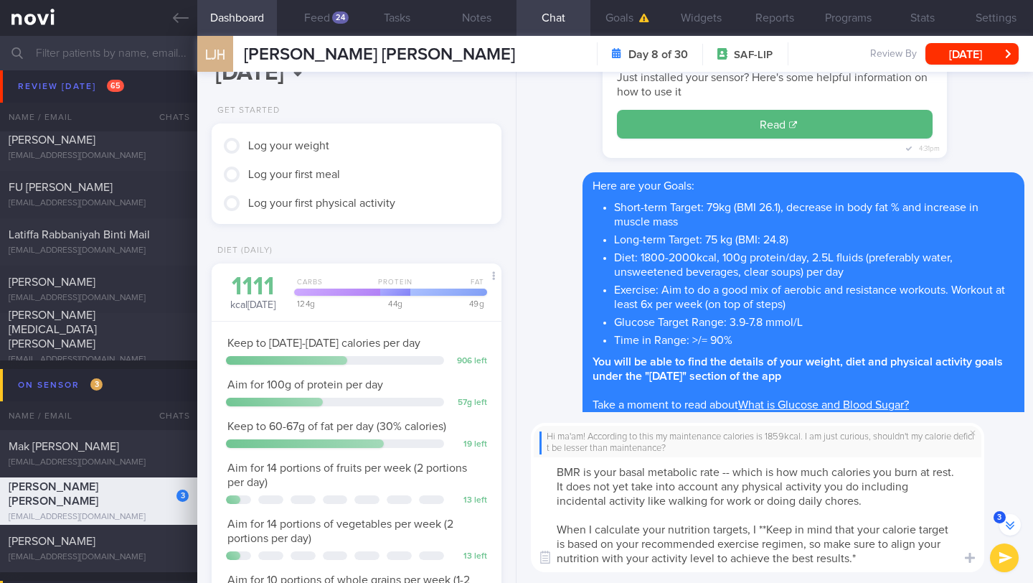
scroll to position [-3553, 0]
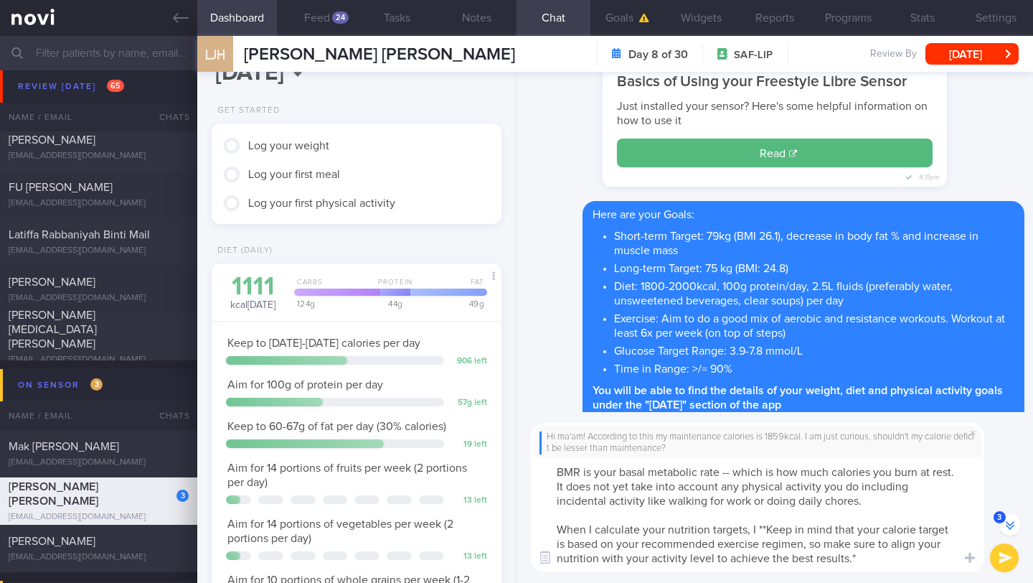
drag, startPoint x: 879, startPoint y: 529, endPoint x: 802, endPoint y: 530, distance: 76.8
click at [802, 530] on textarea "BMR is your basal metabolic rate -- which is how much calories you burn at rest…" at bounding box center [757, 514] width 453 height 115
drag, startPoint x: 910, startPoint y: 529, endPoint x: 761, endPoint y: 526, distance: 149.3
click at [761, 526] on textarea "BMR is your basal metabolic rate -- which is how much calories you burn at rest…" at bounding box center [757, 514] width 453 height 115
click at [621, 545] on textarea "BMR is your basal metabolic rate -- which is how much calories you burn at rest…" at bounding box center [757, 514] width 453 height 115
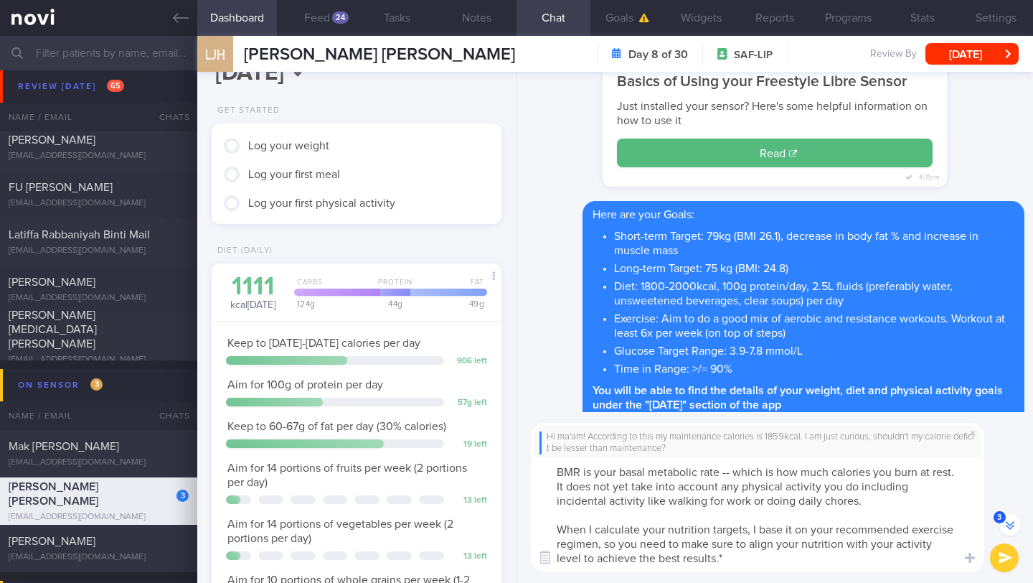
click at [720, 558] on textarea "BMR is your basal metabolic rate -- which is how much calories you burn at rest…" at bounding box center [757, 514] width 453 height 115
type textarea "BMR is your basal metabolic rate -- which is how much calories you burn at rest…"
click at [1007, 564] on button "submit" at bounding box center [1004, 557] width 29 height 29
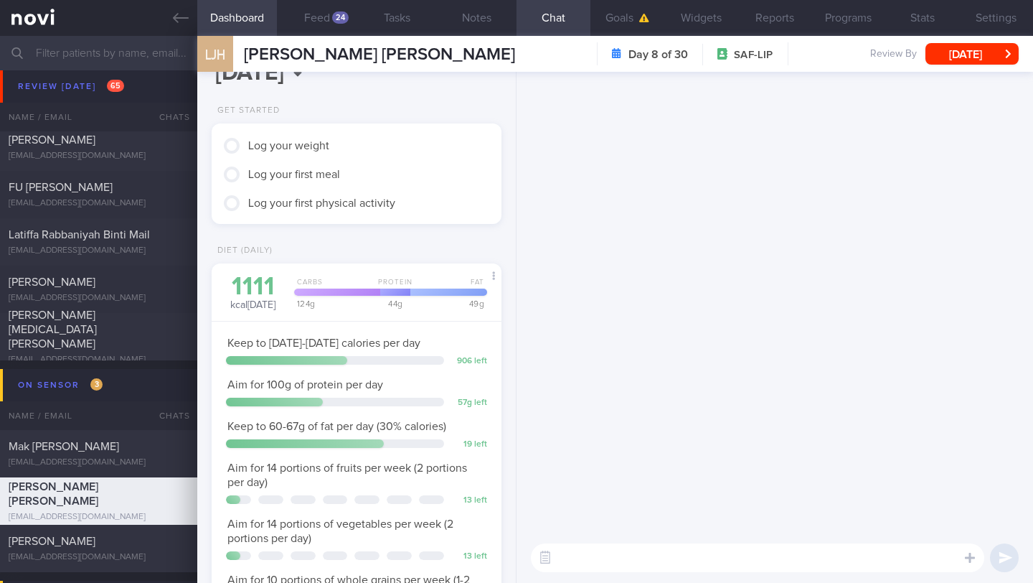
scroll to position [0, 0]
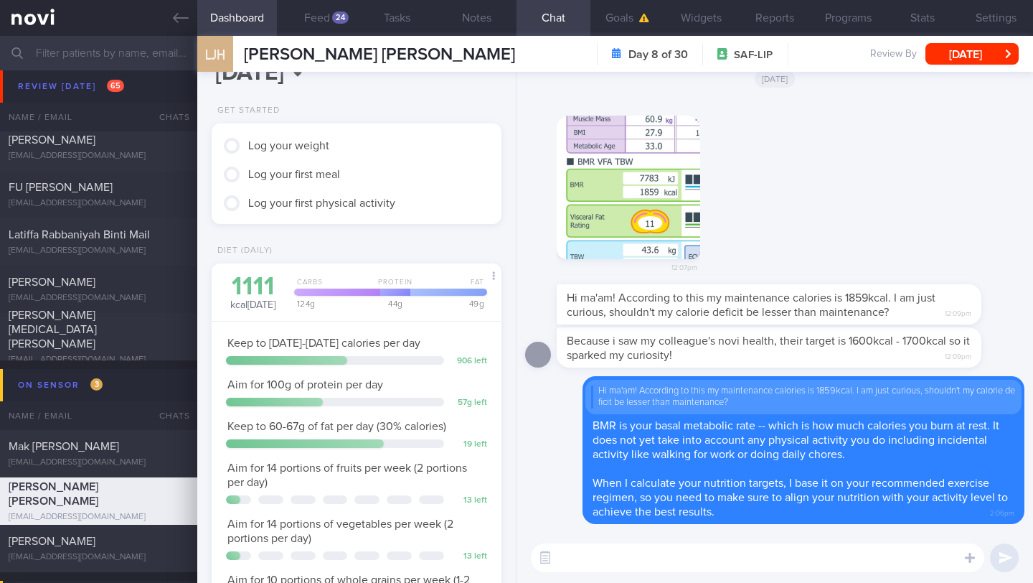
click at [655, 553] on textarea at bounding box center [757, 557] width 453 height 29
click at [324, 31] on button "Feed 24" at bounding box center [317, 18] width 80 height 36
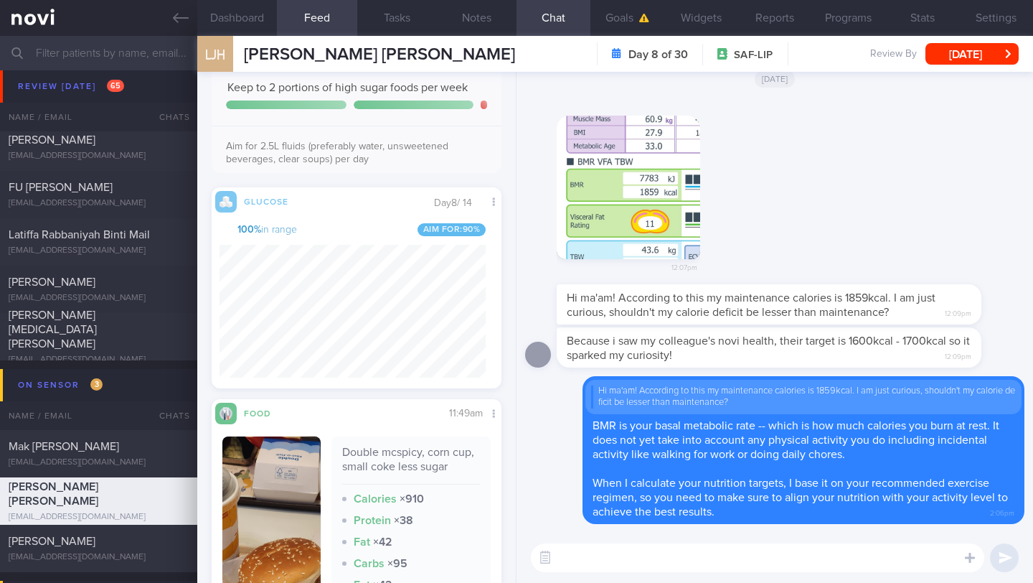
scroll to position [636, 0]
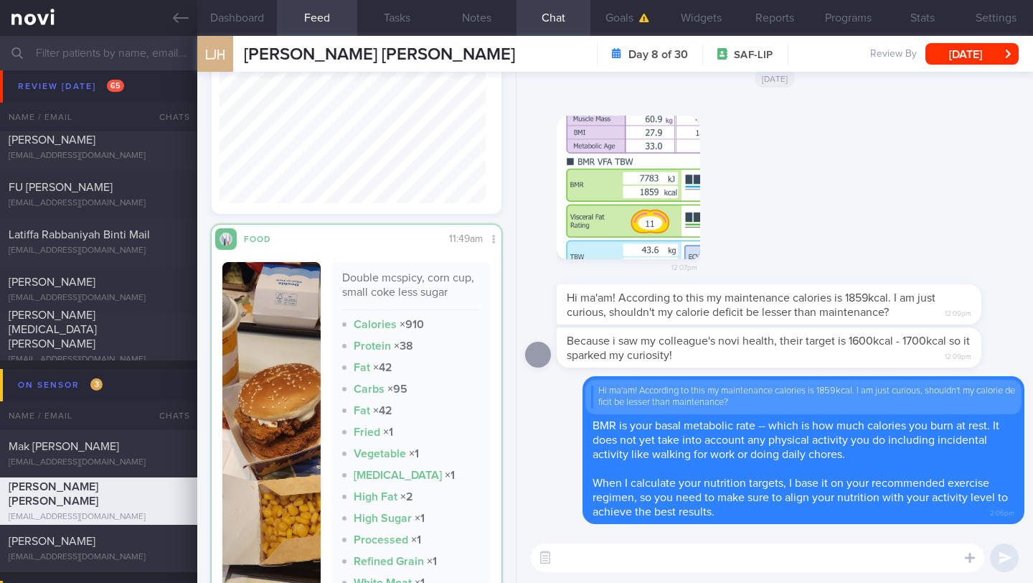
click at [669, 554] on textarea at bounding box center [757, 557] width 453 height 29
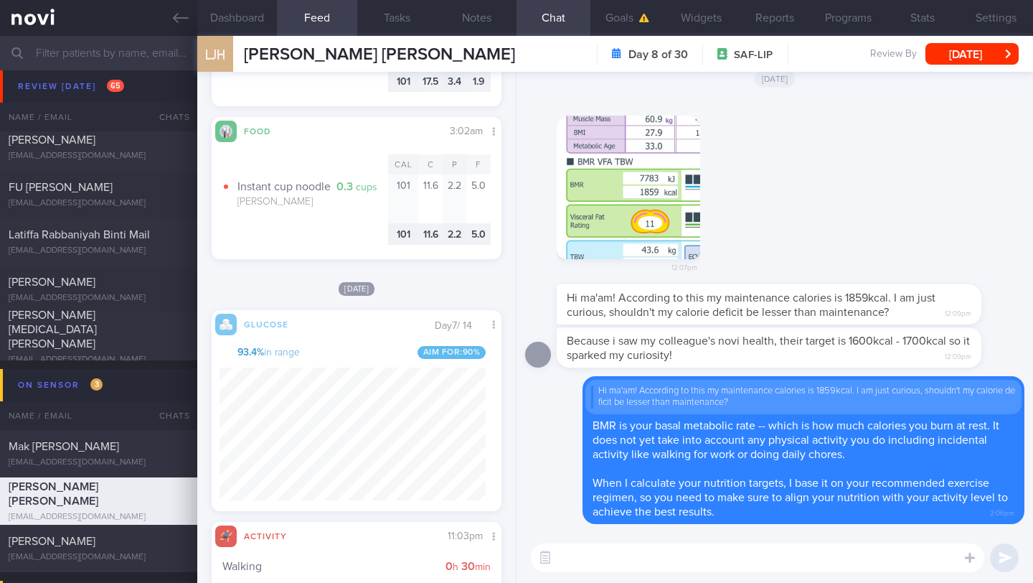
scroll to position [1414, 0]
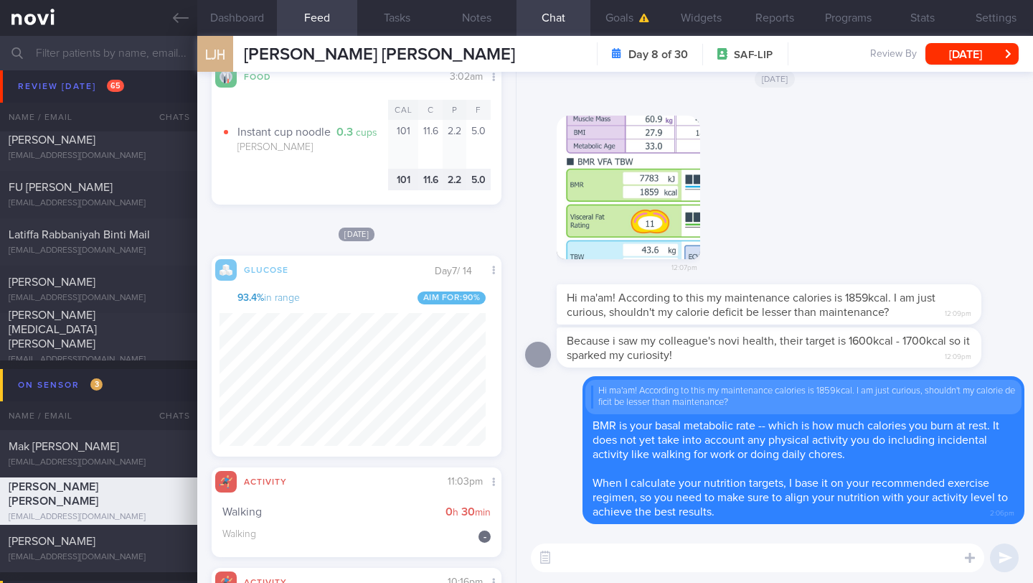
click at [600, 547] on textarea at bounding box center [757, 557] width 453 height 29
click at [582, 570] on textarea at bounding box center [757, 557] width 453 height 29
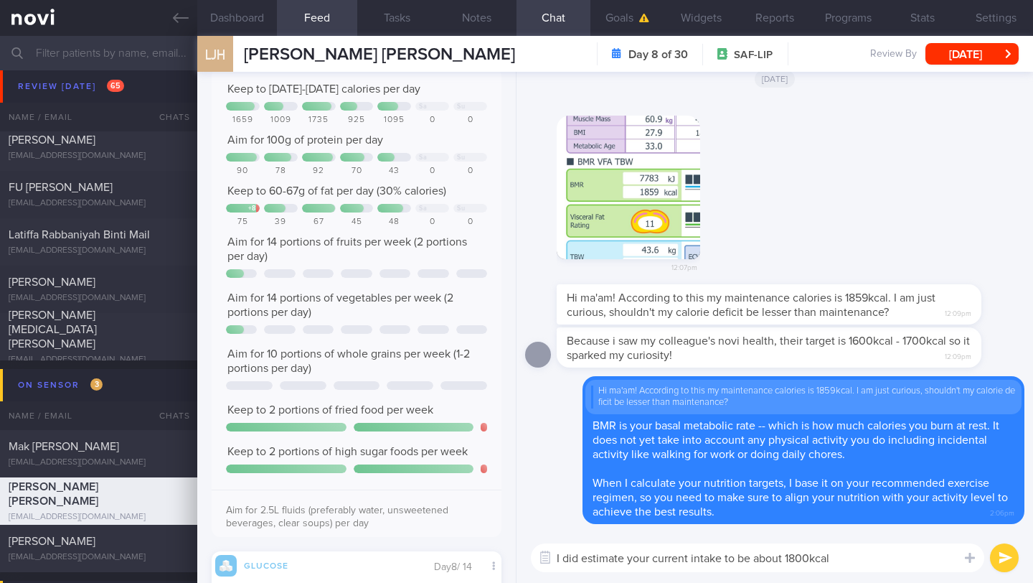
scroll to position [0, 0]
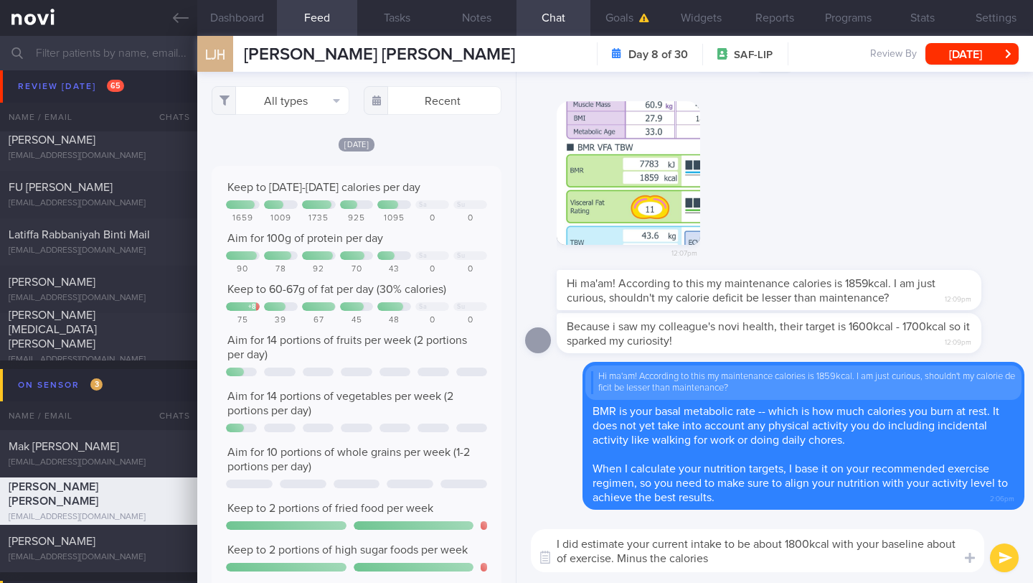
drag, startPoint x: 965, startPoint y: 547, endPoint x: 933, endPoint y: 547, distance: 32.3
click at [933, 547] on div "Chat Templates Admin [MEDICAL_DATA] Weight Nutrition Physical Activity Infograp…" at bounding box center [775, 550] width 517 height 65
drag, startPoint x: 934, startPoint y: 546, endPoint x: 964, endPoint y: 541, distance: 30.6
click at [964, 541] on textarea "I did estimate your current intake to be about 1800kcal with your baseline abou…" at bounding box center [757, 550] width 453 height 43
drag, startPoint x: 779, startPoint y: 564, endPoint x: 614, endPoint y: 560, distance: 165.8
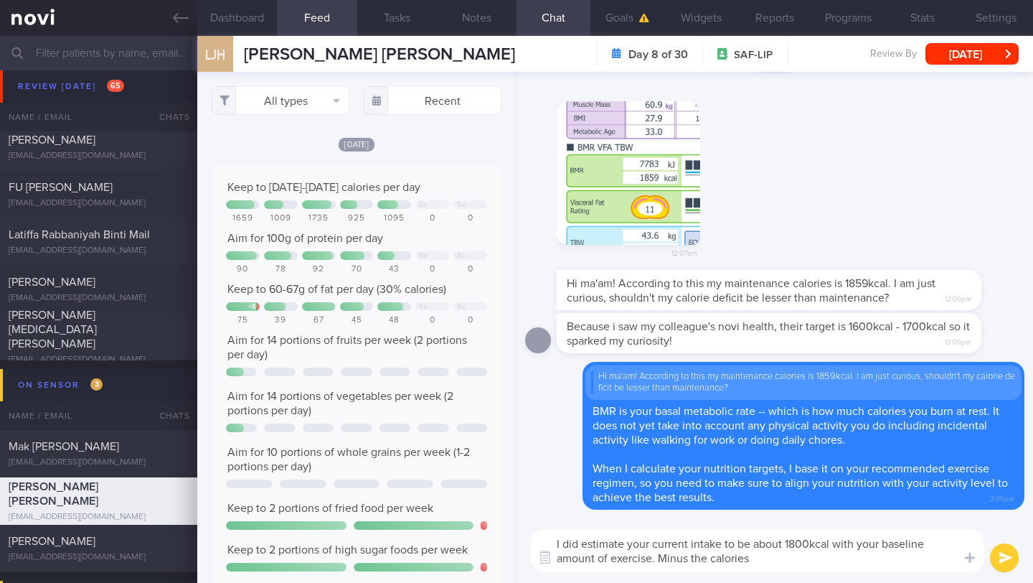
click at [614, 560] on textarea "I did estimate your current intake to be about 1800kcal with your baseline amou…" at bounding box center [757, 550] width 453 height 43
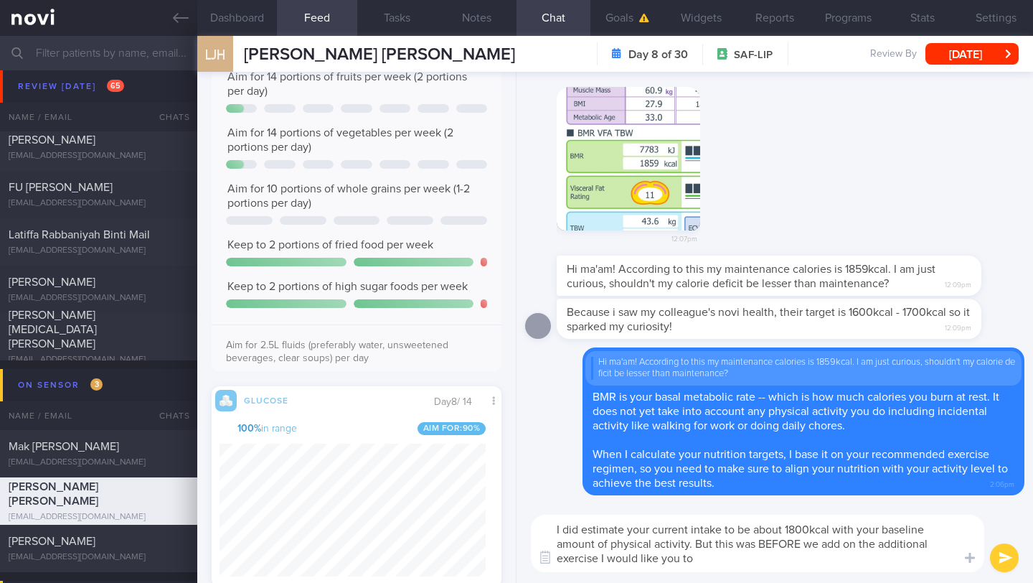
scroll to position [559, 0]
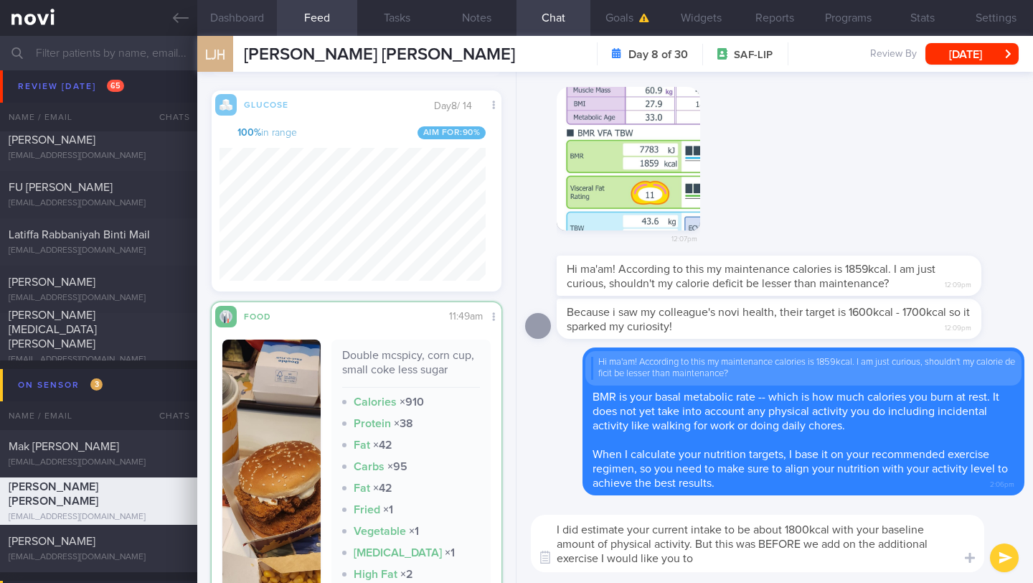
type textarea "I did estimate your current intake to be about 1800kcal with your baseline amou…"
drag, startPoint x: 694, startPoint y: 556, endPoint x: 555, endPoint y: 527, distance: 141.6
click at [555, 527] on textarea "I did estimate your current intake to be about 1800kcal with your baseline amou…" at bounding box center [757, 542] width 453 height 57
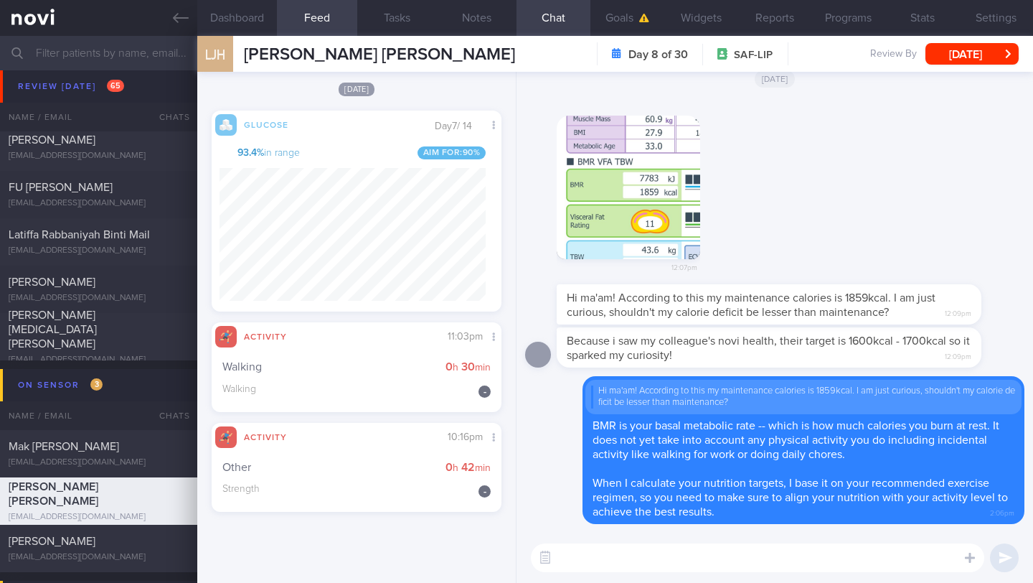
scroll to position [182, 266]
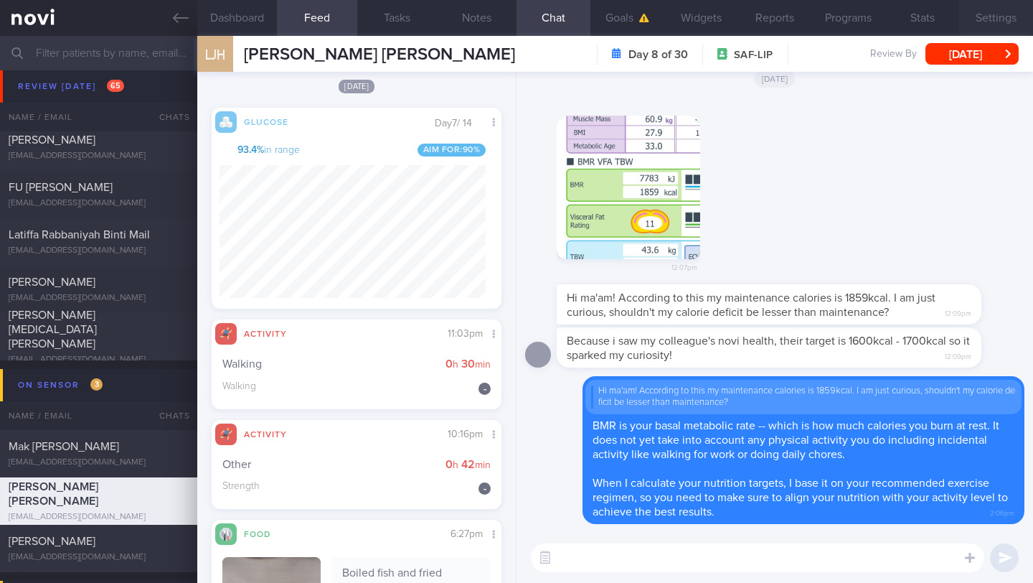
click at [985, 17] on button "Settings" at bounding box center [996, 18] width 74 height 36
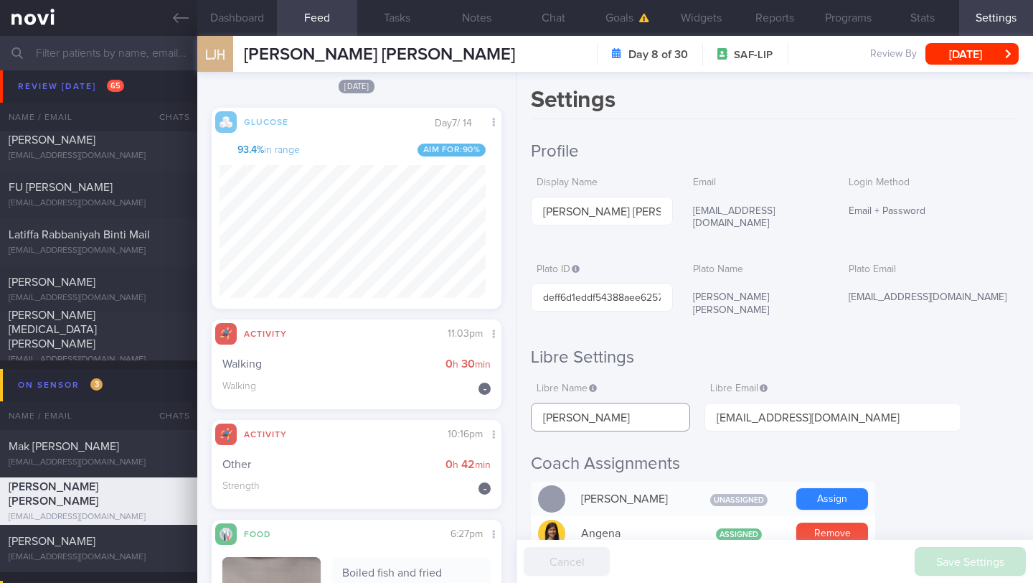
drag, startPoint x: 617, startPoint y: 389, endPoint x: 532, endPoint y: 390, distance: 84.7
click at [532, 403] on input "[PERSON_NAME]" at bounding box center [610, 417] width 159 height 29
click at [544, 27] on button "Chat" at bounding box center [554, 18] width 74 height 36
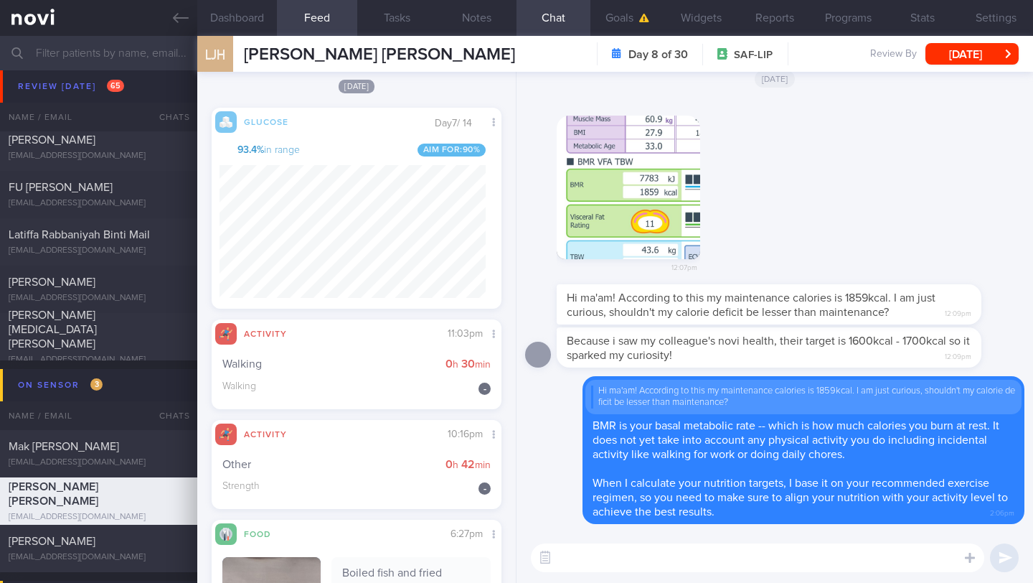
click at [608, 569] on textarea at bounding box center [757, 557] width 453 height 29
click at [613, 555] on textarea at bounding box center [757, 557] width 453 height 29
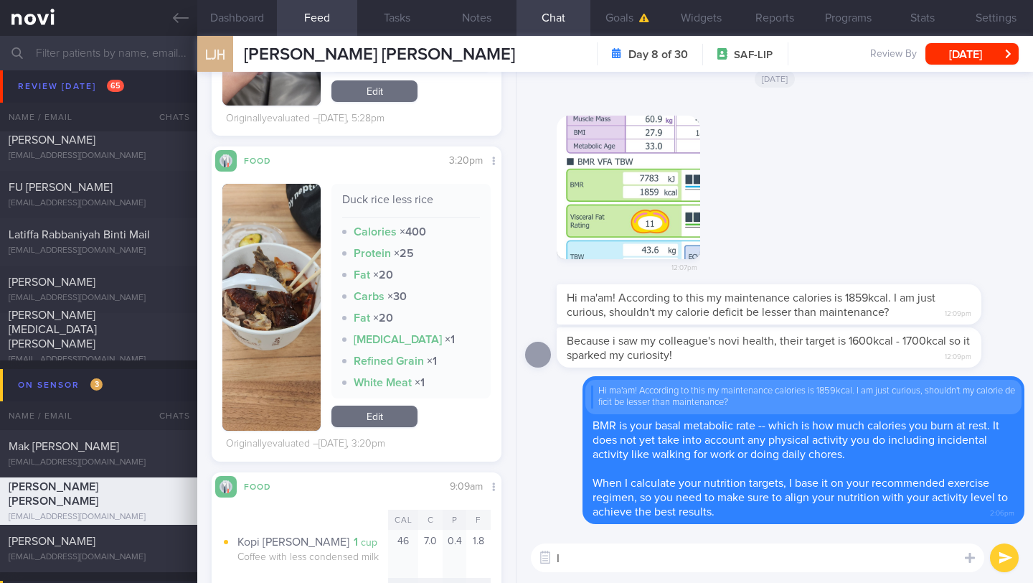
scroll to position [182, 266]
type textarea "I"
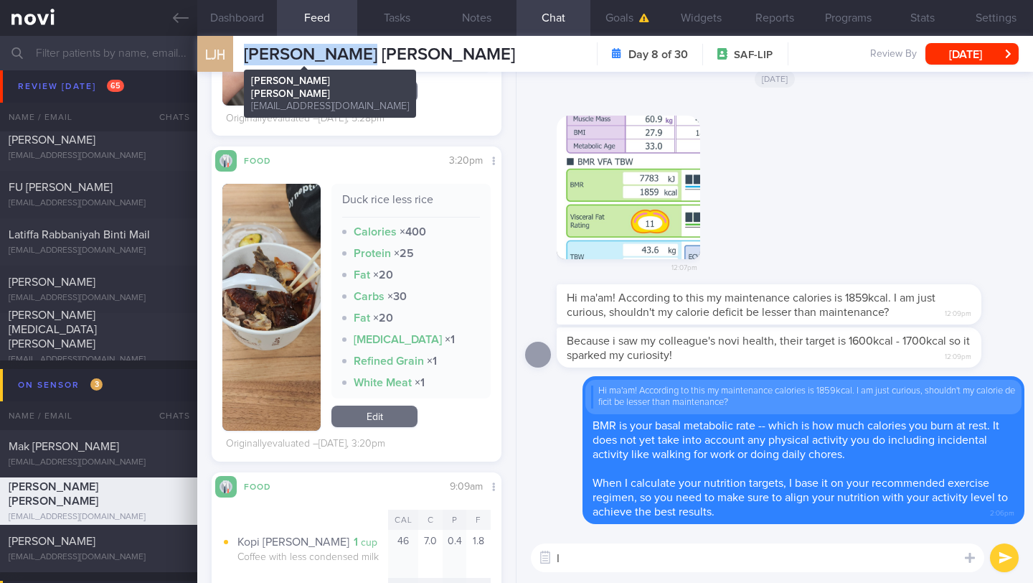
drag, startPoint x: 381, startPoint y: 57, endPoint x: 240, endPoint y: 55, distance: 141.4
click at [240, 55] on div "LJH [PERSON_NAME] [PERSON_NAME] [PERSON_NAME] [EMAIL_ADDRESS][DOMAIN_NAME] Day …" at bounding box center [615, 54] width 836 height 36
copy span "[PERSON_NAME] [PERSON_NAME]"
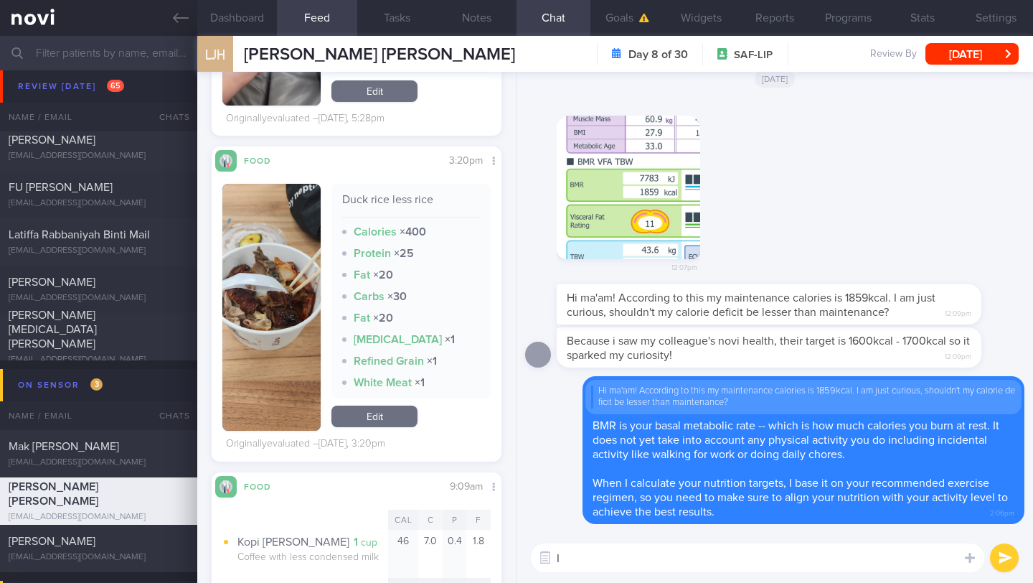
click at [834, 570] on textarea "I" at bounding box center [757, 557] width 453 height 29
type textarea "Great job hitting your target of 6 exercise sessions already this week!"
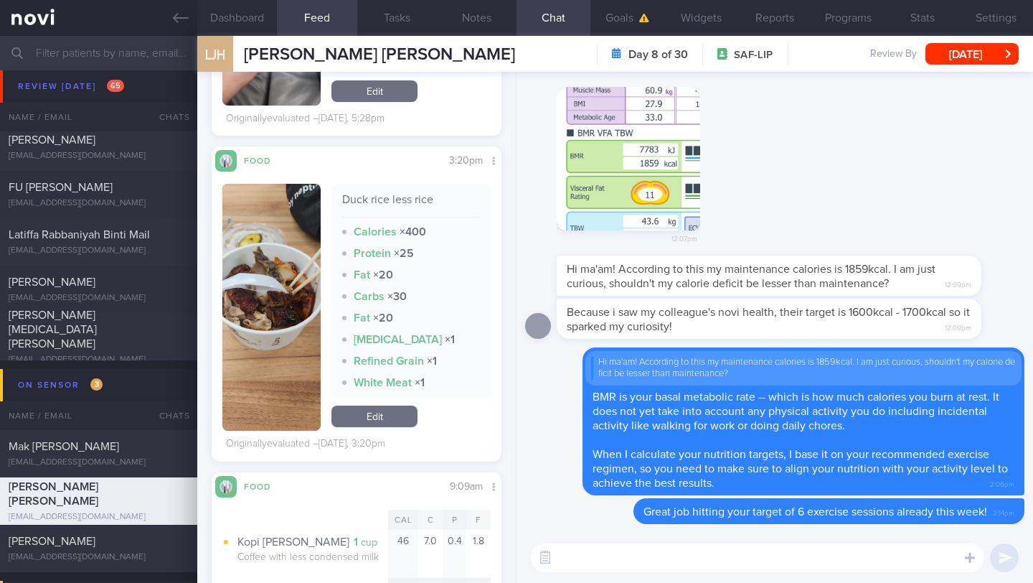
click at [621, 562] on textarea at bounding box center [757, 557] width 453 height 29
type textarea "Y"
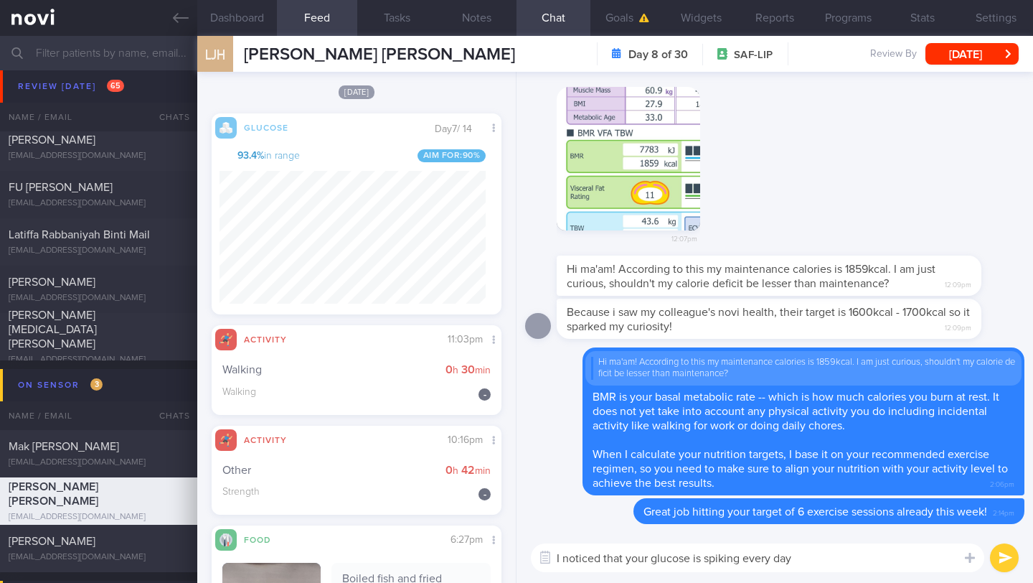
drag, startPoint x: 695, startPoint y: 560, endPoint x: 831, endPoint y: 545, distance: 137.2
click at [827, 563] on textarea "I noticed that your glucose is spiking every day" at bounding box center [757, 557] width 453 height 29
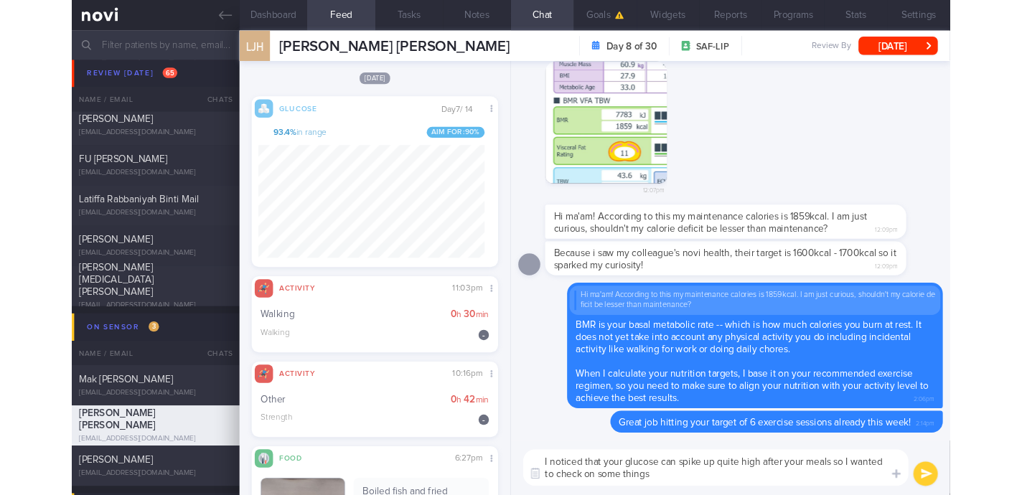
scroll to position [0, 0]
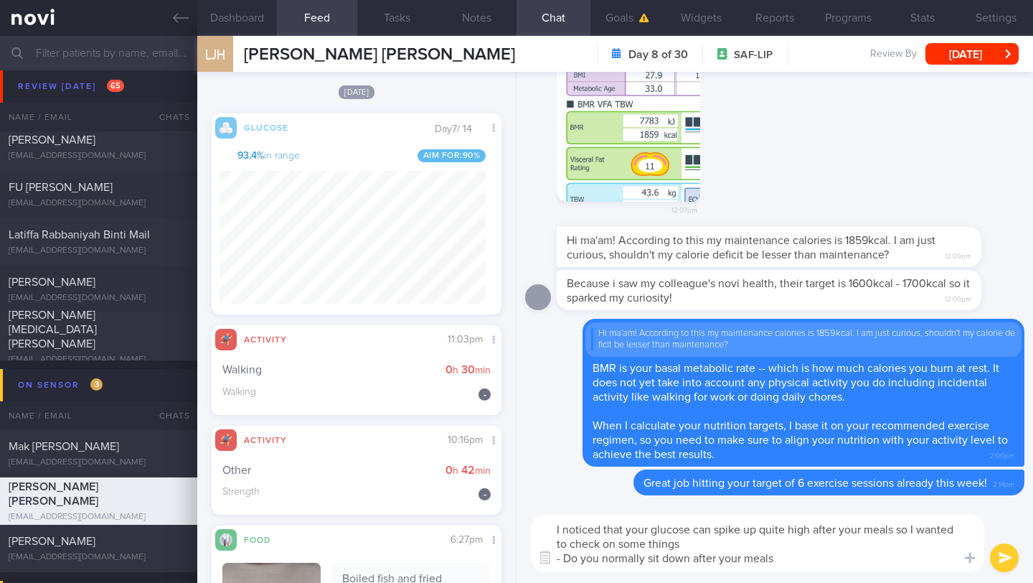
type textarea "I noticed that your glucose can spike up quite high after your meals so I wante…"
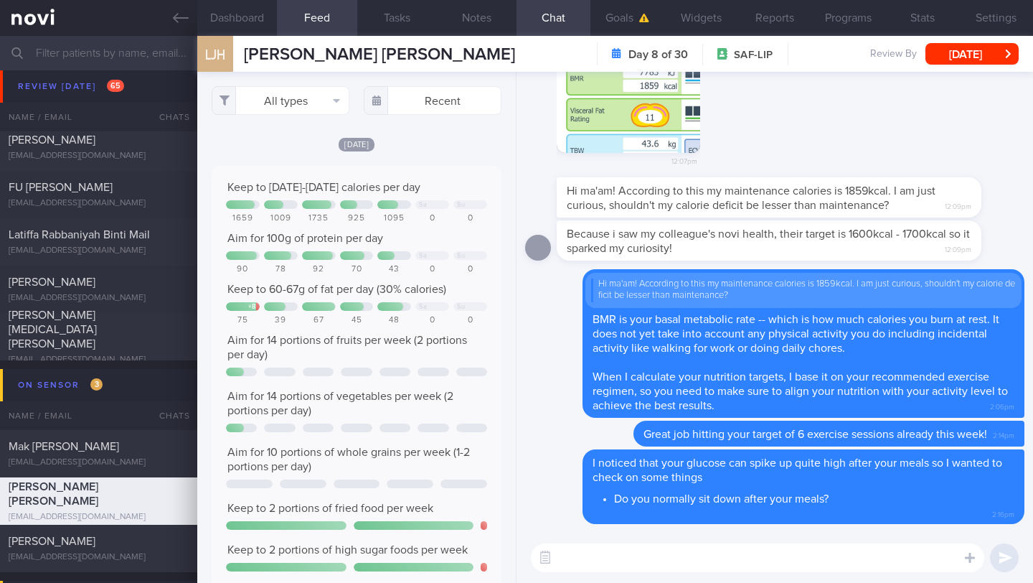
click at [566, 558] on textarea at bounding box center [757, 557] width 453 height 29
type textarea "L"
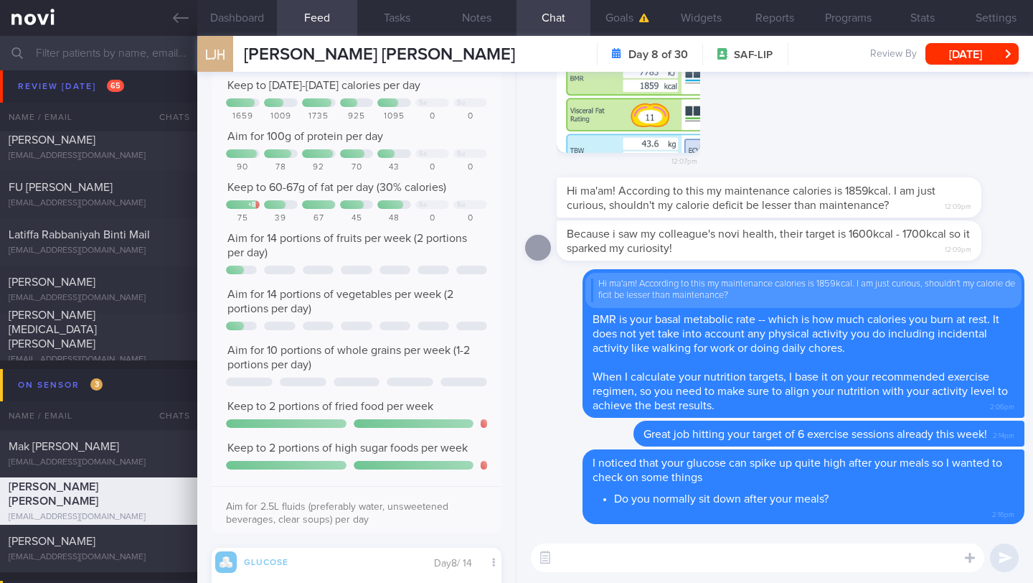
paste textarea "Glucose spikes are mostly caused by the amount and type of carbs you eat. When …"
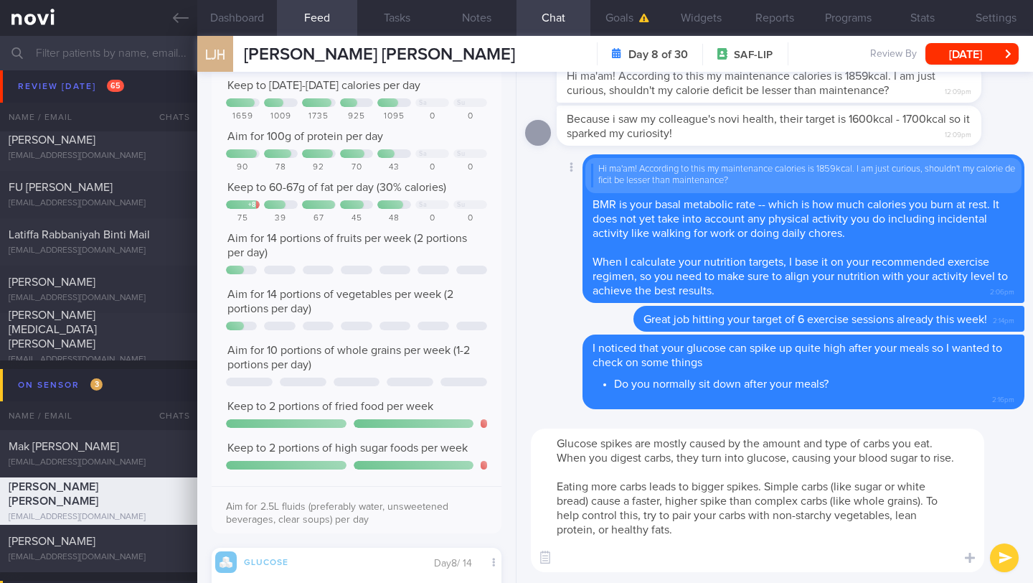
scroll to position [14, 0]
type textarea "Glucose spikes are mostly caused by the amount and type of carbs you eat. When …"
click at [1007, 565] on button "submit" at bounding box center [1004, 557] width 29 height 29
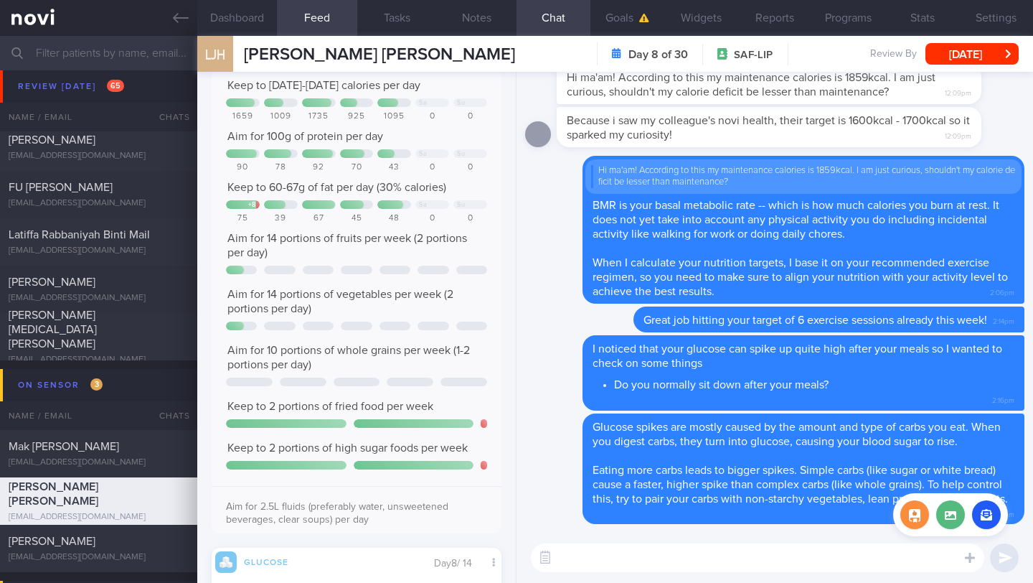
scroll to position [0, 0]
click at [487, 21] on button "Notes" at bounding box center [477, 18] width 80 height 36
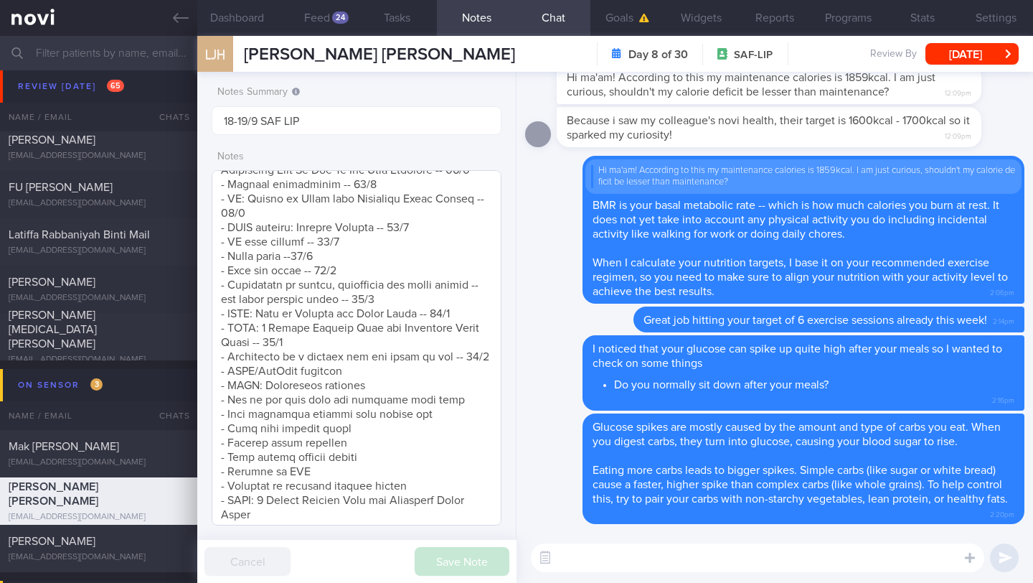
scroll to position [542, 0]
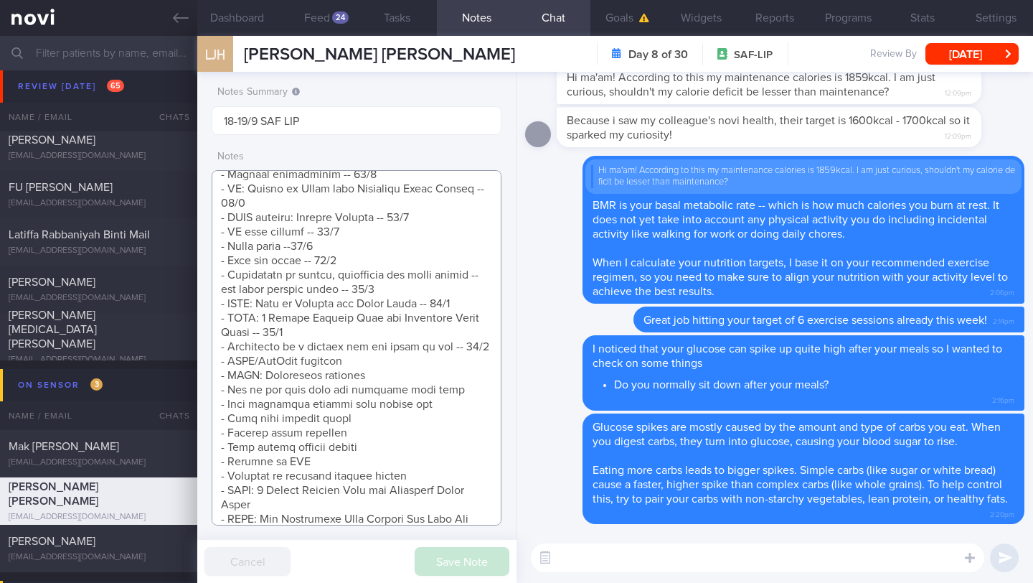
click at [390, 492] on textarea at bounding box center [357, 347] width 290 height 355
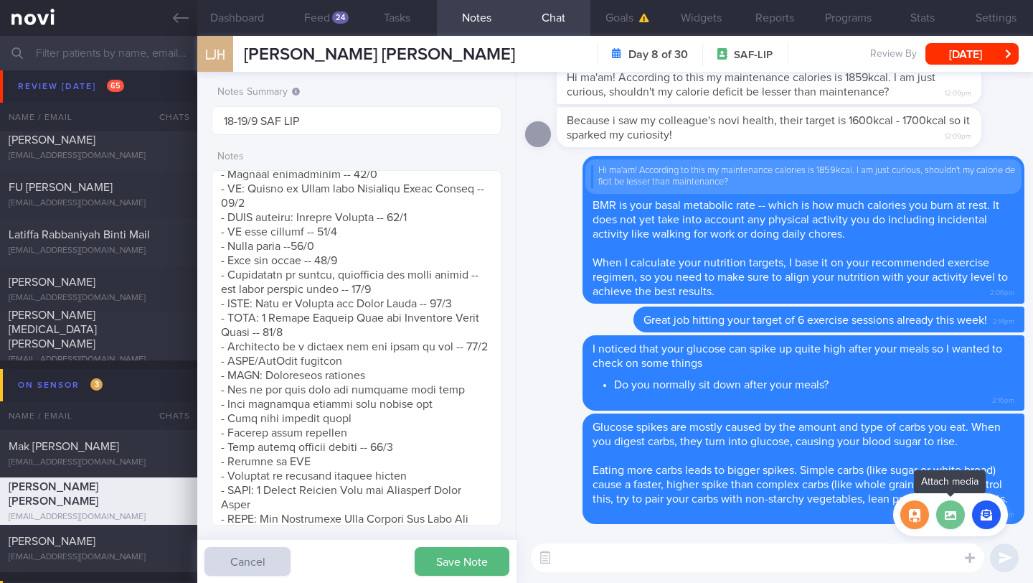
click at [949, 512] on label at bounding box center [950, 514] width 29 height 29
click at [0, 0] on input "file" at bounding box center [0, 0] width 0 height 0
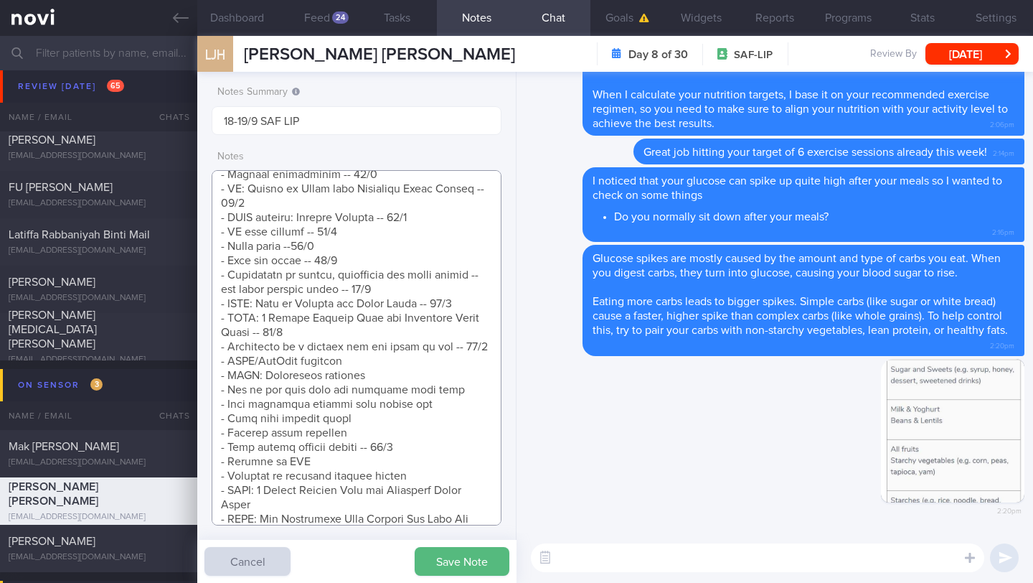
click at [379, 498] on textarea at bounding box center [357, 347] width 290 height 355
drag, startPoint x: 348, startPoint y: 499, endPoint x: 211, endPoint y: 487, distance: 137.5
click at [212, 487] on textarea at bounding box center [357, 347] width 290 height 355
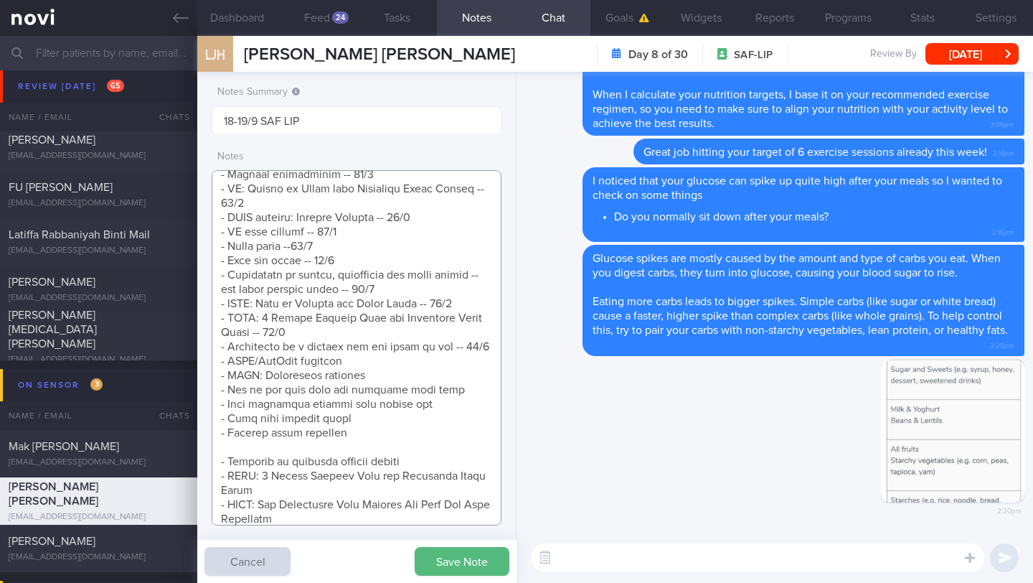
click at [477, 337] on textarea at bounding box center [357, 347] width 290 height 355
click at [367, 388] on textarea at bounding box center [357, 347] width 290 height 355
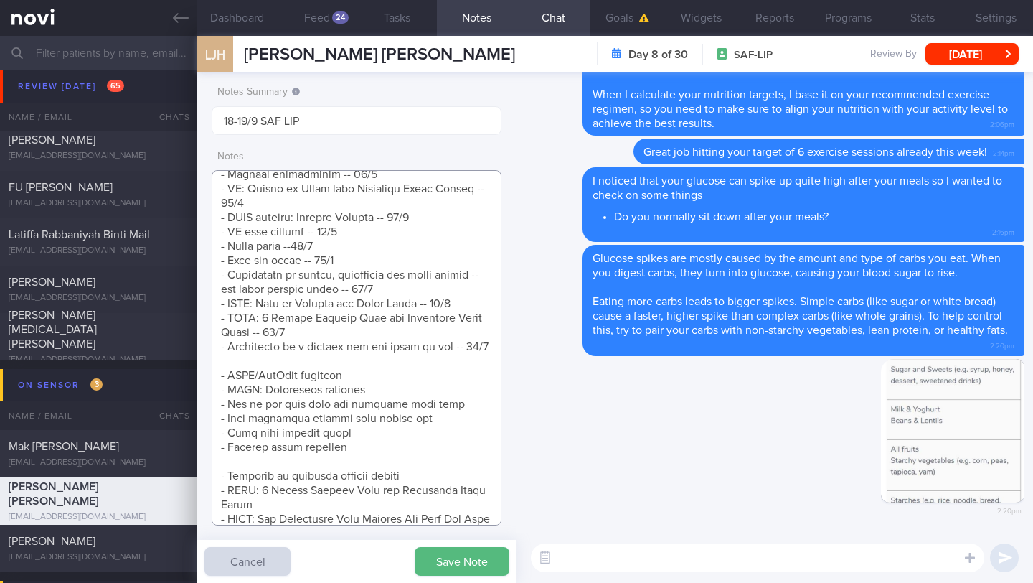
scroll to position [769, 0]
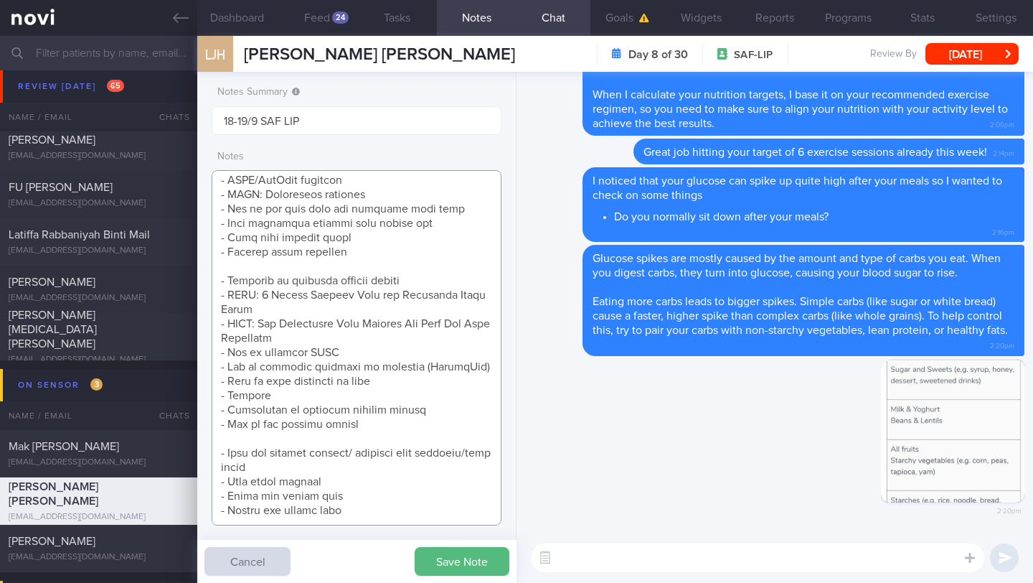
paste textarea "- What causes glucose spikes -- 19/9 - Sources of CHO -- 19/9"
click at [300, 291] on textarea at bounding box center [357, 347] width 290 height 355
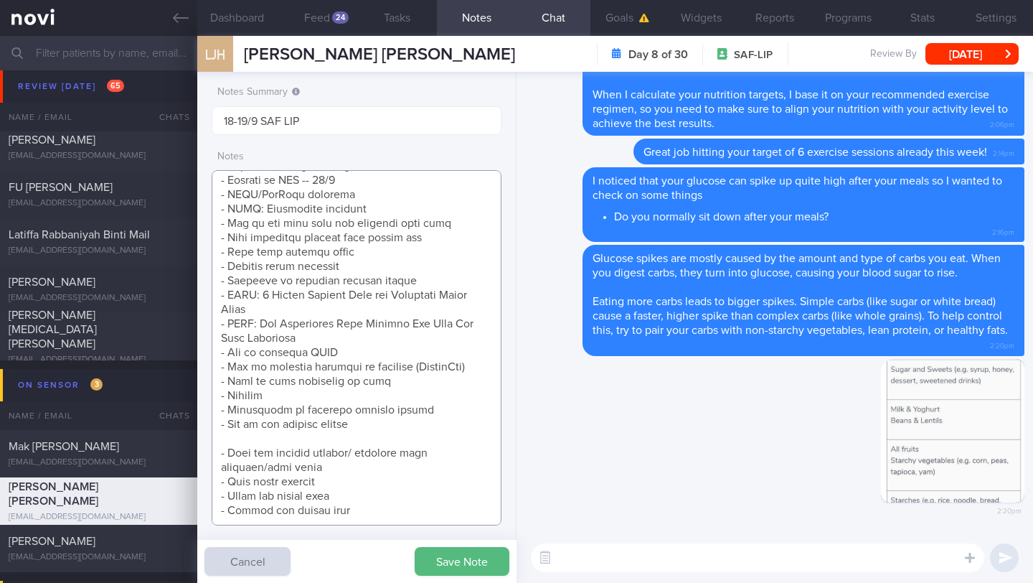
click at [260, 448] on textarea at bounding box center [357, 347] width 290 height 355
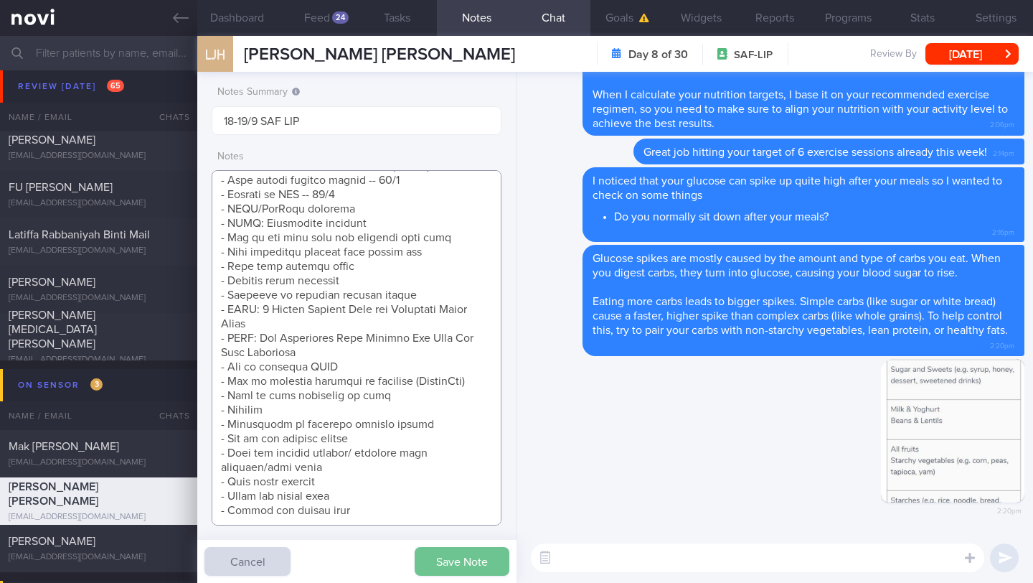
type textarea "[How Monitoring Your Glucose Can Help You Stay Energized]([URL][DOMAIN_NAME]) S…"
click at [436, 558] on button "Save Note" at bounding box center [462, 561] width 95 height 29
paste textarea "It is important to keep glucose within range"
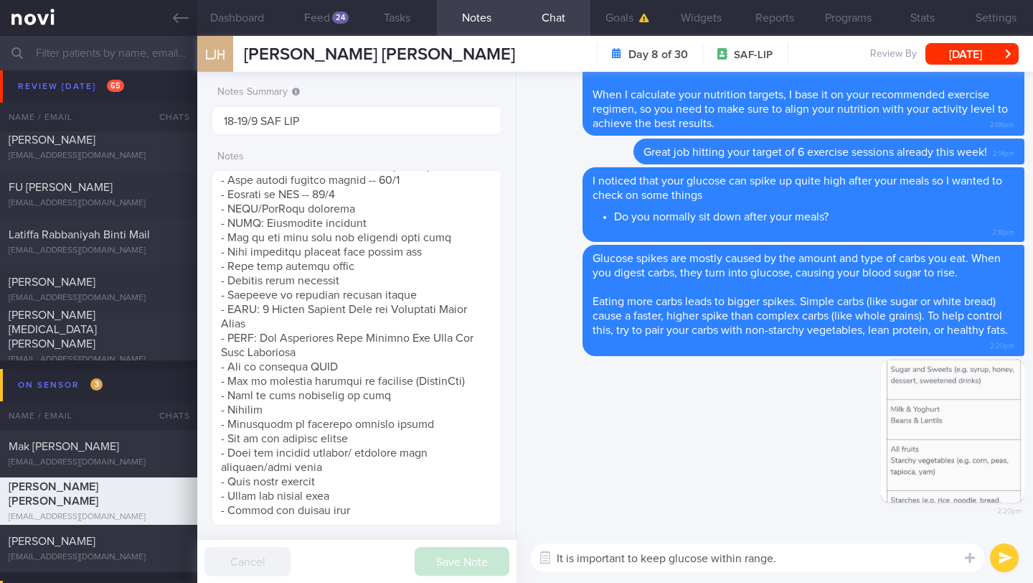
paste textarea "When blood sugar is too high, this causes damage to the body over time, which c…"
type textarea "It is important to keep glucose within range. When blood sugar is too high, thi…"
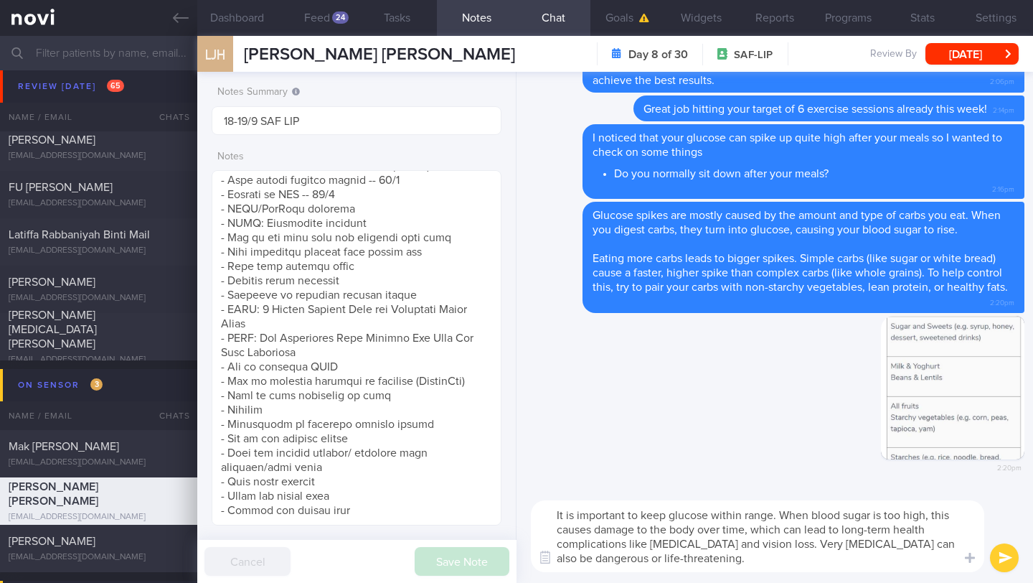
scroll to position [0, 0]
click at [704, 548] on textarea "It is important to keep glucose within range. When blood sugar is too high, thi…" at bounding box center [757, 536] width 453 height 72
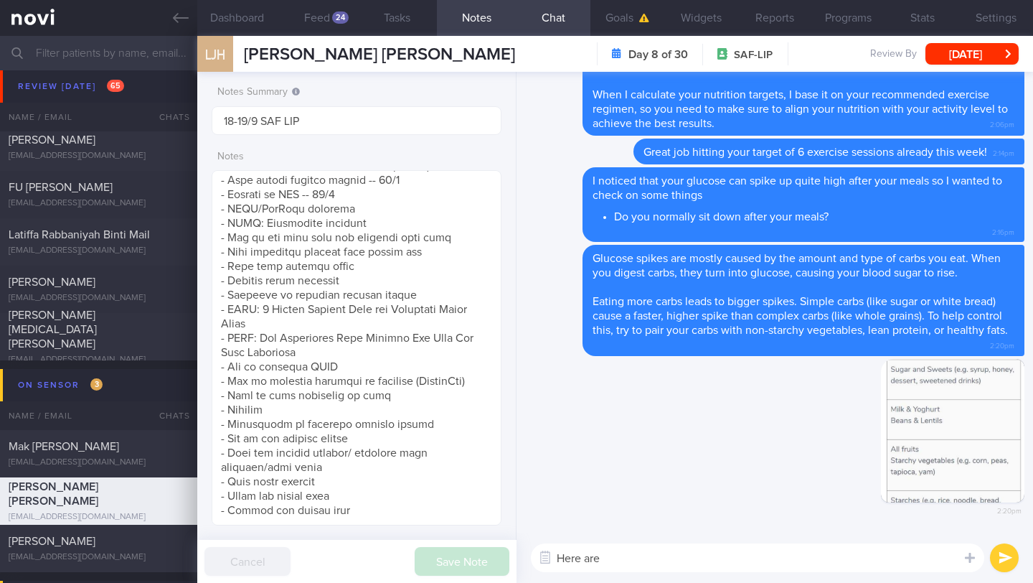
paste textarea "When blood sugar is too high, this causes damage to the body over time, which c…"
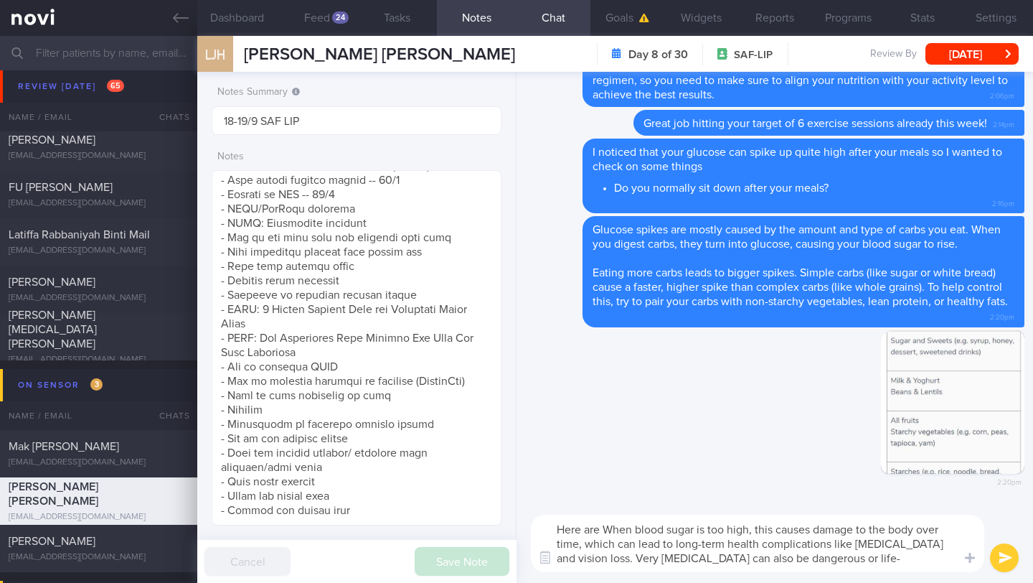
drag, startPoint x: 642, startPoint y: 555, endPoint x: 607, endPoint y: 527, distance: 44.5
click at [607, 527] on textarea "Here are When blood sugar is too high, this causes damage to the body over time…" at bounding box center [757, 542] width 453 height 57
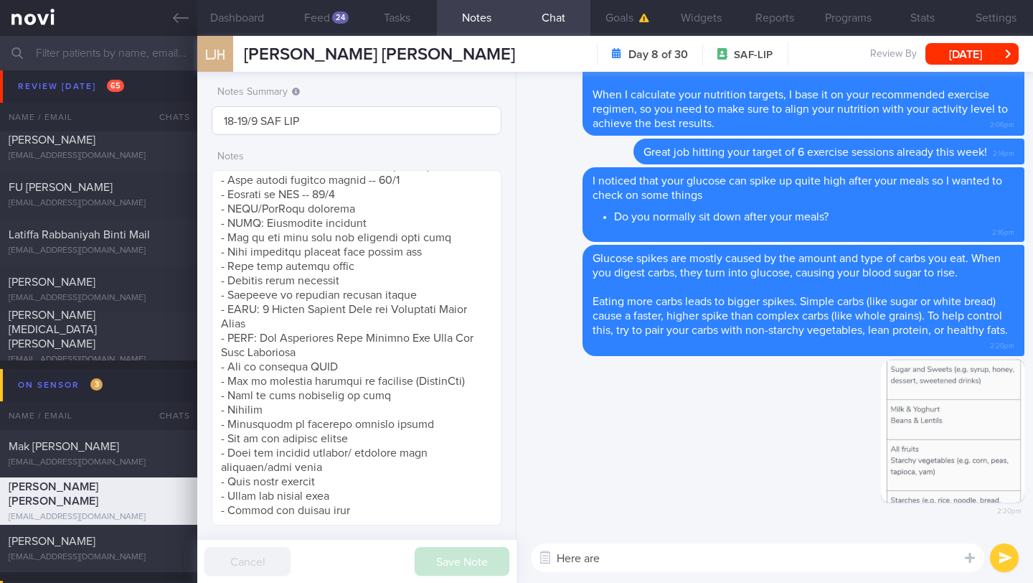
paste textarea "[5 Simple Dietary Tips for Improving Blood Sugar]([URL][DOMAIN_NAME])"
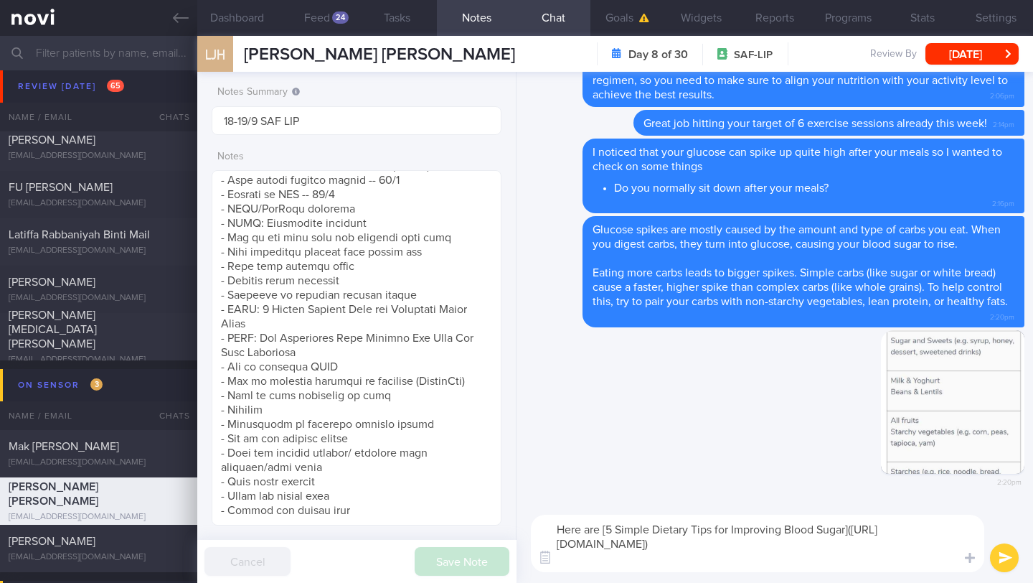
click at [857, 537] on textarea "Here are [5 Simple Dietary Tips for Improving Blood Sugar]([URL][DOMAIN_NAME])" at bounding box center [757, 542] width 453 height 57
type textarea "Here are [5 Simple Dietary Tips for Improving Blood Sugar]([URL][DOMAIN_NAME])"
